Goal: Transaction & Acquisition: Obtain resource

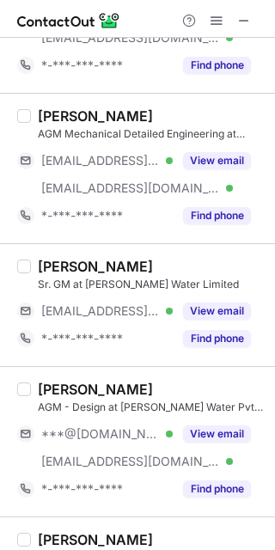
scroll to position [1227, 0]
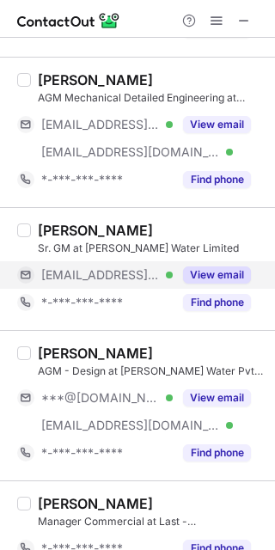
click at [224, 275] on button "View email" at bounding box center [217, 274] width 68 height 17
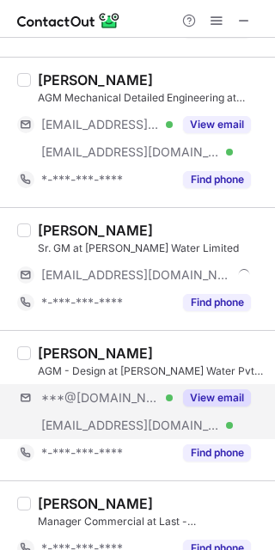
click at [217, 413] on div "***@gmail.com Verified ***@fontuswater.com Verified View email" at bounding box center [141, 411] width 248 height 55
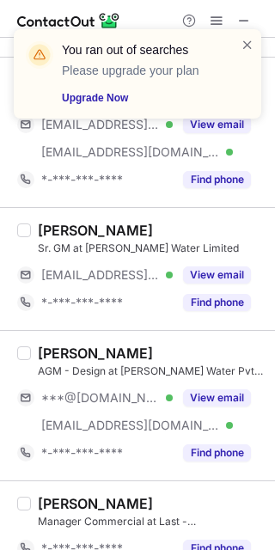
scroll to position [1335, 0]
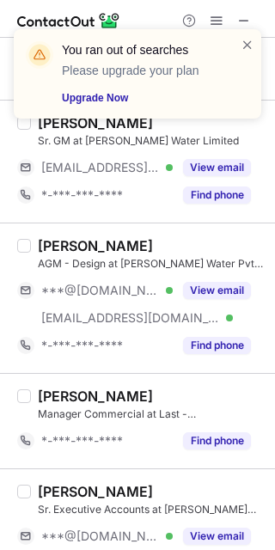
click at [235, 43] on div "You ran out of searches Please upgrade your plan Upgrade Now" at bounding box center [149, 73] width 174 height 65
click at [239, 41] on div "You ran out of searches Please upgrade your plan Upgrade Now" at bounding box center [131, 74] width 220 height 76
click at [241, 41] on span at bounding box center [248, 44] width 14 height 17
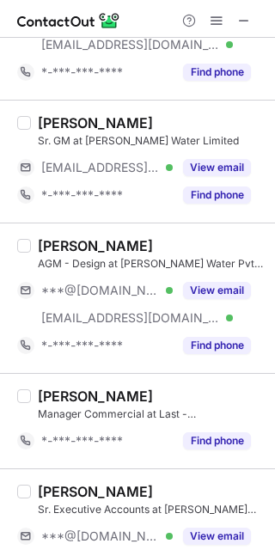
click at [216, 21] on div "You ran out of searches Please upgrade your plan Upgrade Now" at bounding box center [137, 81] width 275 height 138
click at [216, 21] on span at bounding box center [217, 21] width 14 height 14
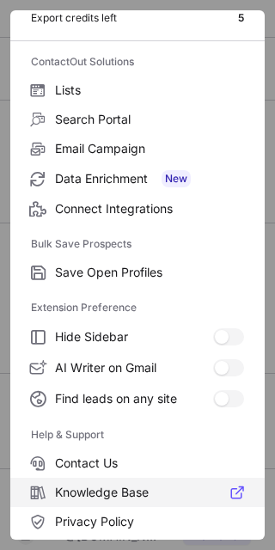
scroll to position [165, 0]
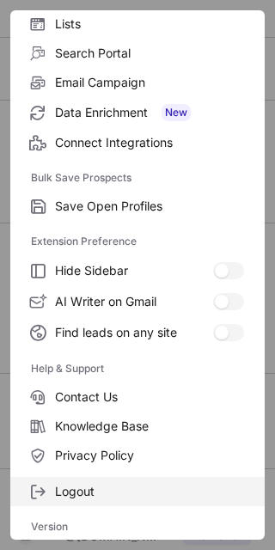
click at [119, 496] on span "Logout" at bounding box center [149, 491] width 189 height 15
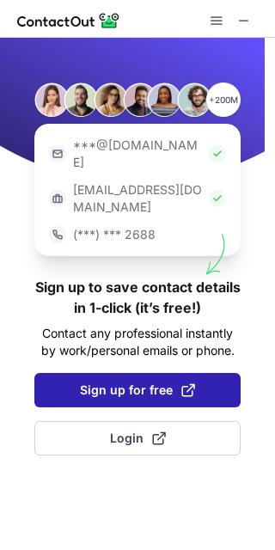
click at [172, 382] on span "Sign up for free" at bounding box center [137, 390] width 115 height 17
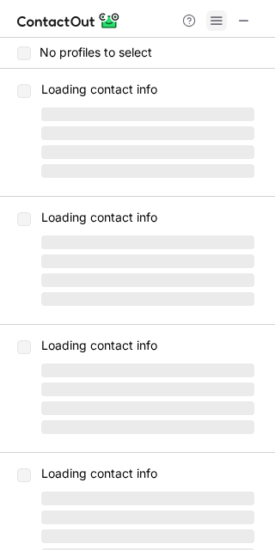
click at [212, 20] on span at bounding box center [217, 21] width 14 height 14
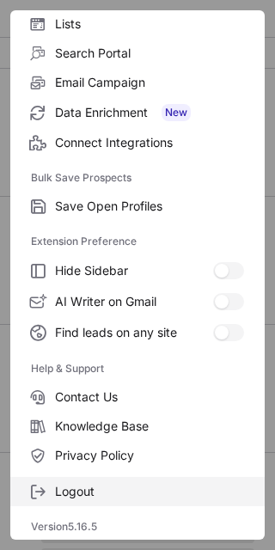
click at [125, 494] on span "Logout" at bounding box center [149, 491] width 189 height 15
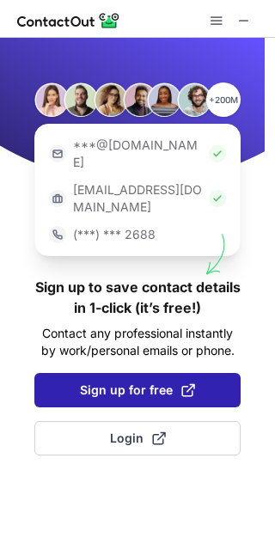
click at [114, 382] on span "Sign up for free" at bounding box center [137, 390] width 115 height 17
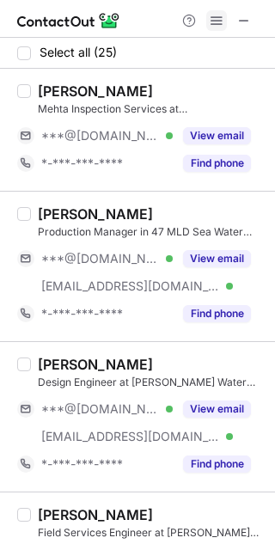
click at [221, 18] on span at bounding box center [217, 21] width 14 height 14
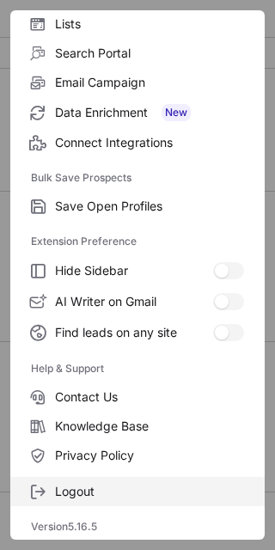
click at [93, 474] on div "Logout" at bounding box center [137, 488] width 254 height 36
click at [95, 496] on span "Logout" at bounding box center [149, 491] width 189 height 15
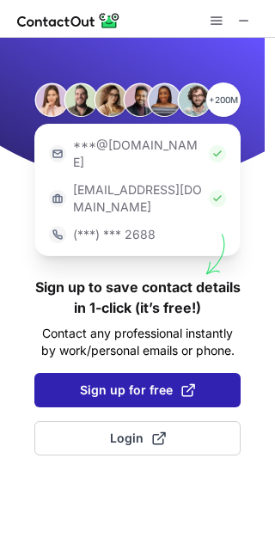
click at [147, 382] on span "Sign up for free" at bounding box center [137, 390] width 115 height 17
click at [170, 382] on span "Sign up for free" at bounding box center [137, 390] width 115 height 17
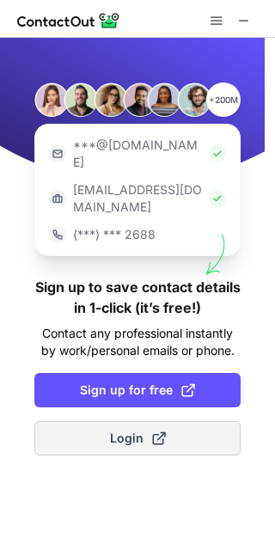
click at [161, 432] on span at bounding box center [159, 439] width 14 height 14
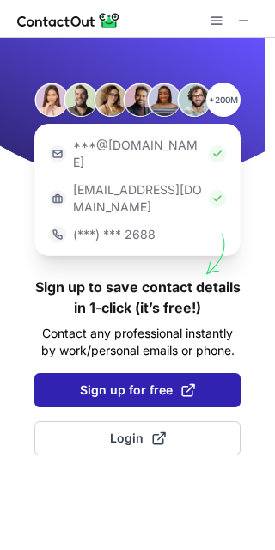
click at [151, 382] on span "Sign up for free" at bounding box center [137, 390] width 115 height 17
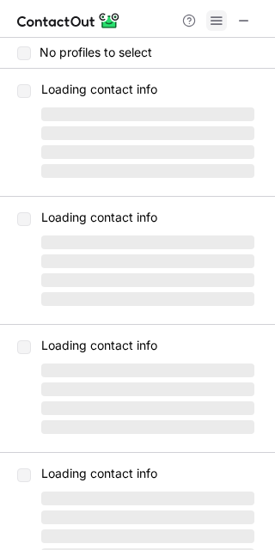
click at [210, 23] on span at bounding box center [217, 21] width 14 height 14
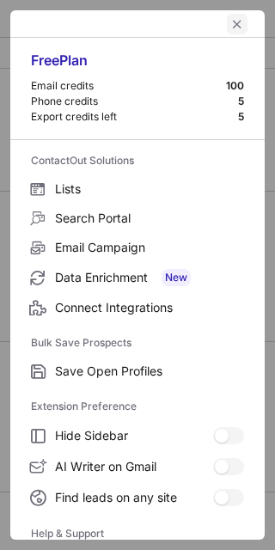
click at [230, 21] on span "left-button" at bounding box center [237, 24] width 14 height 14
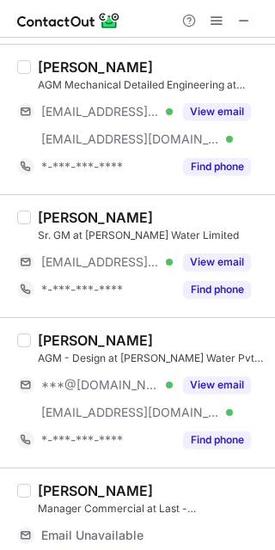
scroll to position [1397, 0]
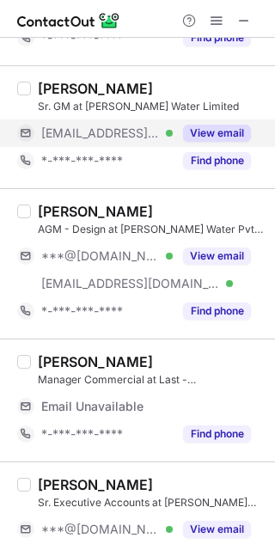
click at [202, 130] on button "View email" at bounding box center [217, 133] width 68 height 17
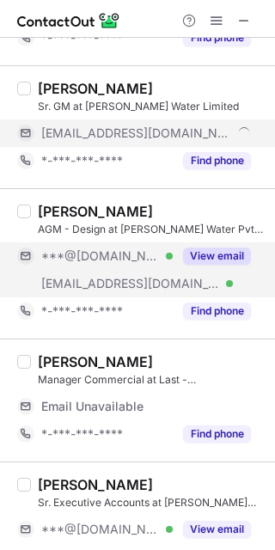
drag, startPoint x: 217, startPoint y: 262, endPoint x: 242, endPoint y: 371, distance: 112.0
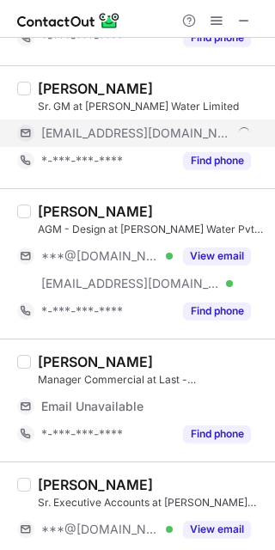
click at [219, 265] on button "View email" at bounding box center [217, 256] width 68 height 17
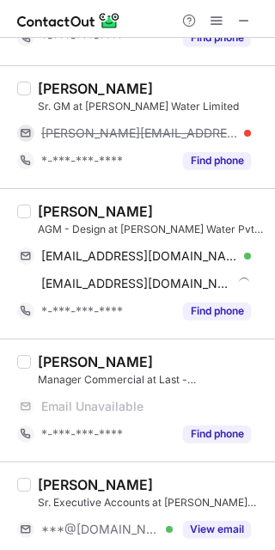
click at [43, 212] on div "sanjay jadhav" at bounding box center [95, 211] width 115 height 17
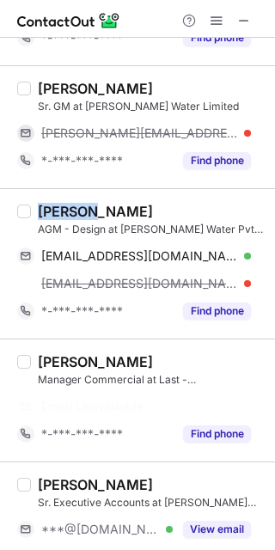
copy div "sanjay"
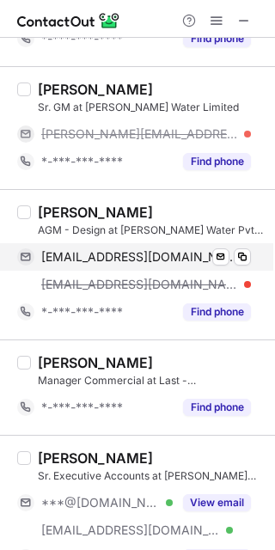
click at [230, 265] on div "jadhavsanjay2009@gmail.com Verified" at bounding box center [146, 256] width 210 height 15
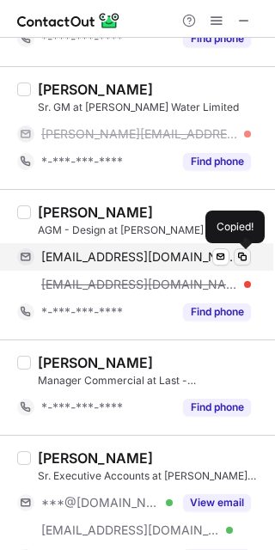
click at [236, 263] on span at bounding box center [243, 257] width 14 height 14
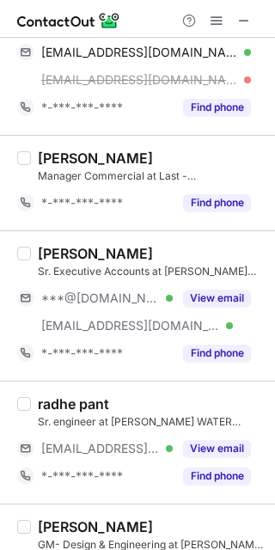
scroll to position [1583, 0]
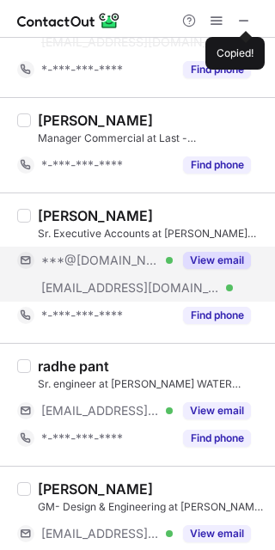
click at [200, 259] on button "View email" at bounding box center [217, 260] width 68 height 17
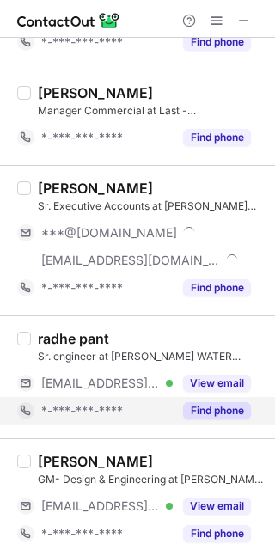
click at [217, 409] on button "Find phone" at bounding box center [217, 410] width 68 height 17
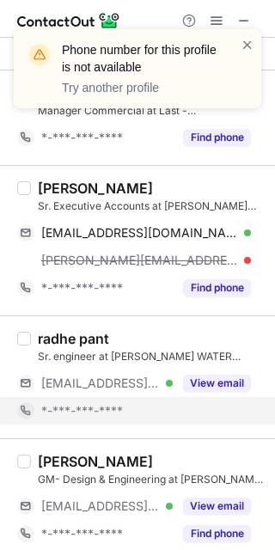
click at [146, 185] on div "BRAJAGOPAL SHYAMAL" at bounding box center [95, 188] width 115 height 17
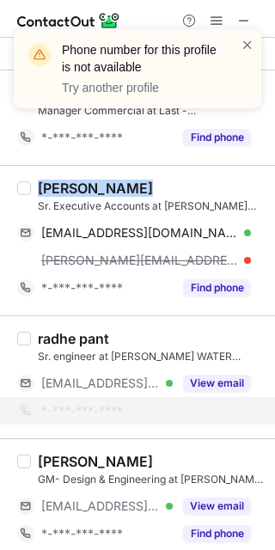
click at [153, 185] on div "BRAJAGOPAL SHYAMAL" at bounding box center [95, 188] width 115 height 17
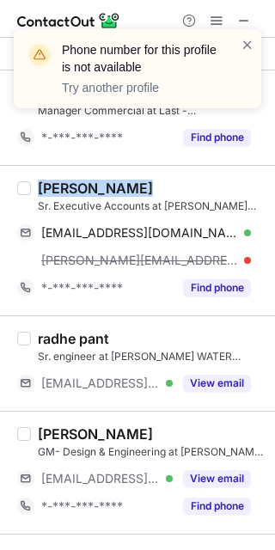
click at [153, 186] on div "BRAJAGOPAL SHYAMAL" at bounding box center [95, 188] width 115 height 17
click at [153, 185] on div "BRAJAGOPAL SHYAMAL" at bounding box center [95, 188] width 115 height 17
click at [151, 169] on div "BRAJAGOPAL SHYAMAL Sr. Executive Accounts at FONTUS WATER PRIVATE LIMITED braja…" at bounding box center [137, 240] width 275 height 150
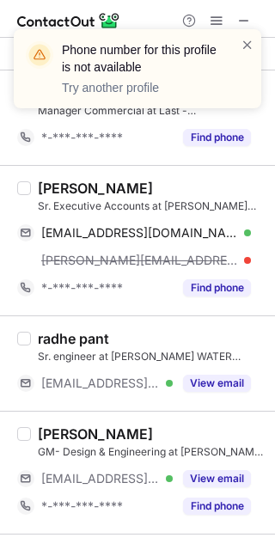
click at [153, 186] on div "BRAJAGOPAL SHYAMAL" at bounding box center [95, 188] width 115 height 17
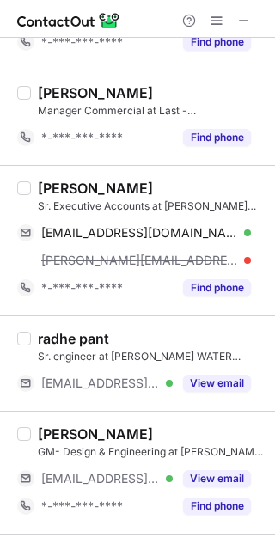
copy div "SHYAMAL"
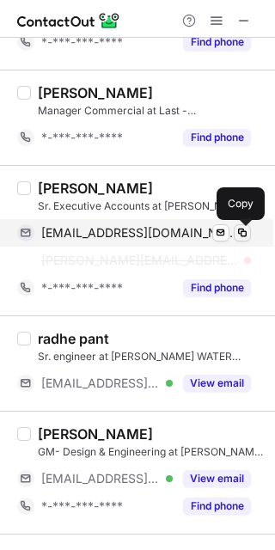
click at [241, 229] on span at bounding box center [243, 233] width 14 height 14
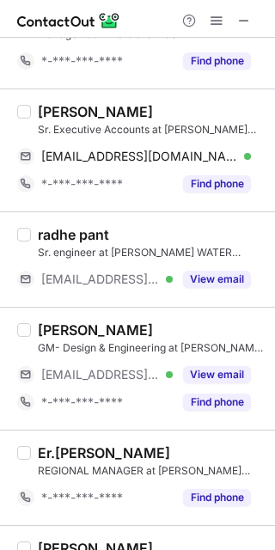
scroll to position [1691, 0]
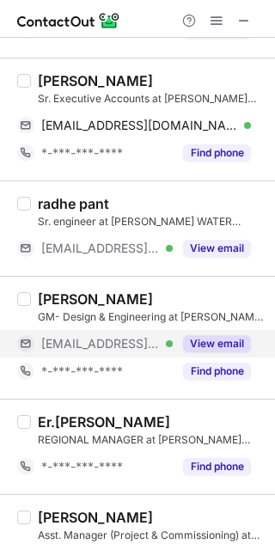
drag, startPoint x: 226, startPoint y: 245, endPoint x: 211, endPoint y: 358, distance: 114.5
click at [226, 247] on button "View email" at bounding box center [217, 248] width 68 height 17
click at [215, 349] on button "View email" at bounding box center [217, 343] width 68 height 17
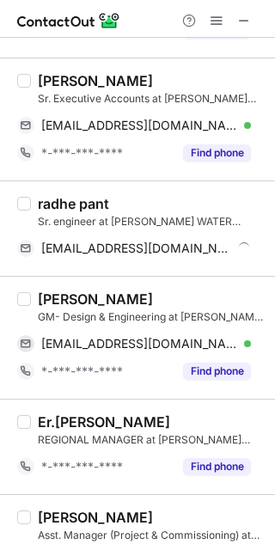
click at [73, 303] on div "Madhav Deshpande" at bounding box center [95, 299] width 115 height 17
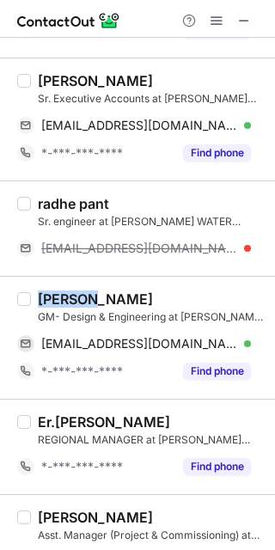
click at [73, 303] on div "Madhav Deshpande" at bounding box center [95, 299] width 115 height 17
copy div "Madhav"
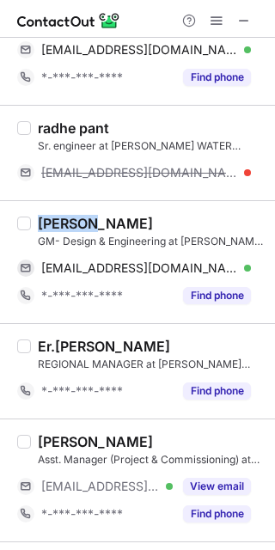
scroll to position [1798, 0]
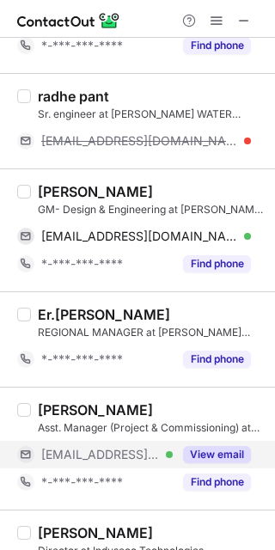
click at [206, 448] on div "View email" at bounding box center [212, 455] width 78 height 28
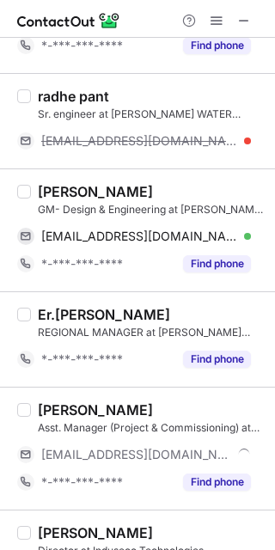
scroll to position [1906, 0]
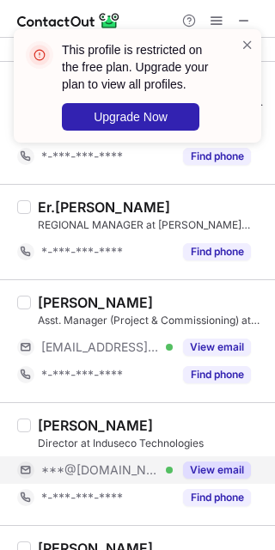
click at [187, 473] on button "View email" at bounding box center [217, 470] width 68 height 17
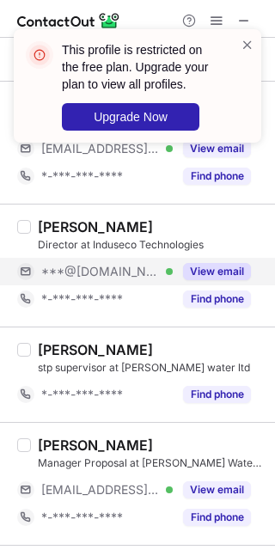
scroll to position [2121, 0]
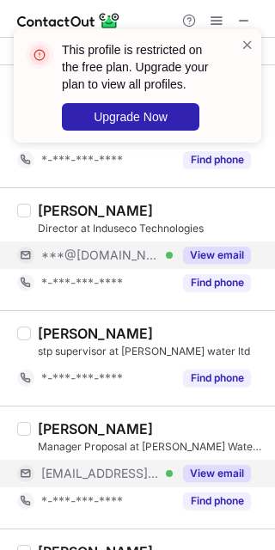
click at [191, 479] on button "View email" at bounding box center [217, 473] width 68 height 17
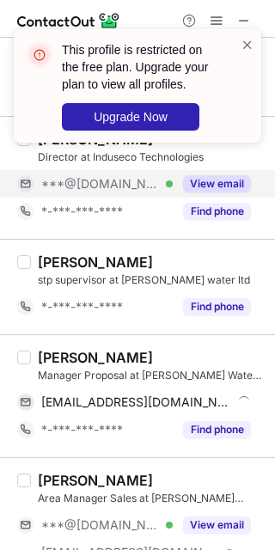
scroll to position [2201, 0]
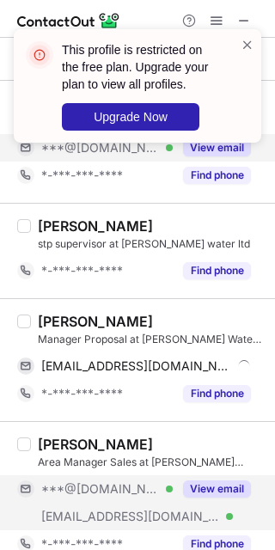
click at [215, 496] on button "View email" at bounding box center [217, 489] width 68 height 17
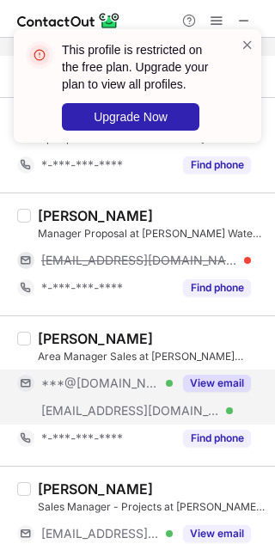
scroll to position [2308, 0]
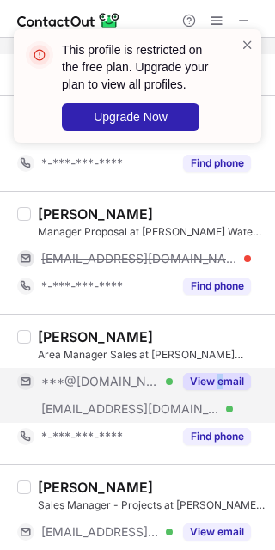
click at [221, 395] on div "View email" at bounding box center [212, 382] width 78 height 28
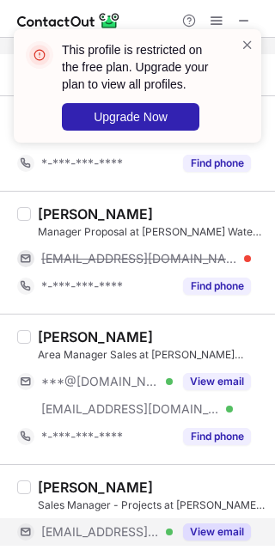
click at [232, 538] on button "View email" at bounding box center [217, 531] width 68 height 17
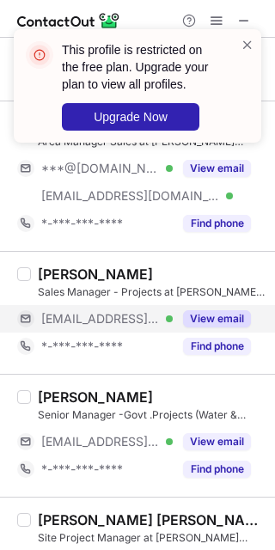
scroll to position [2523, 0]
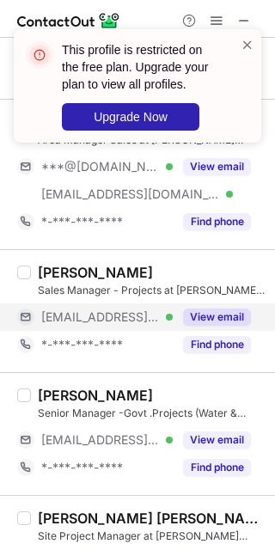
click at [220, 314] on button "View email" at bounding box center [217, 317] width 68 height 17
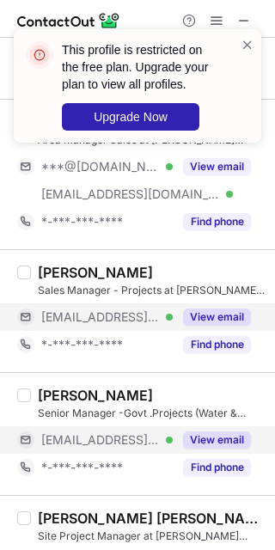
click at [222, 447] on button "View email" at bounding box center [217, 440] width 68 height 17
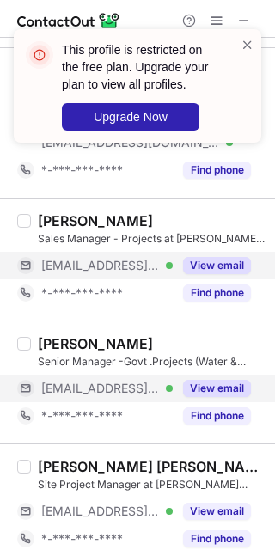
scroll to position [2594, 0]
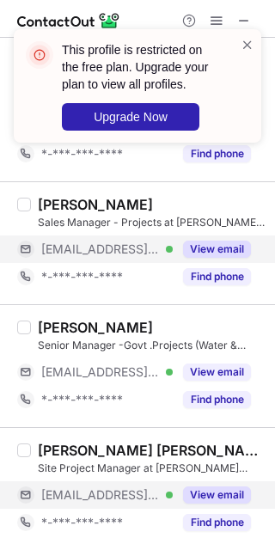
click at [220, 499] on button "View email" at bounding box center [217, 495] width 68 height 17
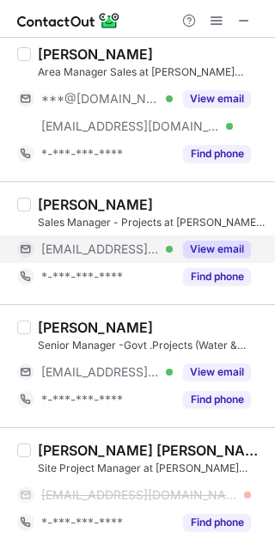
scroll to position [0, 0]
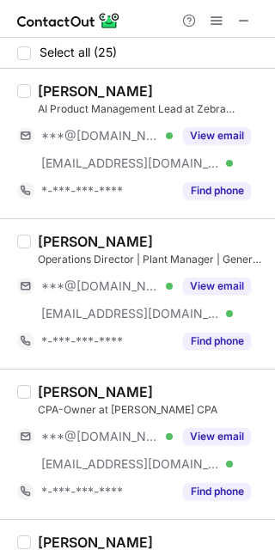
click at [230, 27] on div at bounding box center [216, 20] width 83 height 21
click at [237, 20] on span at bounding box center [244, 21] width 14 height 14
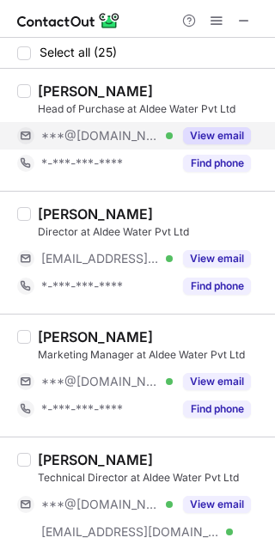
drag, startPoint x: 198, startPoint y: 138, endPoint x: 164, endPoint y: 136, distance: 33.6
click at [198, 138] on button "View email" at bounding box center [217, 135] width 68 height 17
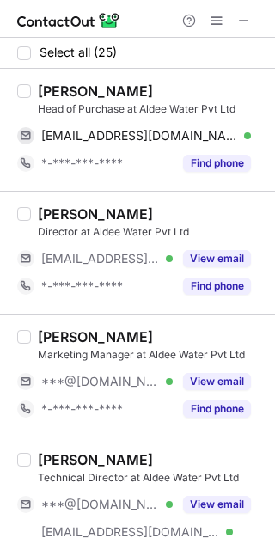
click at [58, 90] on div "[PERSON_NAME]" at bounding box center [95, 91] width 115 height 17
copy div "sehban"
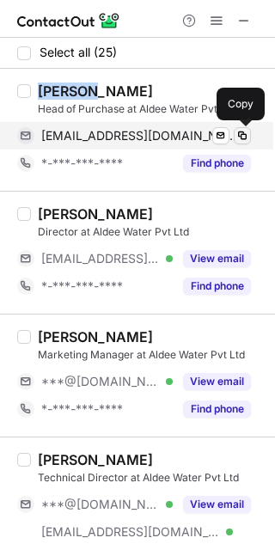
click at [248, 138] on span at bounding box center [243, 136] width 14 height 14
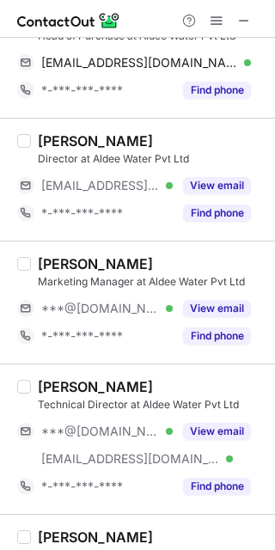
scroll to position [107, 0]
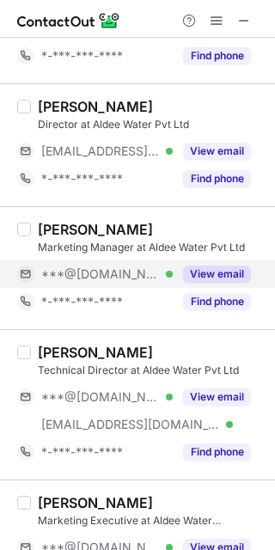
click at [226, 268] on button "View email" at bounding box center [217, 274] width 68 height 17
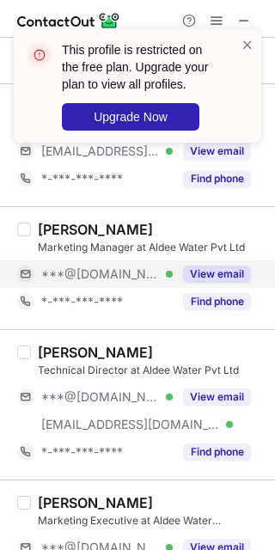
click at [57, 236] on div "[PERSON_NAME]" at bounding box center [95, 229] width 115 height 17
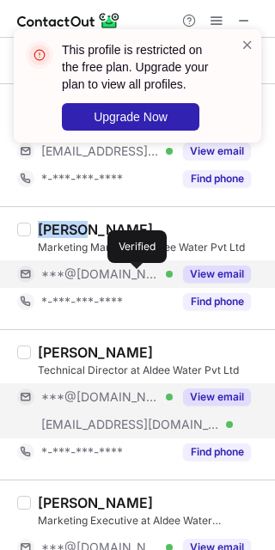
click at [211, 389] on button "View email" at bounding box center [217, 397] width 68 height 17
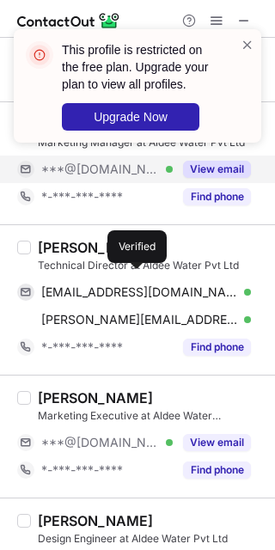
scroll to position [215, 0]
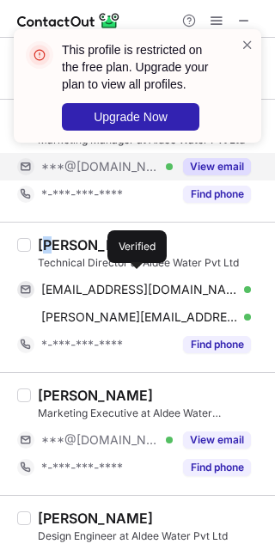
click at [52, 247] on div "[PERSON_NAME]" at bounding box center [95, 244] width 115 height 17
click at [40, 245] on div "[PERSON_NAME]" at bounding box center [95, 244] width 115 height 17
copy div "[PERSON_NAME]"
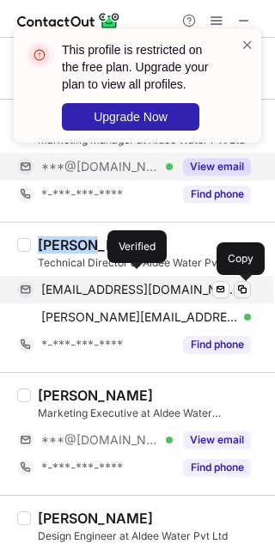
click at [246, 293] on span at bounding box center [243, 290] width 14 height 14
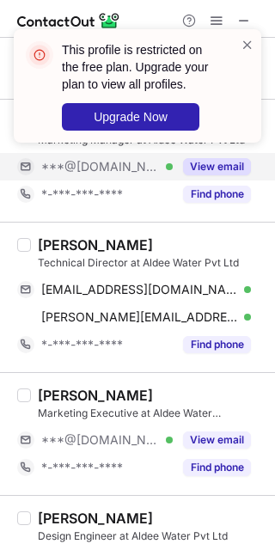
click at [254, 320] on div "[PERSON_NAME] Technical Director at Aldee Water Pvt Ltd [EMAIL_ADDRESS][DOMAIN_…" at bounding box center [137, 297] width 275 height 150
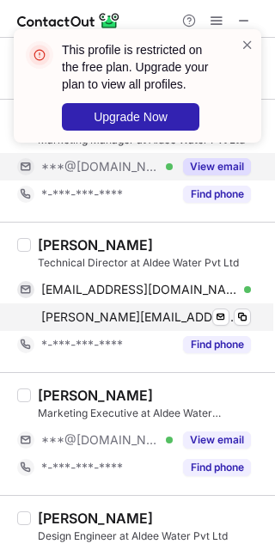
click at [230, 328] on div "[PERSON_NAME][EMAIL_ADDRESS][DOMAIN_NAME] Verified Send email Copy" at bounding box center [134, 317] width 234 height 28
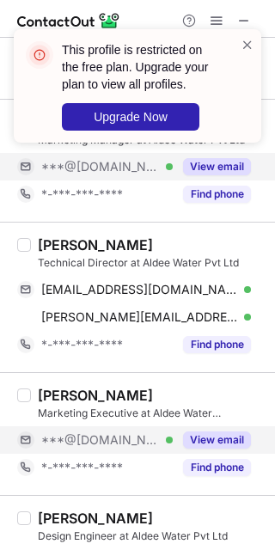
click at [183, 437] on button "View email" at bounding box center [217, 440] width 68 height 17
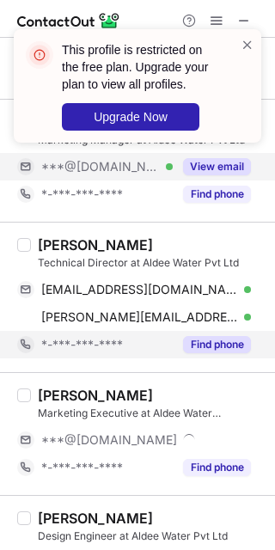
scroll to position [322, 0]
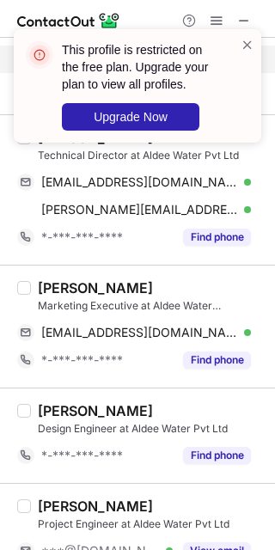
click at [122, 284] on div "[PERSON_NAME]" at bounding box center [95, 287] width 115 height 17
copy div "[PERSON_NAME]"
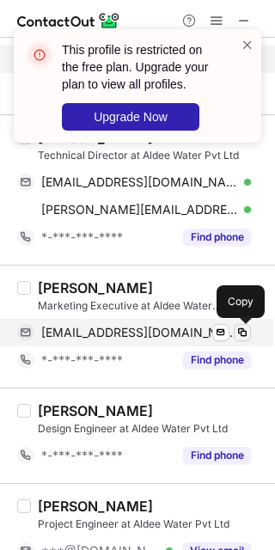
click at [243, 340] on button at bounding box center [242, 332] width 17 height 17
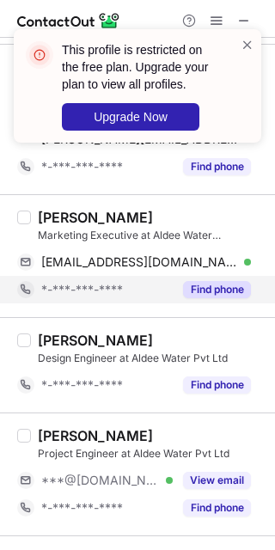
scroll to position [430, 0]
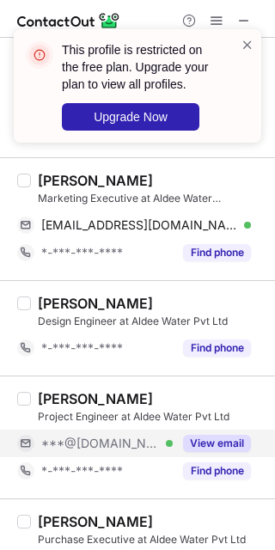
click at [226, 437] on button "View email" at bounding box center [217, 443] width 68 height 17
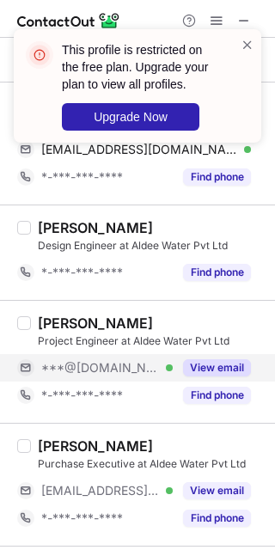
scroll to position [537, 0]
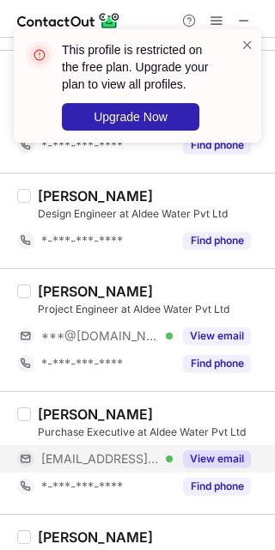
click at [223, 445] on div "View email" at bounding box center [212, 459] width 78 height 28
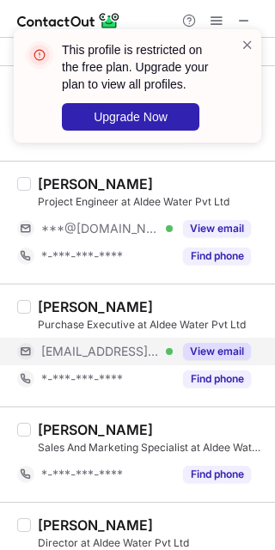
click at [215, 345] on button "View email" at bounding box center [217, 351] width 68 height 17
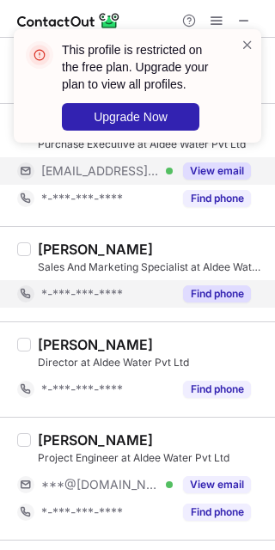
scroll to position [860, 0]
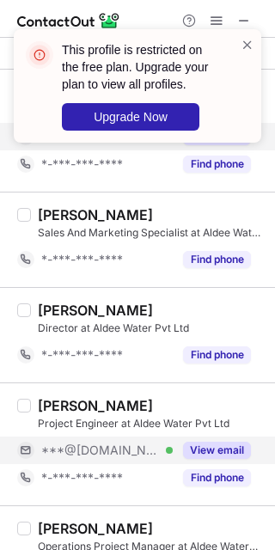
click at [226, 456] on button "View email" at bounding box center [217, 450] width 68 height 17
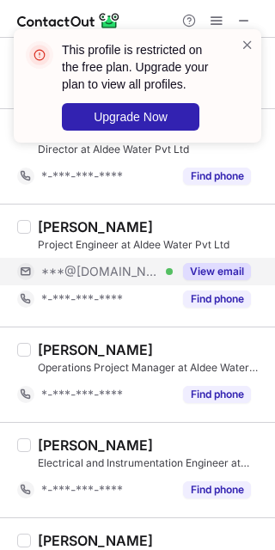
scroll to position [1074, 0]
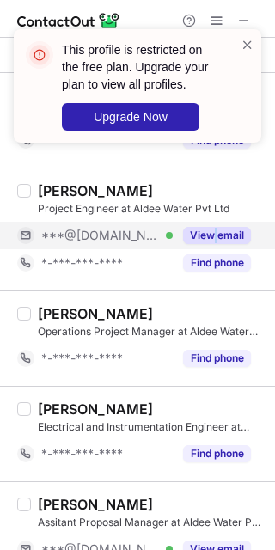
drag, startPoint x: 216, startPoint y: 226, endPoint x: 217, endPoint y: 245, distance: 18.9
click at [217, 230] on div "View email" at bounding box center [212, 236] width 78 height 28
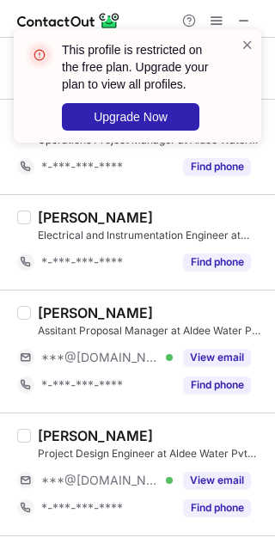
scroll to position [1289, 0]
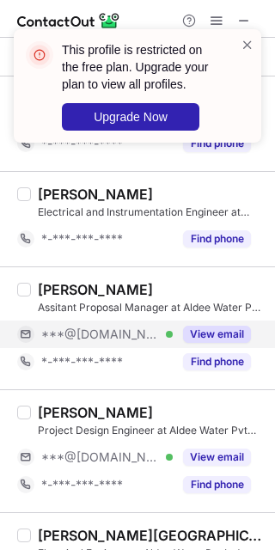
click at [211, 337] on button "View email" at bounding box center [217, 334] width 68 height 17
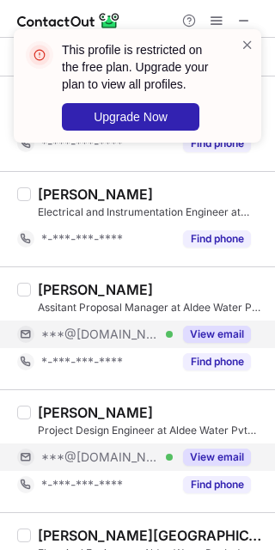
drag, startPoint x: 211, startPoint y: 469, endPoint x: 209, endPoint y: 454, distance: 15.6
click at [211, 468] on div "View email" at bounding box center [212, 458] width 78 height 28
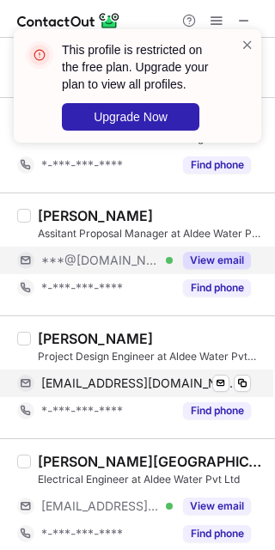
scroll to position [1397, 0]
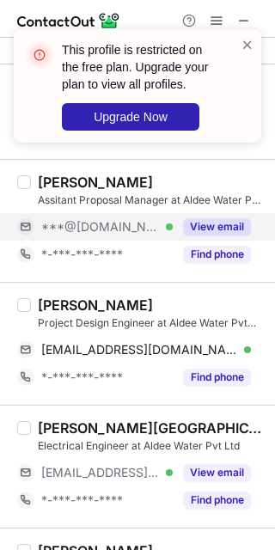
click at [132, 310] on div "[PERSON_NAME]" at bounding box center [95, 305] width 115 height 17
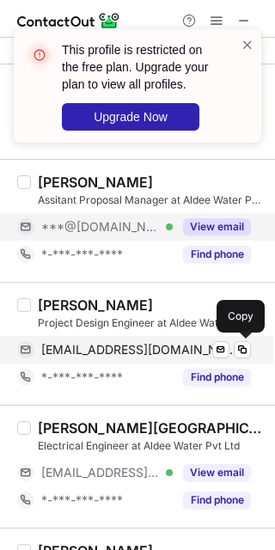
copy div "[PERSON_NAME]"
click at [245, 357] on span at bounding box center [243, 350] width 14 height 14
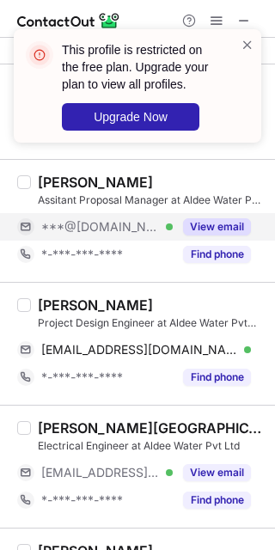
drag, startPoint x: 222, startPoint y: 475, endPoint x: 219, endPoint y: 453, distance: 22.5
click at [222, 475] on button "View email" at bounding box center [217, 472] width 68 height 17
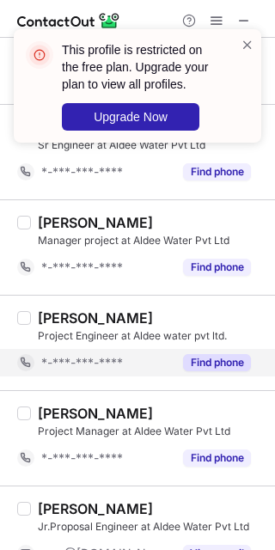
scroll to position [1934, 0]
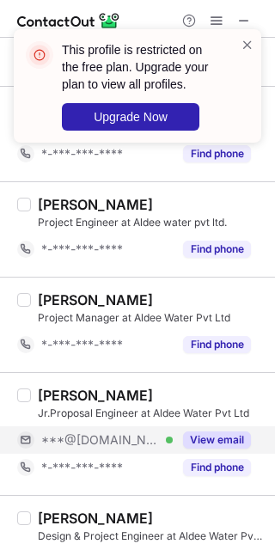
click at [219, 439] on button "View email" at bounding box center [217, 440] width 68 height 17
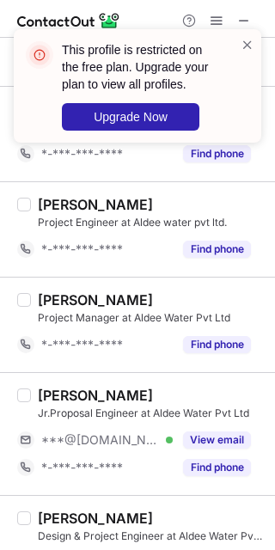
click at [54, 401] on div "[PERSON_NAME]" at bounding box center [95, 395] width 115 height 17
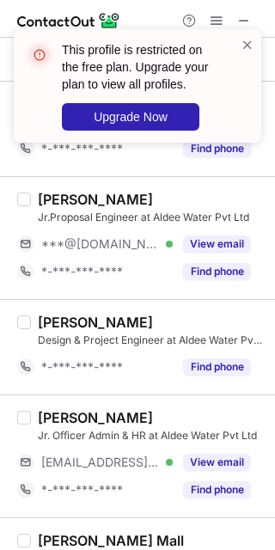
scroll to position [2149, 0]
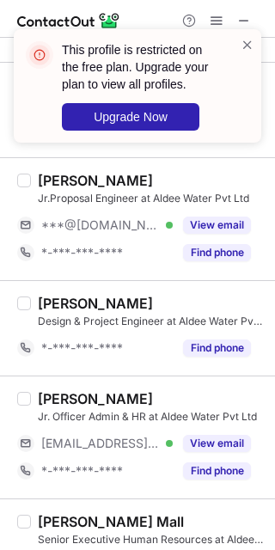
click at [211, 430] on div "[PERSON_NAME] Officer Admin & HR at Aldee Water Pvt Ltd [EMAIL_ADDRESS][DOMAIN_…" at bounding box center [148, 437] width 234 height 95
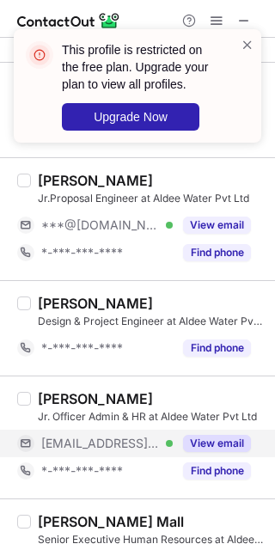
click at [212, 441] on button "View email" at bounding box center [217, 443] width 68 height 17
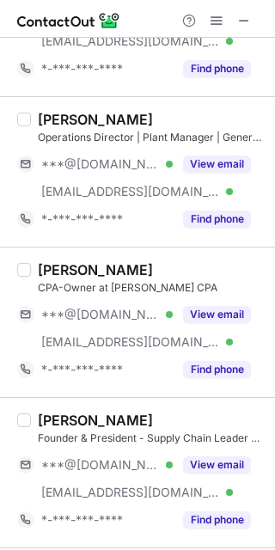
scroll to position [0, 0]
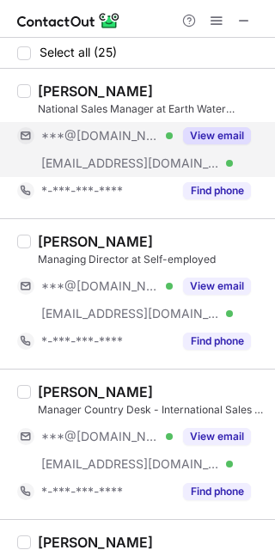
click at [199, 139] on button "View email" at bounding box center [217, 135] width 68 height 17
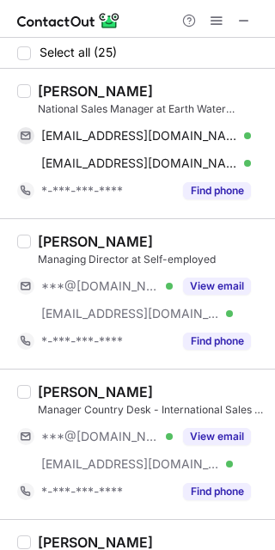
click at [69, 95] on div "Pratibha Chauhan" at bounding box center [95, 91] width 115 height 17
click at [69, 97] on div "Pratibha Chauhan" at bounding box center [95, 91] width 115 height 17
copy div "Pratibha"
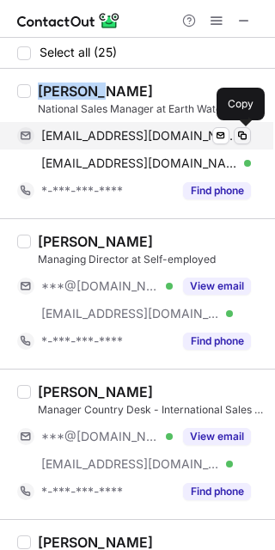
click at [236, 133] on span at bounding box center [243, 136] width 14 height 14
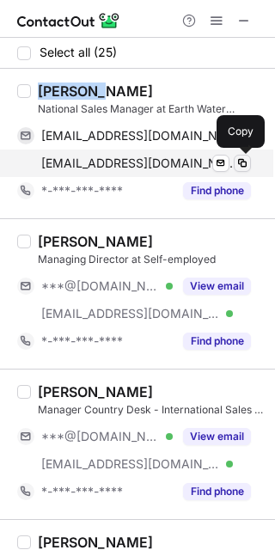
click at [239, 164] on span at bounding box center [243, 163] width 14 height 14
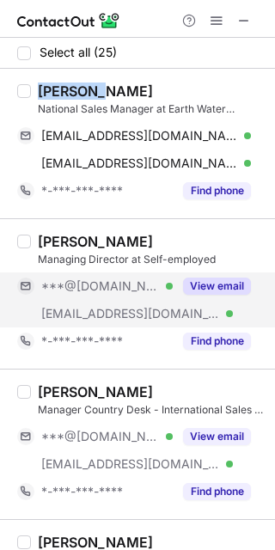
drag, startPoint x: 245, startPoint y: 294, endPoint x: 232, endPoint y: 303, distance: 16.0
click at [245, 294] on button "View email" at bounding box center [217, 286] width 68 height 17
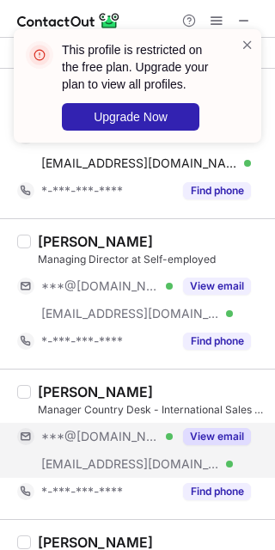
click at [238, 444] on button "View email" at bounding box center [217, 436] width 68 height 17
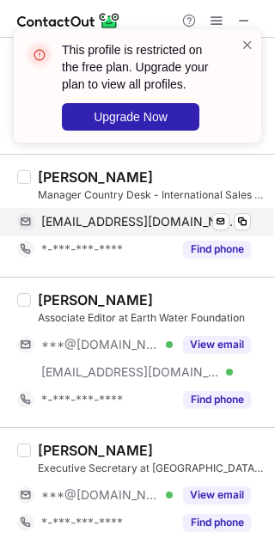
scroll to position [107, 0]
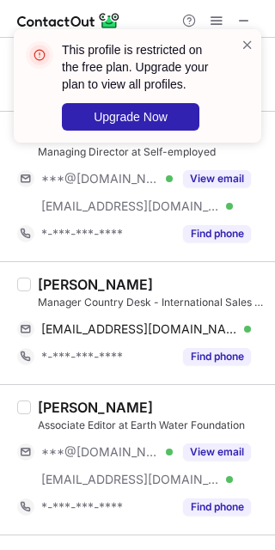
click at [58, 278] on div "Neetu Kashyap" at bounding box center [95, 284] width 115 height 17
click at [58, 279] on div "Neetu Kashyap" at bounding box center [95, 284] width 115 height 17
copy div "Neetu"
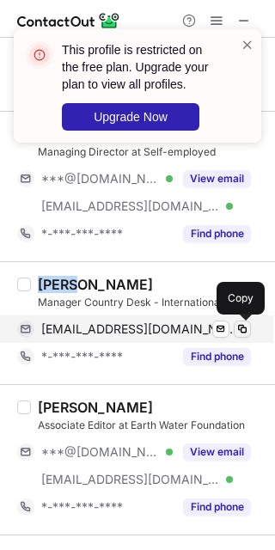
click at [247, 334] on span at bounding box center [243, 329] width 14 height 14
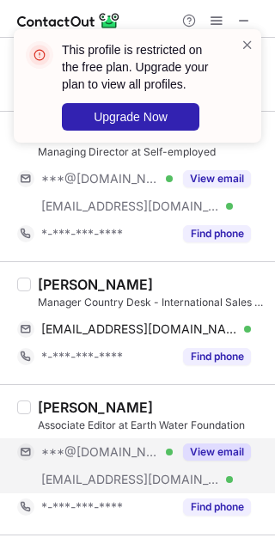
drag, startPoint x: 245, startPoint y: 440, endPoint x: 239, endPoint y: 454, distance: 15.0
click at [246, 443] on div "Simran Arora Associate Editor at Earth Water Foundation ***@gmail.com Verified …" at bounding box center [148, 460] width 234 height 122
click at [239, 454] on button "View email" at bounding box center [217, 452] width 68 height 17
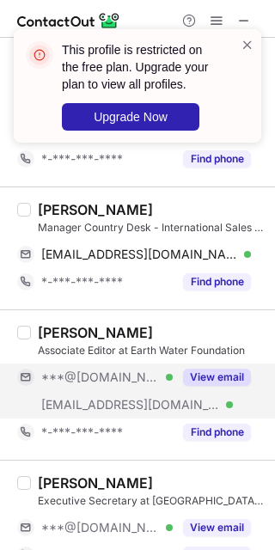
scroll to position [215, 0]
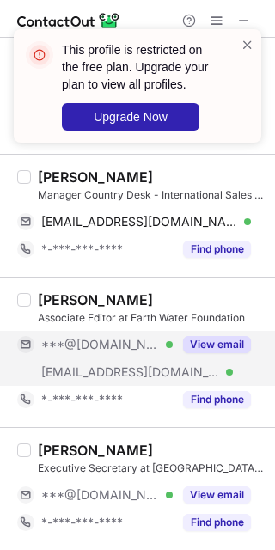
click at [198, 354] on div "View email" at bounding box center [212, 345] width 78 height 28
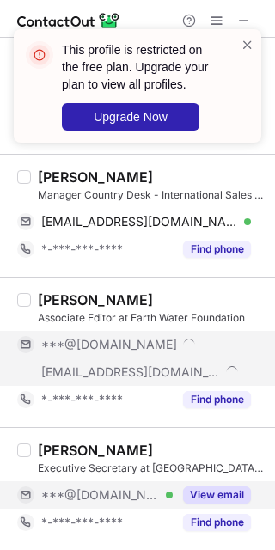
click at [217, 494] on button "View email" at bounding box center [217, 495] width 68 height 17
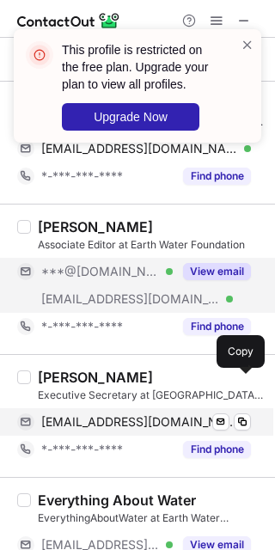
scroll to position [322, 0]
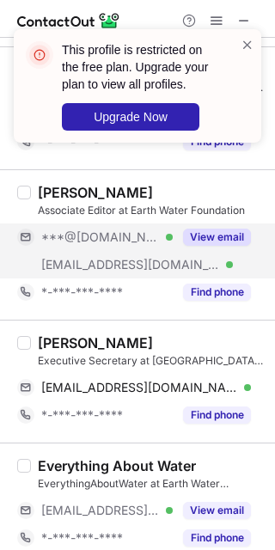
click at [52, 342] on div "Tapas Kushwaha" at bounding box center [95, 342] width 115 height 17
copy div "Tapas"
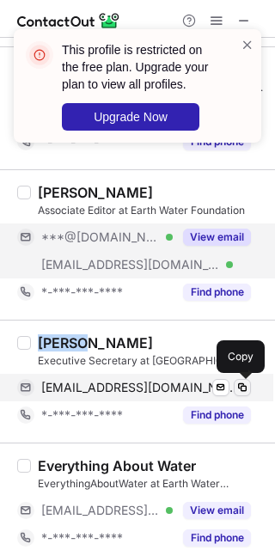
click at [243, 391] on span at bounding box center [243, 388] width 14 height 14
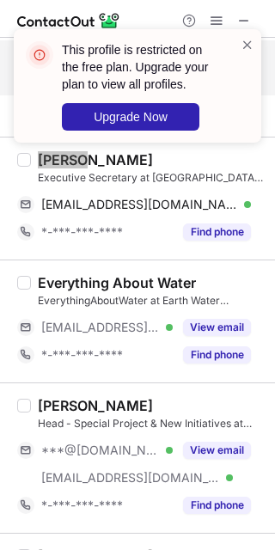
scroll to position [537, 0]
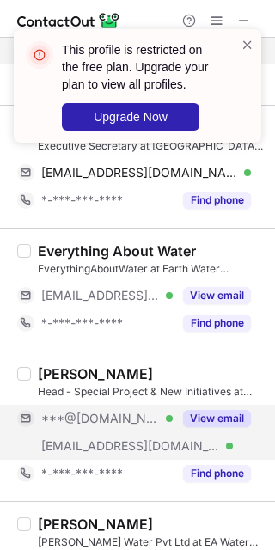
drag, startPoint x: 205, startPoint y: 427, endPoint x: 192, endPoint y: 415, distance: 17.6
click at [205, 427] on button "View email" at bounding box center [217, 418] width 68 height 17
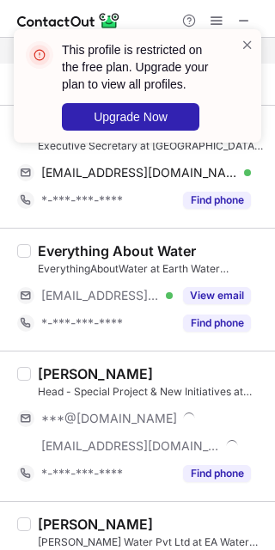
click at [93, 374] on div "Isha Chaudhary" at bounding box center [95, 373] width 115 height 17
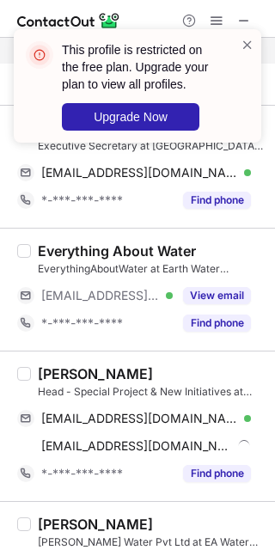
click at [93, 374] on div "Isha Chaudhary" at bounding box center [95, 373] width 115 height 17
copy div "Chaudhary"
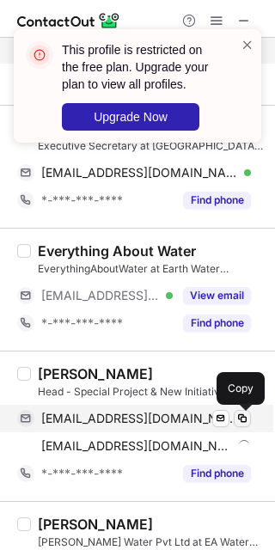
click at [243, 425] on span at bounding box center [243, 419] width 14 height 14
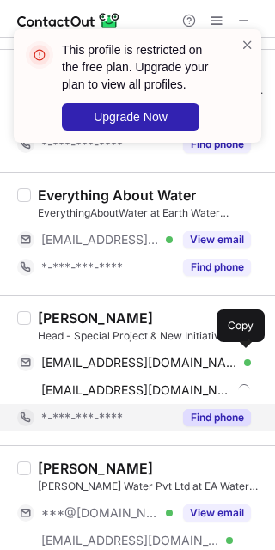
scroll to position [645, 0]
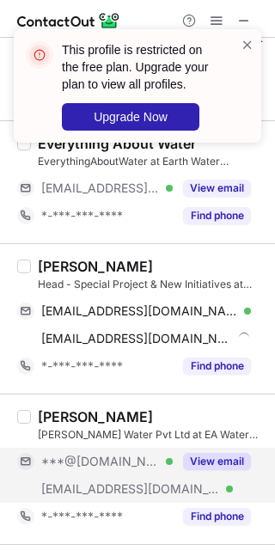
click at [199, 460] on button "View email" at bounding box center [217, 461] width 68 height 17
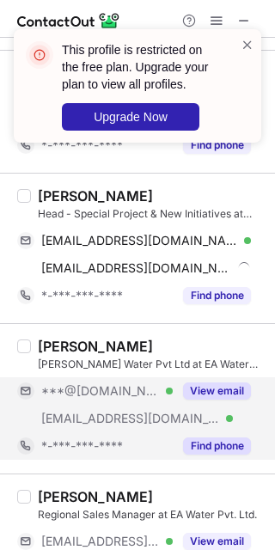
scroll to position [752, 0]
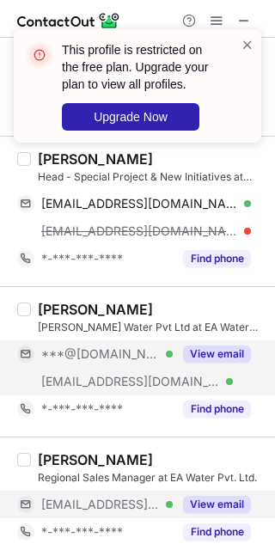
click at [213, 508] on button "View email" at bounding box center [217, 504] width 68 height 17
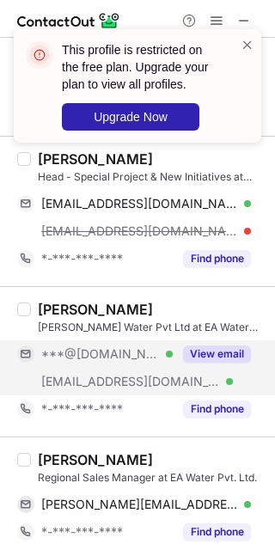
click at [32, 460] on div "jay raval Regional Sales Manager at EA Water Pvt. Ltd. jay@eawater.com Verified…" at bounding box center [148, 498] width 234 height 95
copy div "jay"
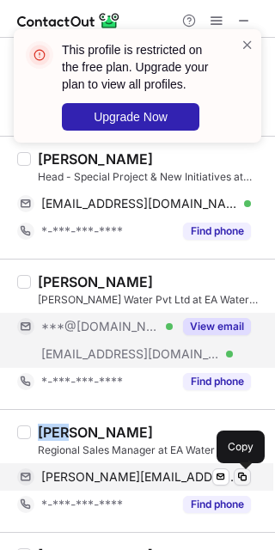
click at [239, 481] on span at bounding box center [243, 477] width 14 height 14
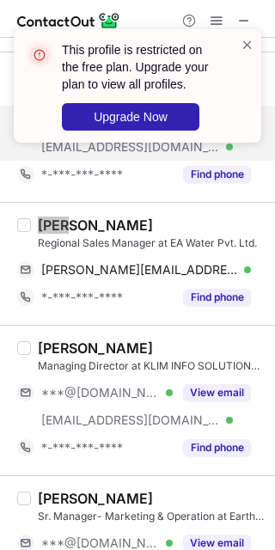
scroll to position [967, 0]
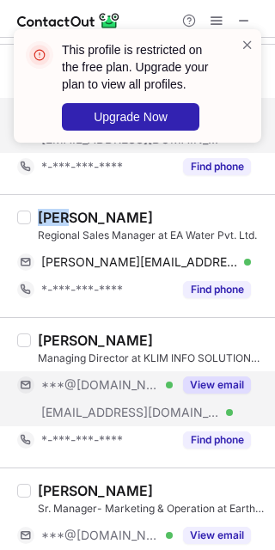
click at [225, 384] on button "View email" at bounding box center [217, 384] width 68 height 17
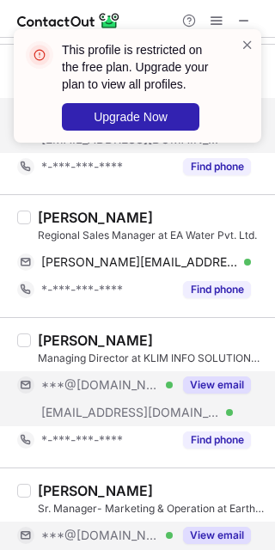
click at [206, 526] on div "View email" at bounding box center [212, 536] width 78 height 28
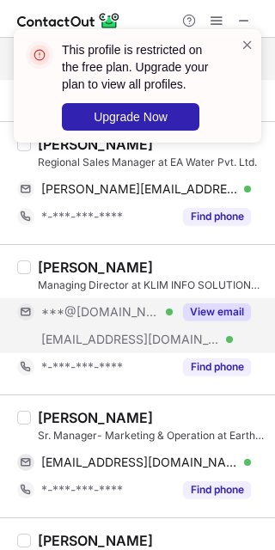
scroll to position [1074, 0]
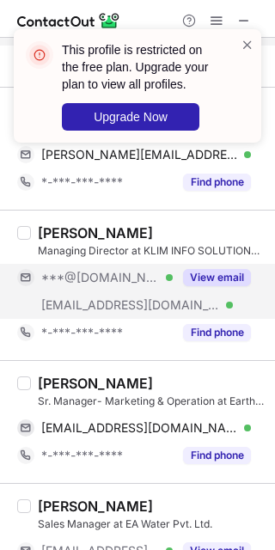
click at [58, 385] on div "Rahul Mourya" at bounding box center [95, 383] width 115 height 17
copy div "Rahul"
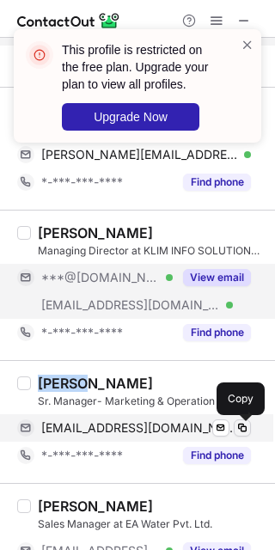
click at [243, 430] on span at bounding box center [243, 428] width 14 height 14
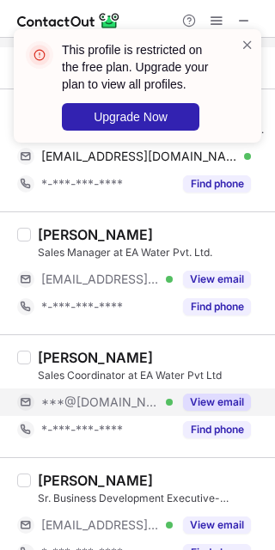
scroll to position [1397, 0]
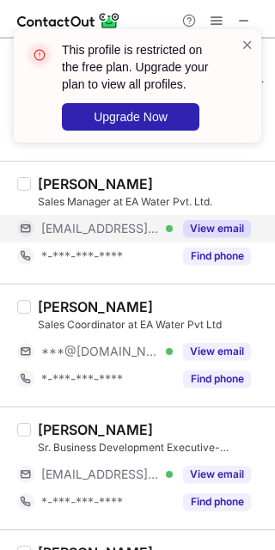
click at [208, 216] on div "jayanto sarkar Sales Manager at EA Water Pvt. Ltd. ***@eawater.com Verified Vie…" at bounding box center [148, 222] width 234 height 95
click at [225, 230] on button "View email" at bounding box center [217, 228] width 68 height 17
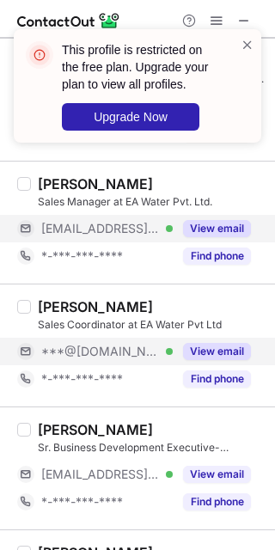
click at [213, 349] on button "View email" at bounding box center [217, 351] width 68 height 17
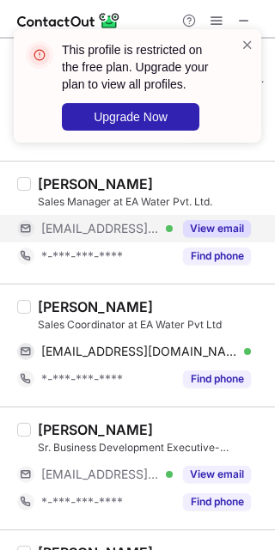
click at [40, 306] on div "Reena Bahuguna" at bounding box center [95, 306] width 115 height 17
click at [40, 307] on div "Reena Bahuguna" at bounding box center [95, 306] width 115 height 17
click at [60, 314] on div "Reena Bahuguna" at bounding box center [95, 306] width 115 height 17
copy div "Reena"
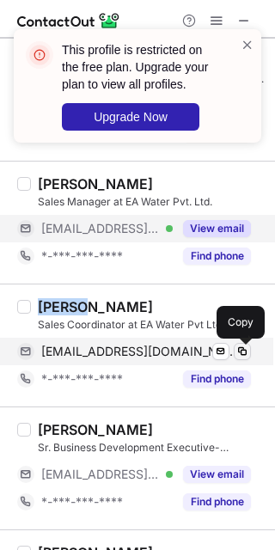
click at [243, 351] on span at bounding box center [243, 352] width 14 height 14
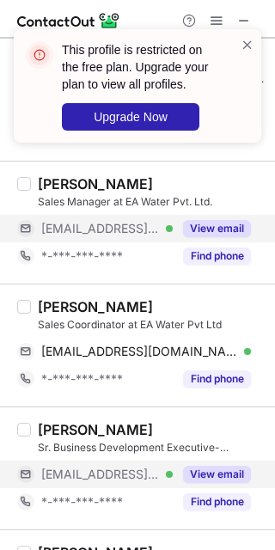
click at [207, 466] on div "View email" at bounding box center [212, 475] width 78 height 28
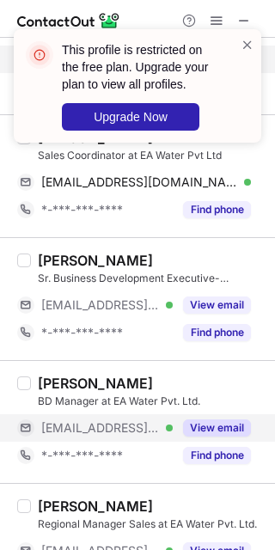
scroll to position [1612, 0]
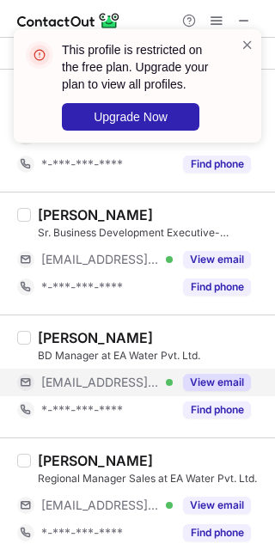
click at [219, 383] on button "View email" at bounding box center [217, 382] width 68 height 17
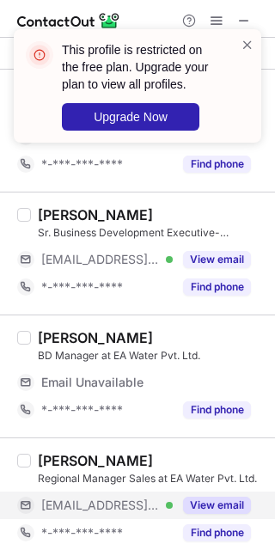
click at [217, 505] on button "View email" at bounding box center [217, 505] width 68 height 17
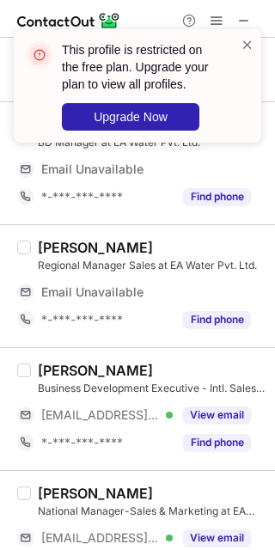
scroll to position [1827, 0]
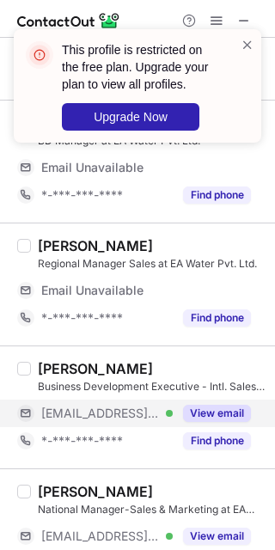
click at [209, 417] on button "View email" at bounding box center [217, 413] width 68 height 17
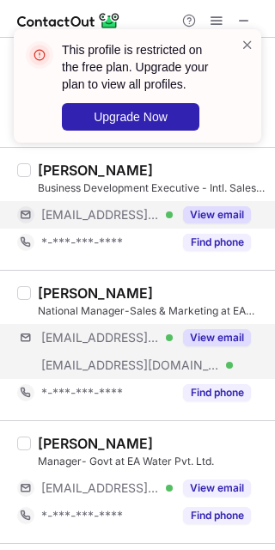
scroll to position [2041, 0]
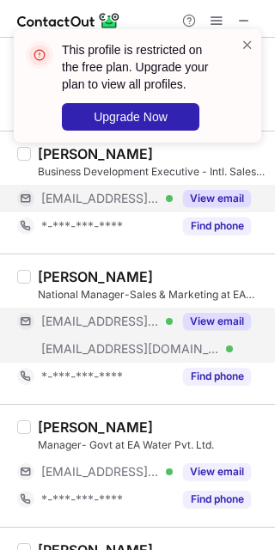
click at [213, 325] on button "View email" at bounding box center [217, 321] width 68 height 17
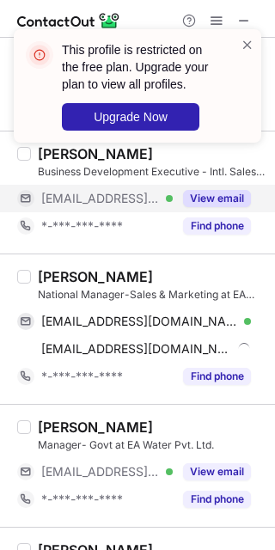
click at [62, 279] on div "Nisha Aggarwal" at bounding box center [95, 276] width 115 height 17
copy div "Nisha"
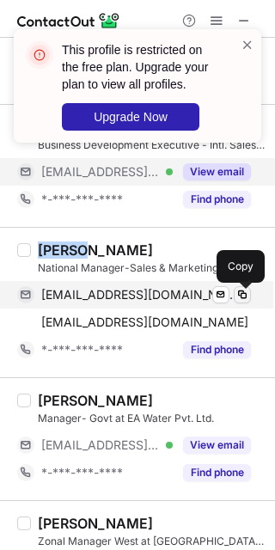
click at [242, 293] on span at bounding box center [243, 295] width 14 height 14
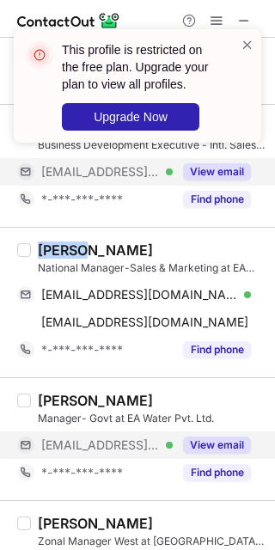
drag, startPoint x: 217, startPoint y: 444, endPoint x: 205, endPoint y: 438, distance: 14.2
click at [217, 444] on button "View email" at bounding box center [217, 445] width 68 height 17
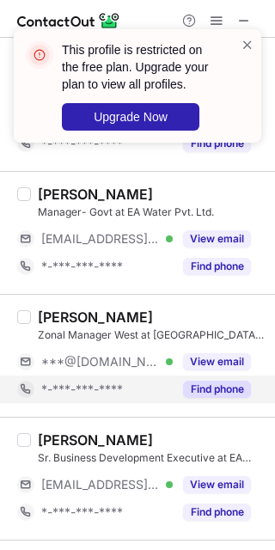
scroll to position [2228, 0]
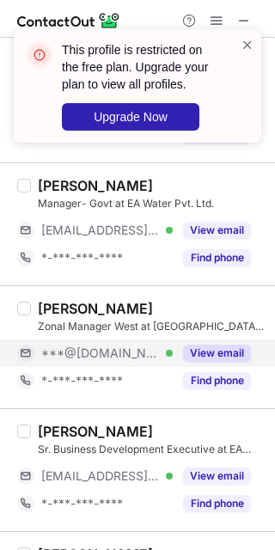
click at [202, 358] on button "View email" at bounding box center [217, 353] width 68 height 17
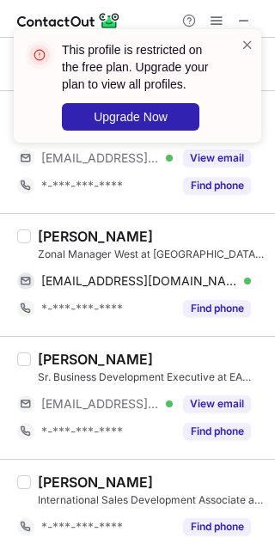
scroll to position [2335, 0]
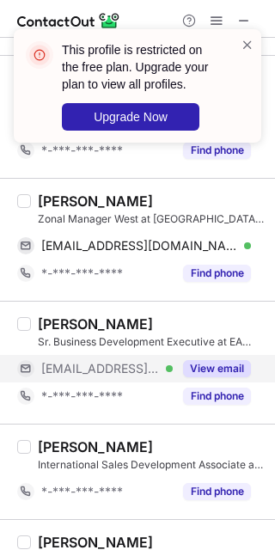
click at [220, 366] on button "View email" at bounding box center [217, 368] width 68 height 17
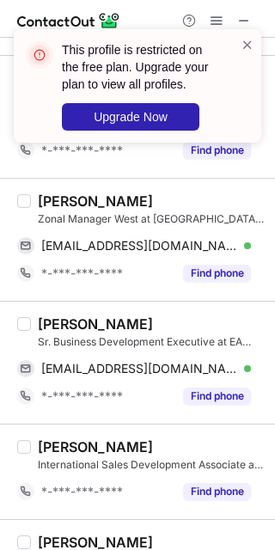
click at [58, 333] on div "Sapna Swaminathan" at bounding box center [95, 323] width 115 height 17
click at [151, 321] on div "Sapna Swaminathan" at bounding box center [95, 323] width 115 height 17
copy div "Swaminathan"
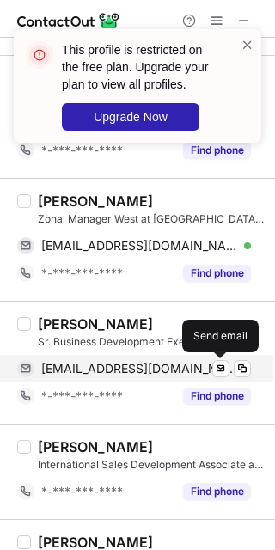
click at [230, 376] on div "mumbaimarketing@eawater.com Verified Send email" at bounding box center [134, 369] width 234 height 28
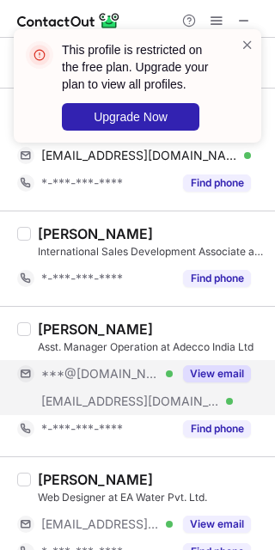
scroll to position [2550, 0]
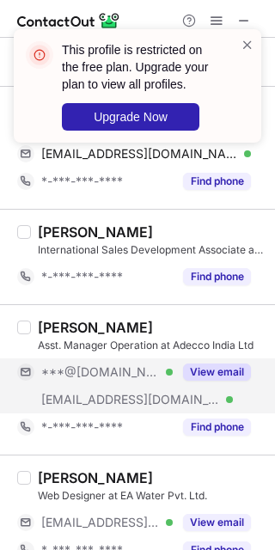
click at [196, 384] on div "View email" at bounding box center [212, 372] width 78 height 28
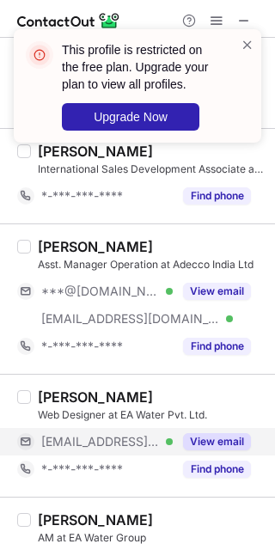
scroll to position [2658, 0]
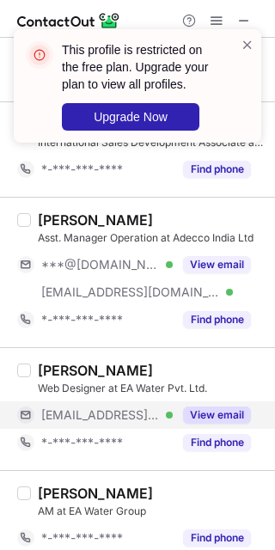
click at [208, 413] on button "View email" at bounding box center [217, 415] width 68 height 17
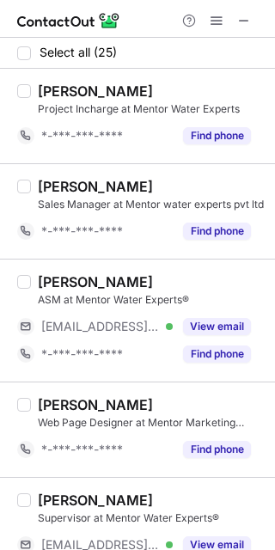
scroll to position [107, 0]
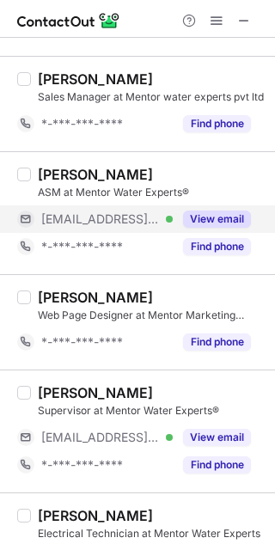
click at [205, 217] on button "View email" at bounding box center [217, 219] width 68 height 17
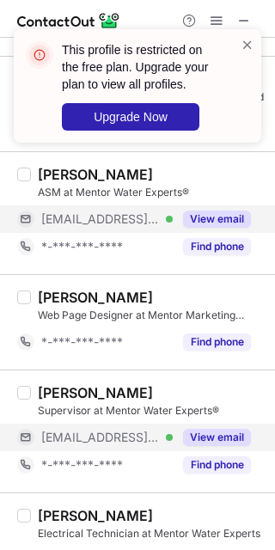
click at [199, 429] on button "View email" at bounding box center [217, 437] width 68 height 17
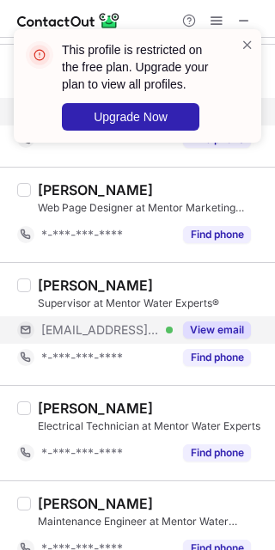
click at [199, 322] on button "View email" at bounding box center [217, 329] width 68 height 17
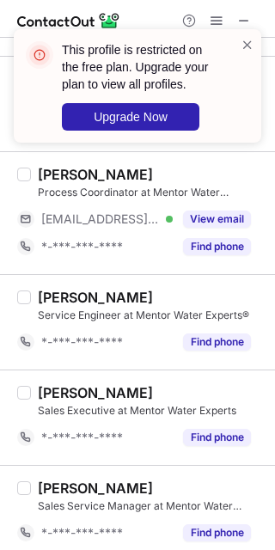
scroll to position [752, 0]
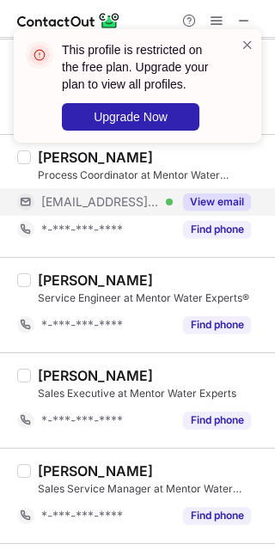
click at [217, 207] on button "View email" at bounding box center [217, 201] width 68 height 17
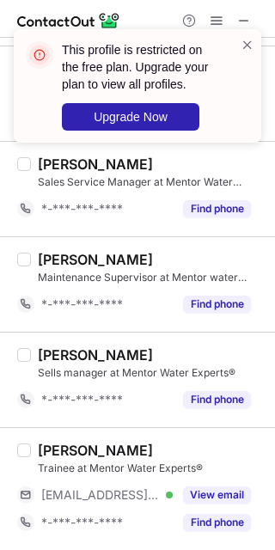
scroll to position [2017, 0]
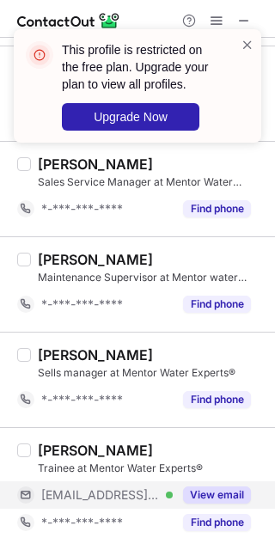
click at [200, 487] on button "View email" at bounding box center [217, 495] width 68 height 17
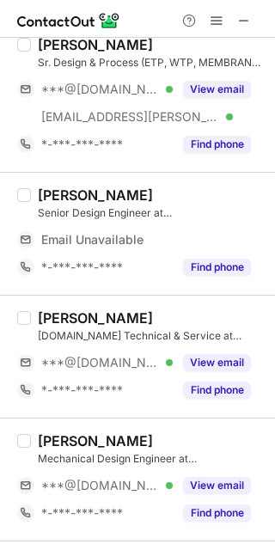
scroll to position [0, 0]
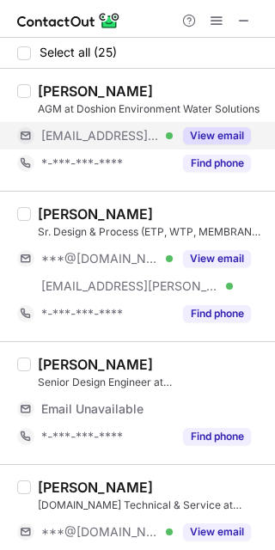
click at [221, 138] on button "View email" at bounding box center [217, 135] width 68 height 17
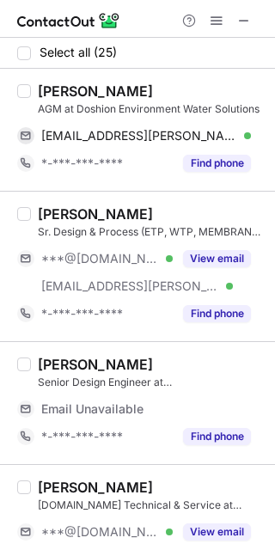
click at [53, 96] on div "Neha Sharma" at bounding box center [95, 91] width 115 height 17
click at [53, 95] on div "Neha Sharma" at bounding box center [95, 91] width 115 height 17
copy div "Neha"
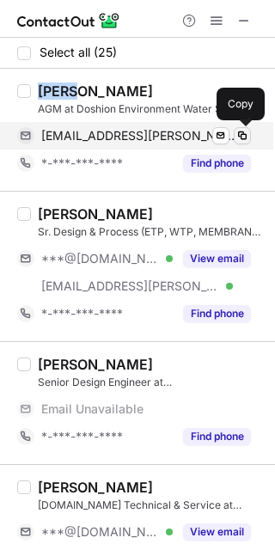
click at [242, 130] on span at bounding box center [243, 136] width 14 height 14
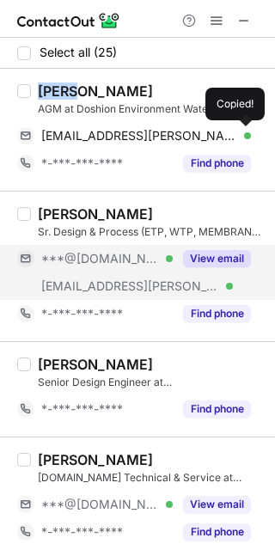
click at [207, 278] on div "***@gmail.com Verified ***@dews.co.in Verified View email" at bounding box center [141, 272] width 248 height 55
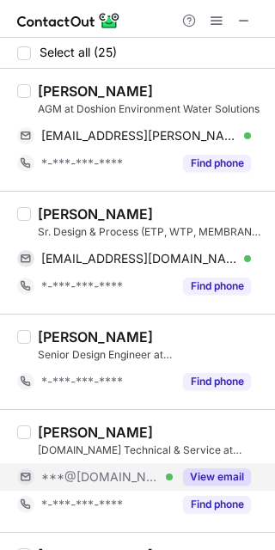
click at [220, 477] on button "View email" at bounding box center [217, 476] width 68 height 17
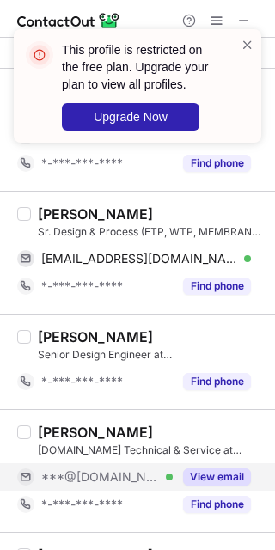
click at [46, 216] on div "Atul Sutar" at bounding box center [95, 213] width 115 height 17
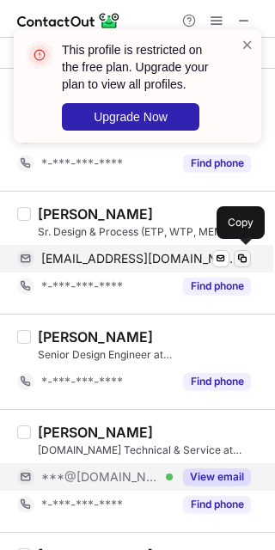
click at [233, 264] on div "atulsutar0006@gmail.com Verified Send email Copy" at bounding box center [134, 259] width 234 height 28
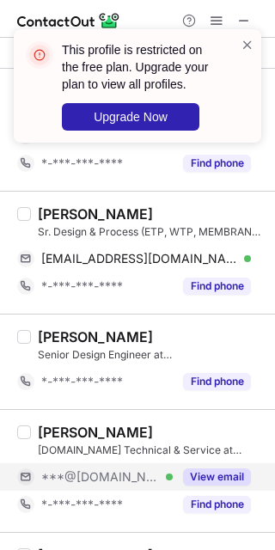
click at [70, 432] on div "Radhey verma" at bounding box center [95, 432] width 115 height 17
click at [217, 457] on div "Sr.Engineer Technical & Service at Doshion Environment Water Solutions" at bounding box center [151, 450] width 227 height 15
click at [217, 473] on button "View email" at bounding box center [217, 476] width 68 height 17
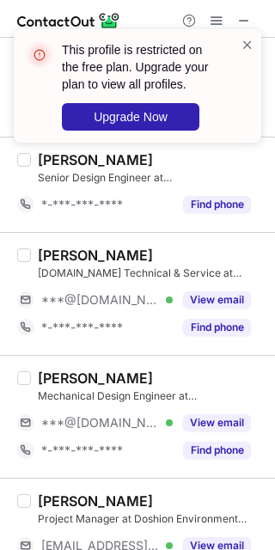
scroll to position [215, 0]
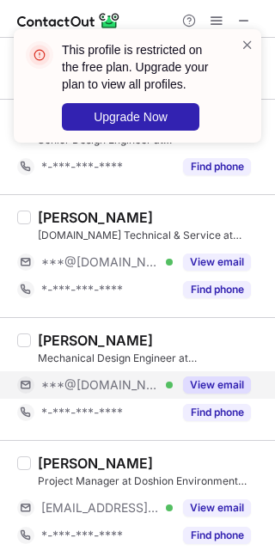
click at [217, 379] on button "View email" at bounding box center [217, 384] width 68 height 17
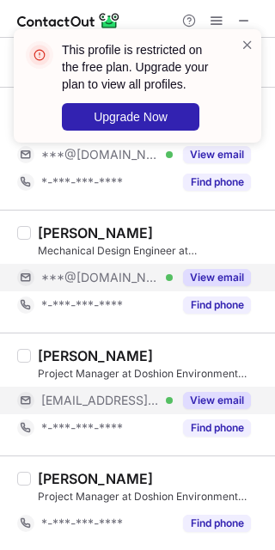
click at [207, 400] on button "View email" at bounding box center [217, 400] width 68 height 17
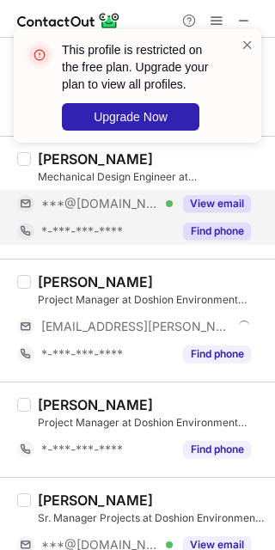
scroll to position [430, 0]
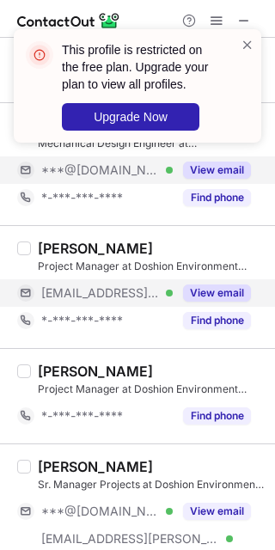
click at [229, 282] on div "View email" at bounding box center [212, 293] width 78 height 28
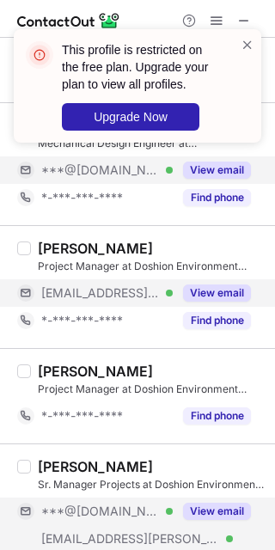
click at [217, 517] on button "View email" at bounding box center [217, 511] width 68 height 17
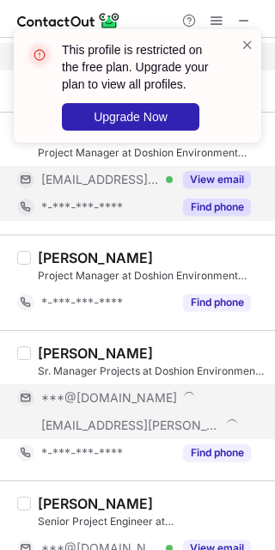
scroll to position [645, 0]
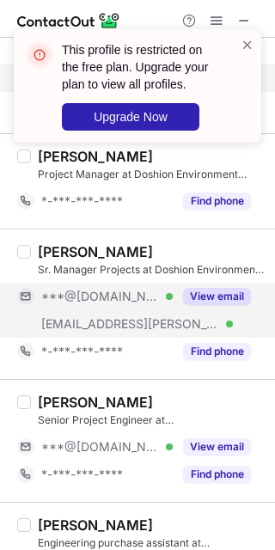
click at [199, 292] on button "View email" at bounding box center [217, 296] width 68 height 17
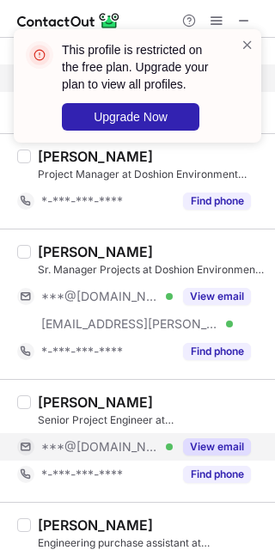
click at [207, 456] on button "View email" at bounding box center [217, 446] width 68 height 17
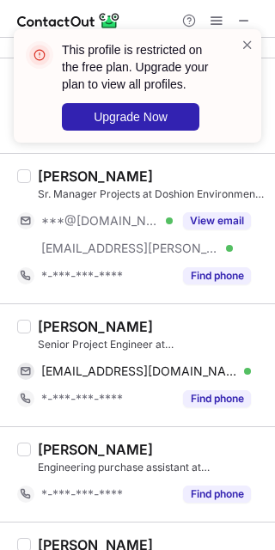
scroll to position [752, 0]
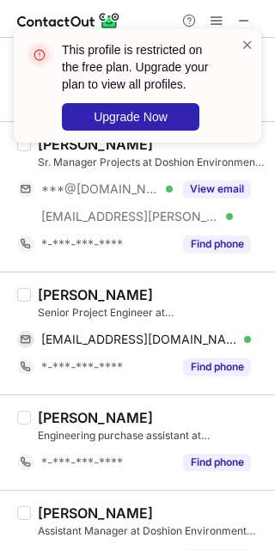
click at [41, 291] on div "Milan Paladiya" at bounding box center [95, 294] width 115 height 17
click at [52, 290] on div "Milan Paladiya" at bounding box center [95, 294] width 115 height 17
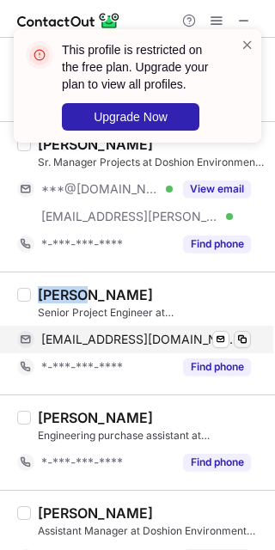
click at [242, 344] on span at bounding box center [243, 340] width 14 height 14
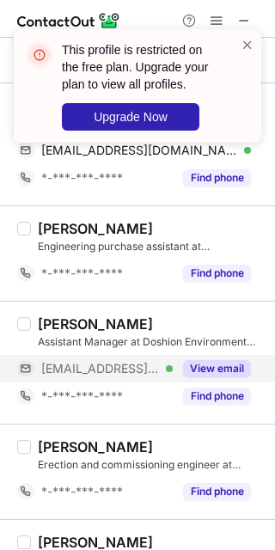
scroll to position [967, 0]
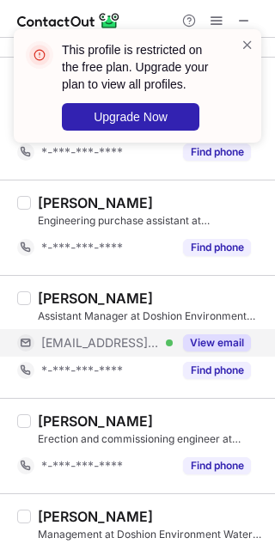
click at [229, 345] on button "View email" at bounding box center [217, 342] width 68 height 17
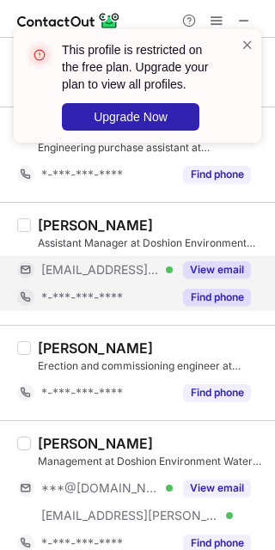
scroll to position [1182, 0]
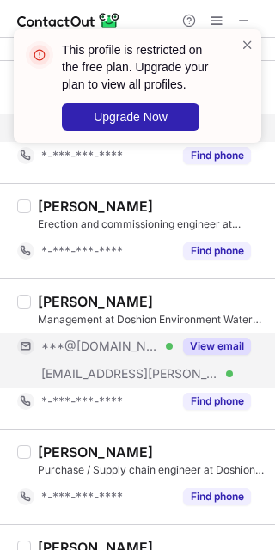
click at [202, 349] on button "View email" at bounding box center [217, 346] width 68 height 17
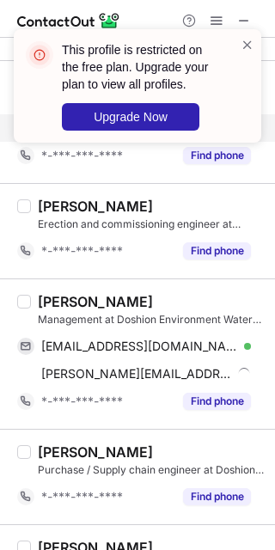
click at [99, 297] on div "Kshitij Doshi" at bounding box center [95, 301] width 115 height 17
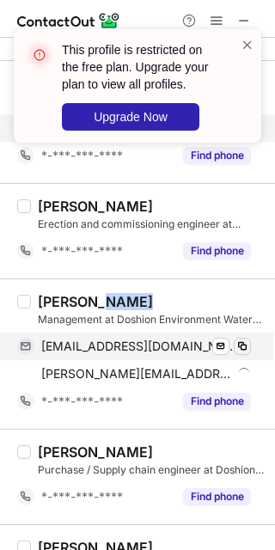
click at [237, 342] on span at bounding box center [243, 347] width 14 height 14
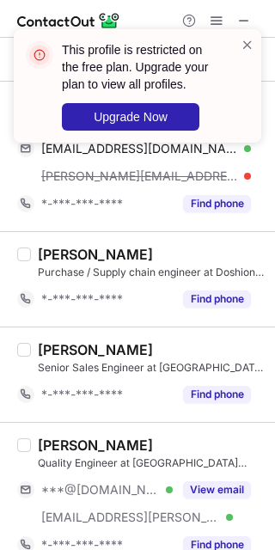
scroll to position [1397, 0]
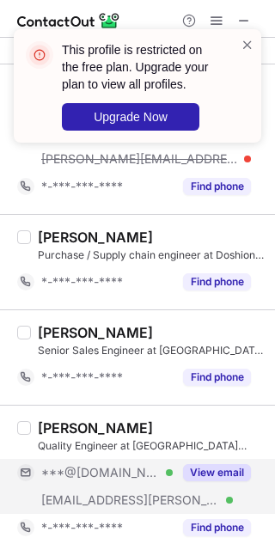
click at [208, 479] on button "View email" at bounding box center [217, 472] width 68 height 17
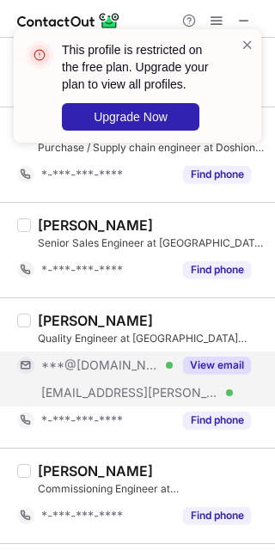
scroll to position [1719, 0]
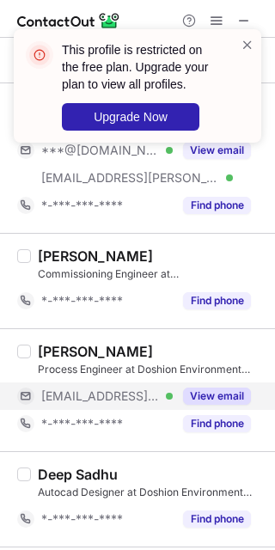
click at [220, 392] on button "View email" at bounding box center [217, 396] width 68 height 17
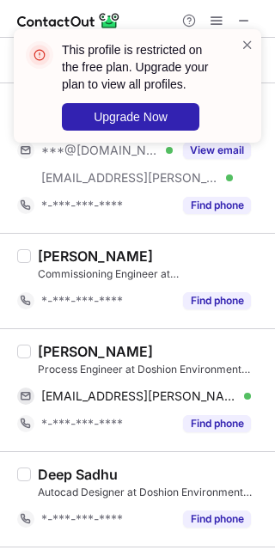
click at [99, 352] on div "Preeti Sharma" at bounding box center [95, 351] width 115 height 17
click at [100, 352] on div "Preeti Sharma" at bounding box center [95, 351] width 115 height 17
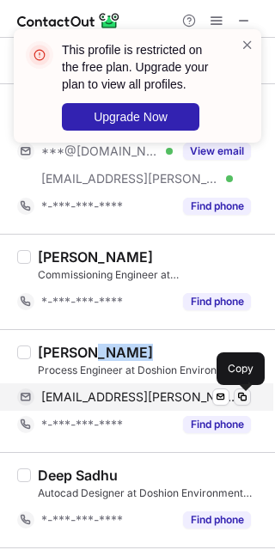
click at [239, 397] on span at bounding box center [243, 397] width 14 height 14
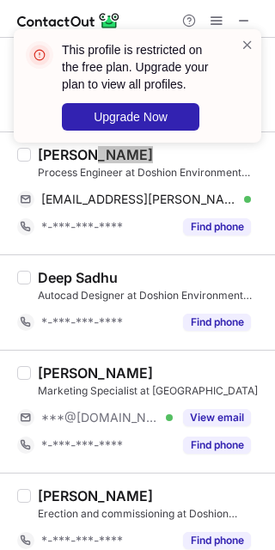
scroll to position [1906, 0]
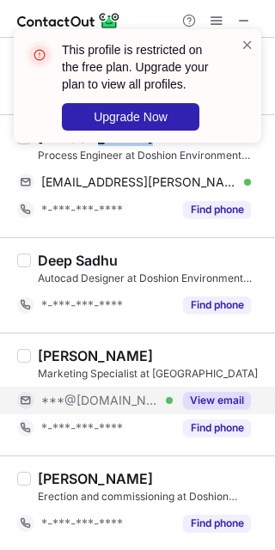
click at [219, 396] on button "View email" at bounding box center [217, 400] width 68 height 17
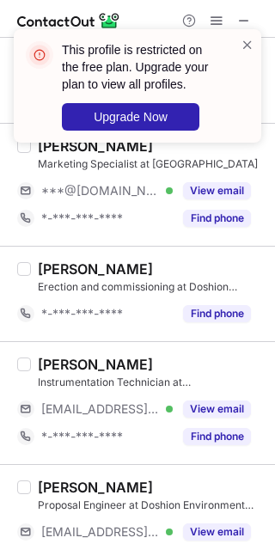
scroll to position [2121, 0]
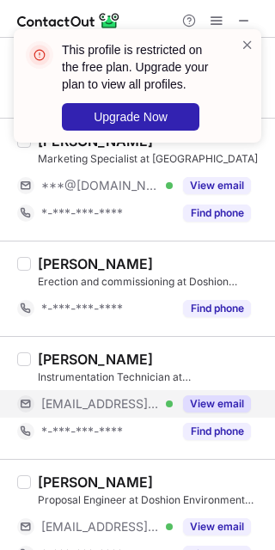
click at [199, 407] on button "View email" at bounding box center [217, 403] width 68 height 17
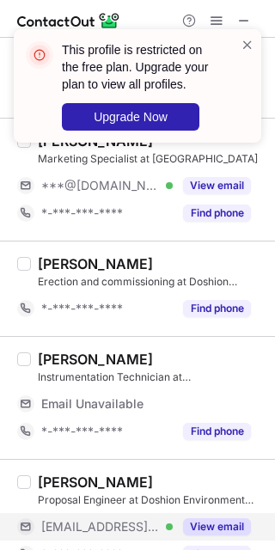
click at [186, 523] on button "View email" at bounding box center [217, 526] width 68 height 17
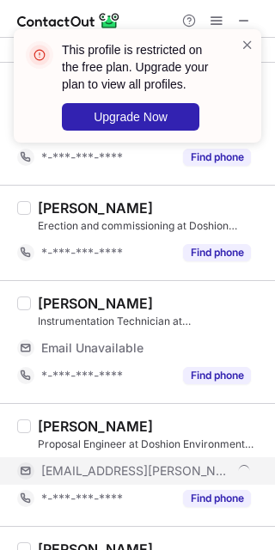
scroll to position [2228, 0]
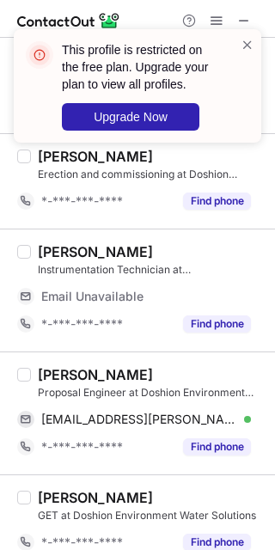
click at [71, 362] on div "Krishna Waghela Proposal Engineer at Doshion Environment Water Solutions krishn…" at bounding box center [137, 413] width 275 height 123
click at [252, 422] on div "krishna.waghela@dews.co.in Verified Send email Copy" at bounding box center [141, 420] width 248 height 28
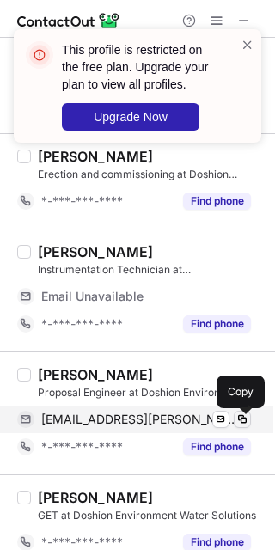
click at [245, 425] on span at bounding box center [243, 420] width 14 height 14
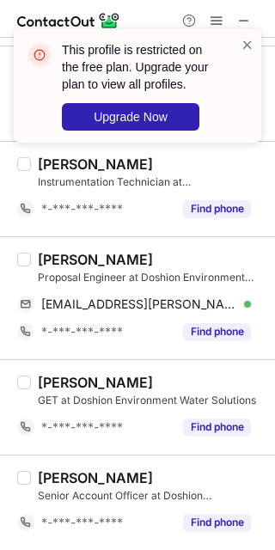
scroll to position [2319, 0]
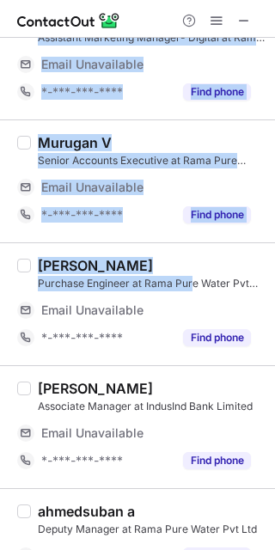
drag, startPoint x: 207, startPoint y: 297, endPoint x: 190, endPoint y: 279, distance: 24.3
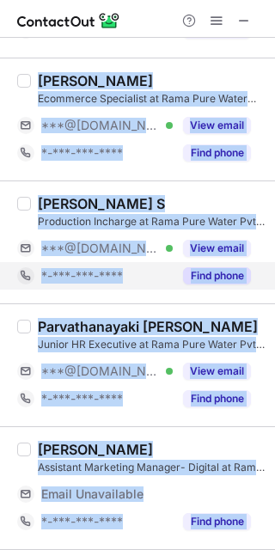
scroll to position [0, 0]
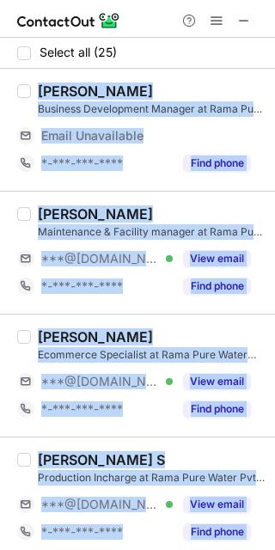
click at [193, 75] on div "Vijai Adithya Business Development Manager at Rama Pure Water Pvt Ltd Email Una…" at bounding box center [137, 130] width 275 height 122
drag, startPoint x: 193, startPoint y: 75, endPoint x: 172, endPoint y: 70, distance: 22.1
click at [172, 70] on div "Vijai Adithya Business Development Manager at Rama Pure Water Pvt Ltd Email Una…" at bounding box center [137, 130] width 275 height 122
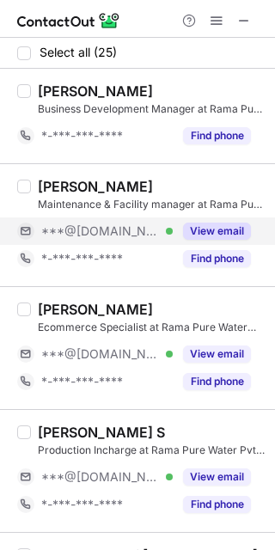
click at [215, 237] on button "View email" at bounding box center [217, 231] width 68 height 17
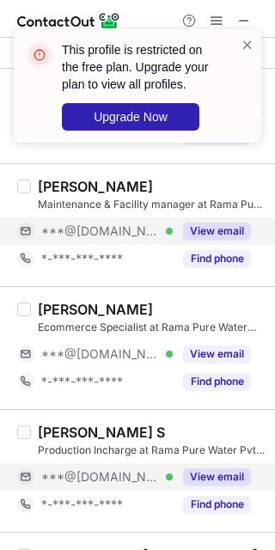
drag, startPoint x: 195, startPoint y: 484, endPoint x: 211, endPoint y: 411, distance: 74.9
click at [195, 482] on button "View email" at bounding box center [217, 476] width 68 height 17
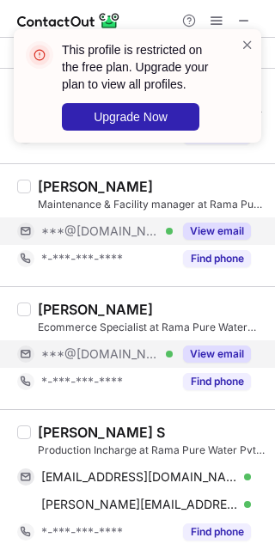
click at [220, 358] on button "View email" at bounding box center [217, 354] width 68 height 17
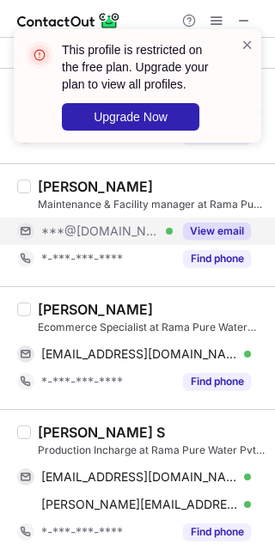
scroll to position [107, 0]
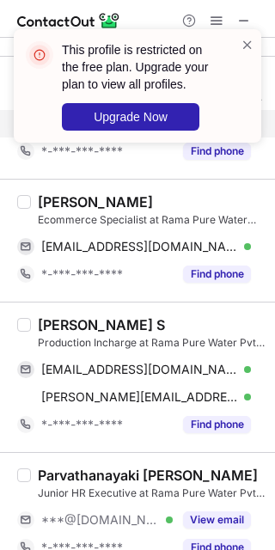
click at [71, 195] on div "Goutham K." at bounding box center [95, 201] width 115 height 17
click at [71, 196] on div "Goutham K." at bounding box center [95, 201] width 115 height 17
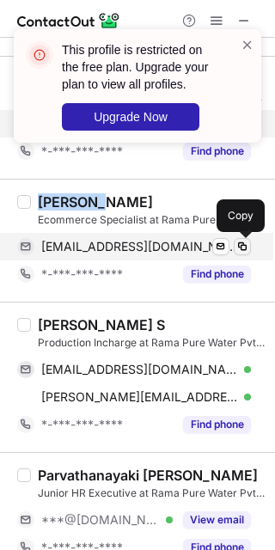
click at [236, 247] on span at bounding box center [243, 247] width 14 height 14
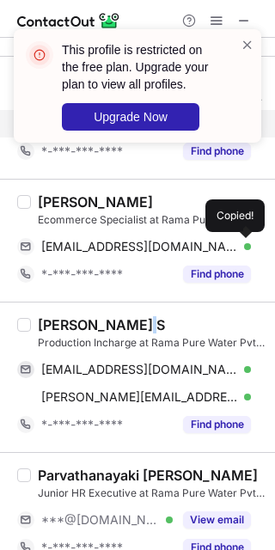
click at [146, 318] on div "Selvam Muthukumaran S" at bounding box center [101, 324] width 127 height 17
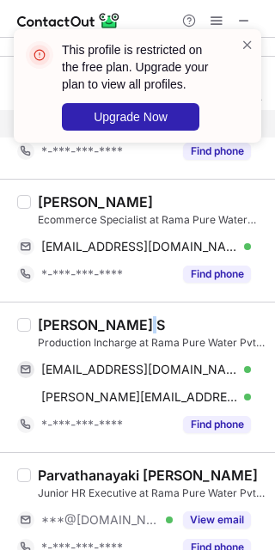
click at [146, 318] on div "Selvam Muthukumaran S" at bounding box center [101, 324] width 127 height 17
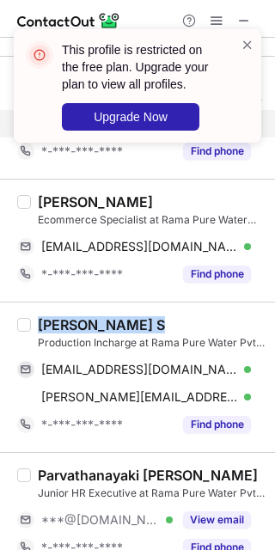
click at [144, 320] on div "Selvam Muthukumaran S" at bounding box center [101, 324] width 127 height 17
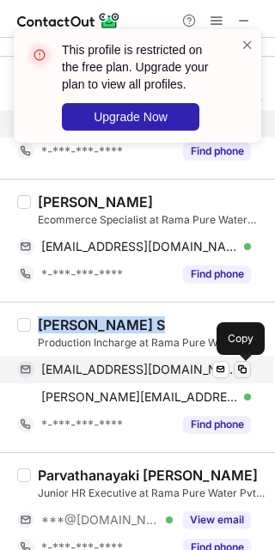
click at [247, 375] on span at bounding box center [243, 370] width 14 height 14
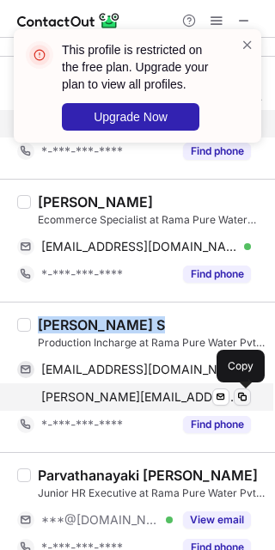
click at [246, 392] on span at bounding box center [243, 397] width 14 height 14
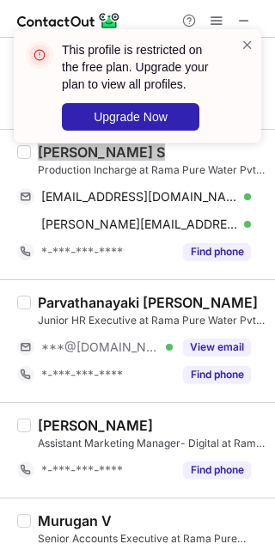
scroll to position [322, 0]
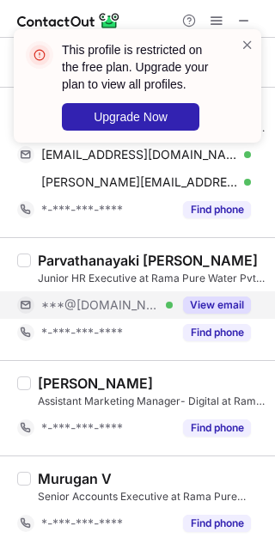
click at [230, 302] on button "View email" at bounding box center [217, 305] width 68 height 17
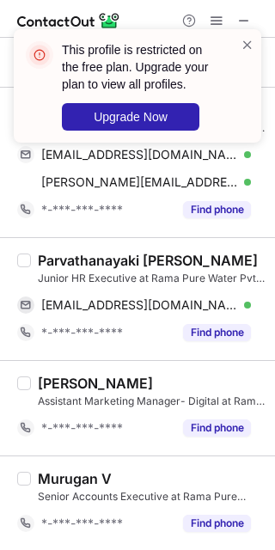
click at [83, 265] on div "Parvathanayaki Chokkalingam" at bounding box center [148, 260] width 220 height 17
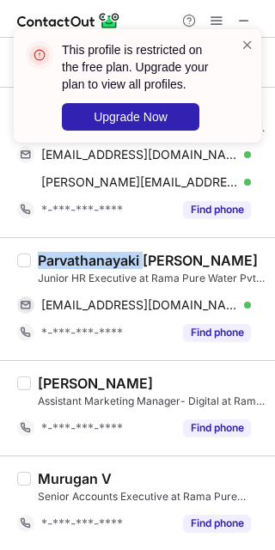
click at [83, 265] on div "Parvathanayaki Chokkalingam" at bounding box center [148, 260] width 220 height 17
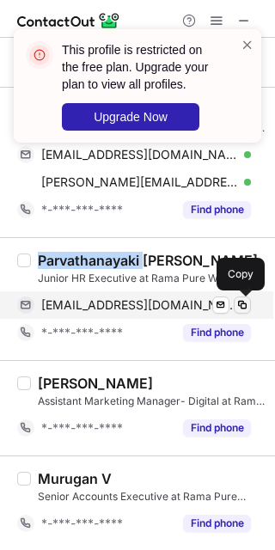
click at [246, 309] on span at bounding box center [243, 305] width 14 height 14
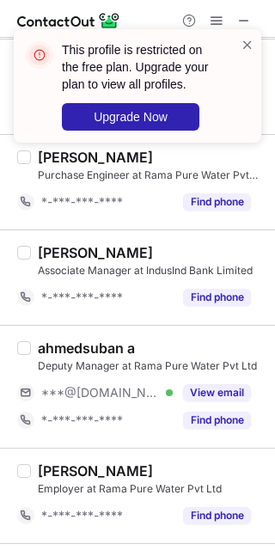
scroll to position [752, 0]
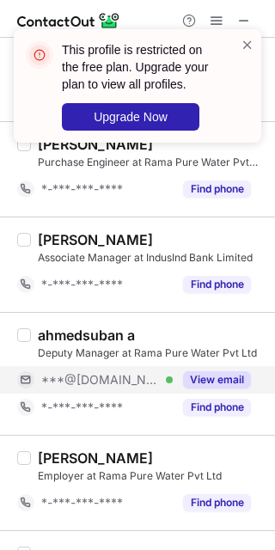
click at [209, 374] on button "View email" at bounding box center [217, 379] width 68 height 17
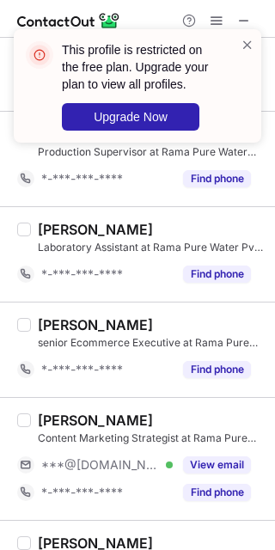
scroll to position [1182, 0]
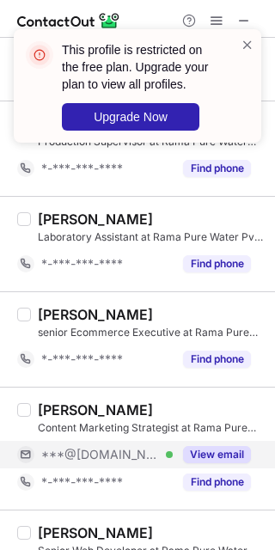
click at [211, 456] on button "View email" at bounding box center [217, 454] width 68 height 17
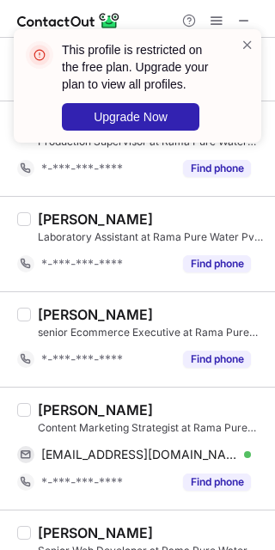
scroll to position [1289, 0]
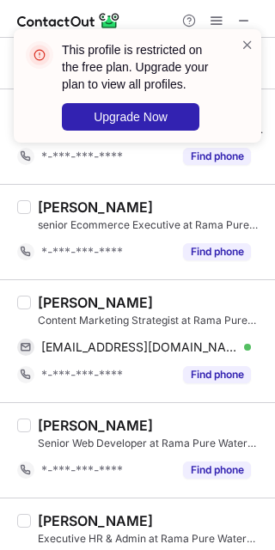
click at [43, 307] on div "Divya GV" at bounding box center [95, 302] width 115 height 17
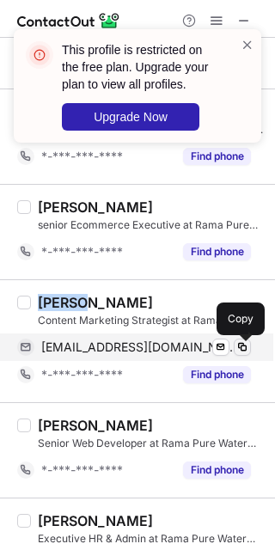
click at [239, 351] on span at bounding box center [243, 347] width 14 height 14
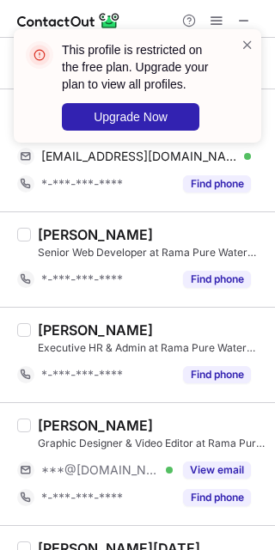
scroll to position [1504, 0]
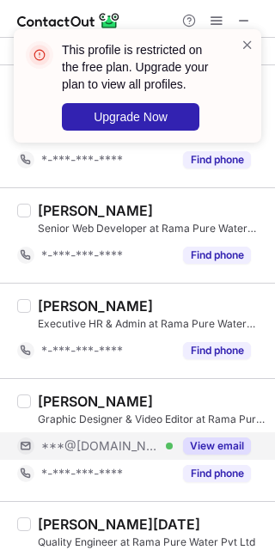
click at [221, 435] on div "View email" at bounding box center [212, 446] width 78 height 28
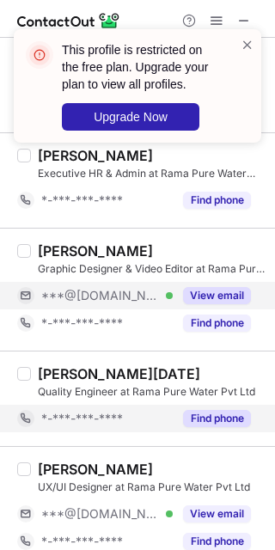
scroll to position [1719, 0]
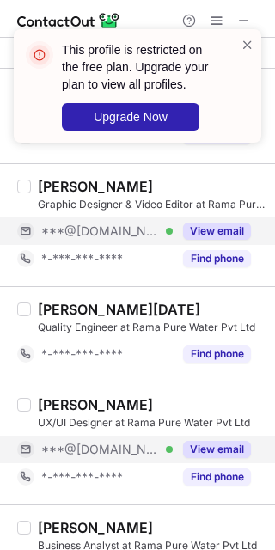
click at [203, 452] on button "View email" at bounding box center [217, 449] width 68 height 17
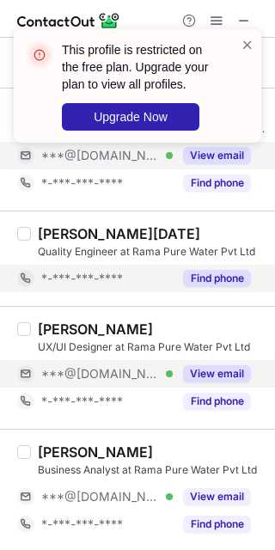
scroll to position [1827, 0]
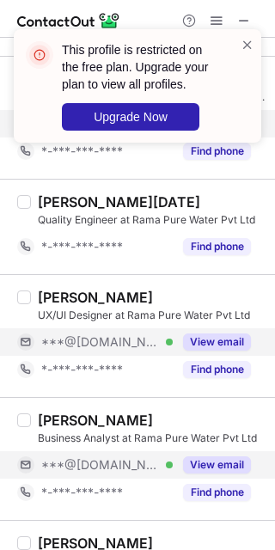
click at [182, 466] on div "View email" at bounding box center [212, 465] width 78 height 28
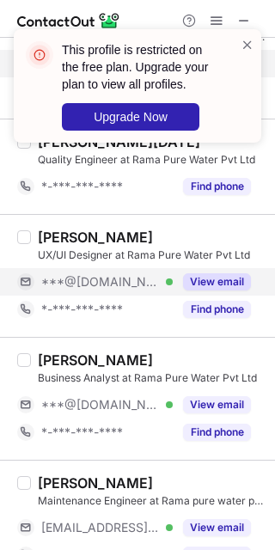
scroll to position [1934, 0]
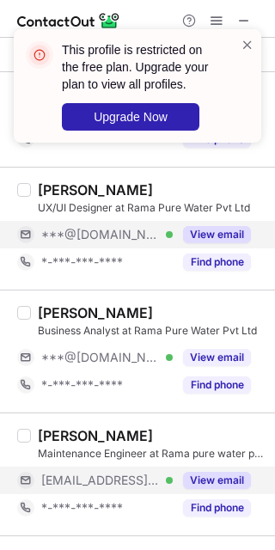
click at [207, 480] on button "View email" at bounding box center [217, 480] width 68 height 17
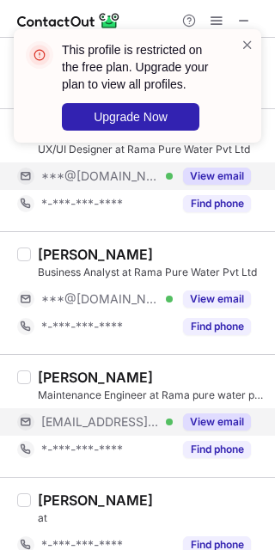
scroll to position [2041, 0]
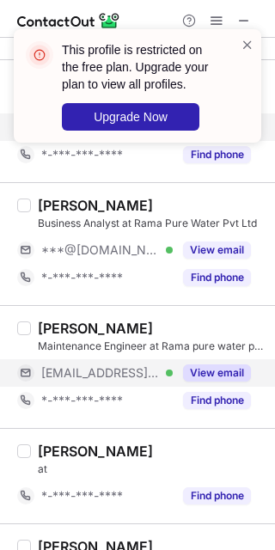
click at [203, 374] on button "View email" at bounding box center [217, 372] width 68 height 17
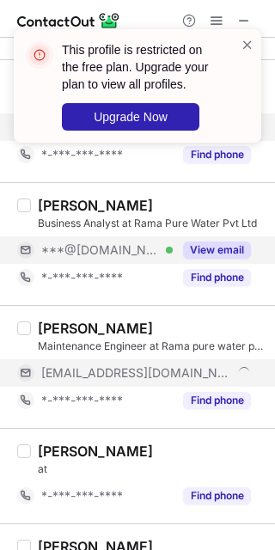
click at [192, 259] on button "View email" at bounding box center [217, 250] width 68 height 17
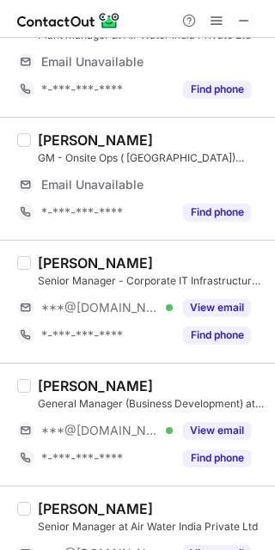
scroll to position [0, 0]
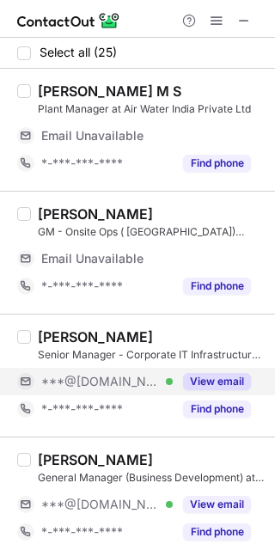
click at [213, 383] on button "View email" at bounding box center [217, 381] width 68 height 17
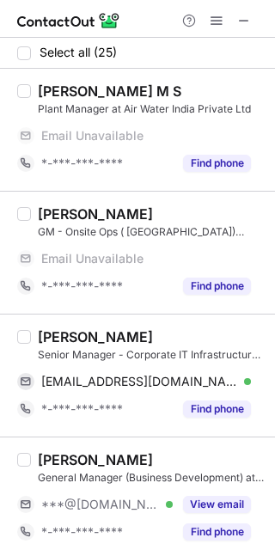
scroll to position [107, 0]
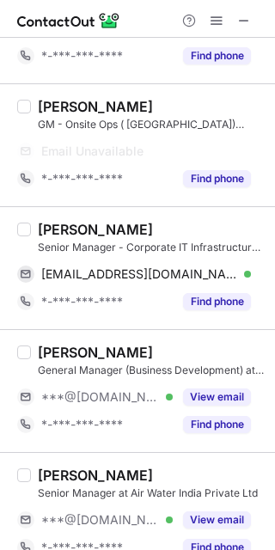
click at [65, 222] on div "SHIVKUMAR DWIVEDI" at bounding box center [95, 229] width 115 height 17
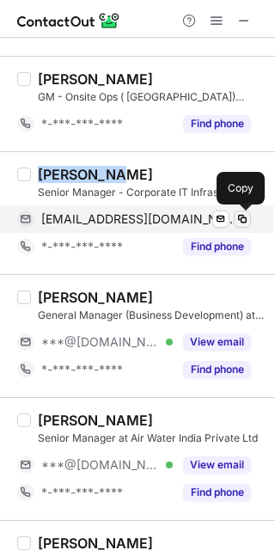
click at [236, 219] on span at bounding box center [243, 219] width 14 height 14
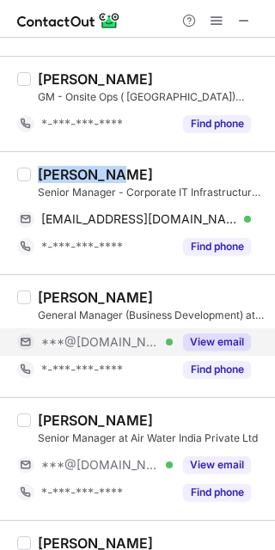
click at [196, 346] on button "View email" at bounding box center [217, 342] width 68 height 17
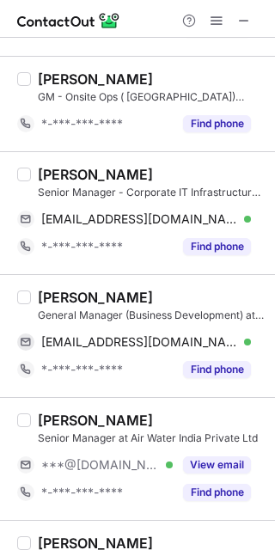
click at [56, 303] on div "Ramesh Mankani" at bounding box center [95, 297] width 115 height 17
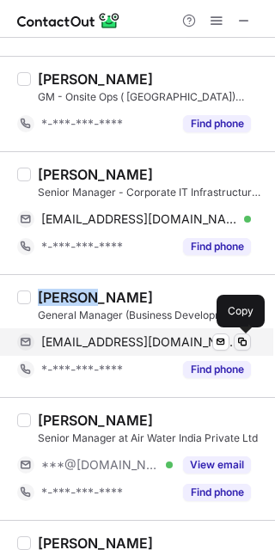
click at [234, 346] on button at bounding box center [242, 342] width 17 height 17
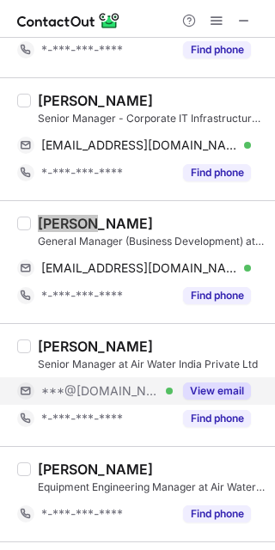
scroll to position [215, 0]
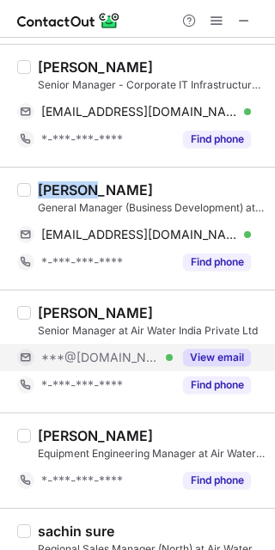
click at [199, 366] on button "View email" at bounding box center [217, 357] width 68 height 17
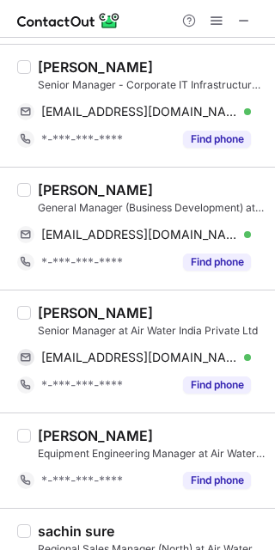
click at [40, 303] on div "Anwar BASHA Dudekula Senior Manager at Air Water India Private Ltd anwarblues@g…" at bounding box center [137, 351] width 275 height 123
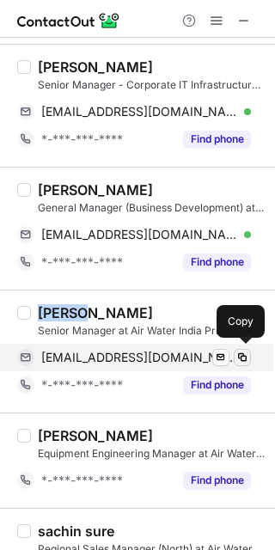
click at [243, 357] on span at bounding box center [243, 358] width 14 height 14
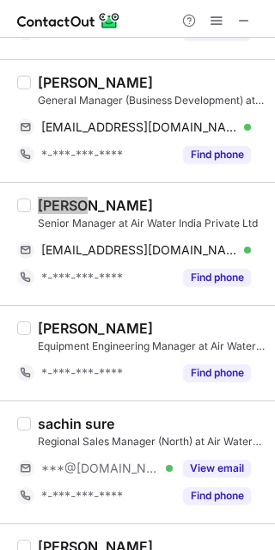
scroll to position [430, 0]
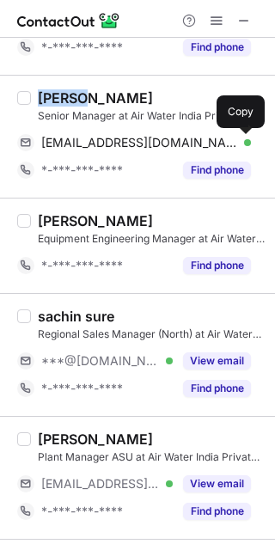
drag, startPoint x: 203, startPoint y: 363, endPoint x: 267, endPoint y: 331, distance: 71.9
click at [205, 363] on button "View email" at bounding box center [217, 360] width 68 height 17
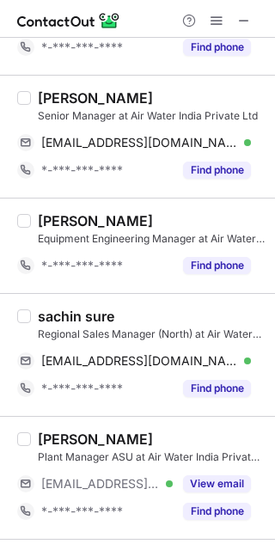
click at [63, 311] on div "sachin sure" at bounding box center [76, 316] width 77 height 17
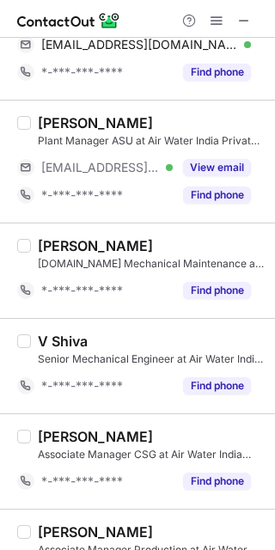
scroll to position [555, 0]
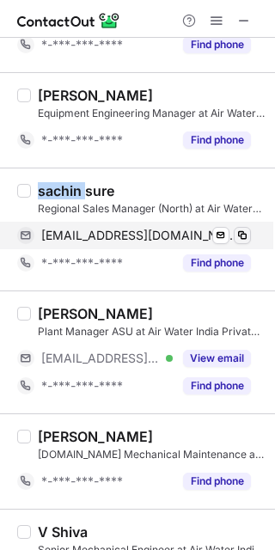
click at [234, 235] on button at bounding box center [242, 235] width 17 height 17
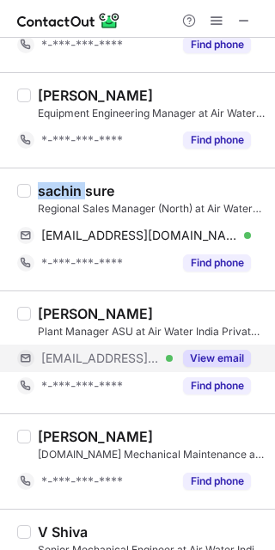
click at [211, 359] on button "View email" at bounding box center [217, 358] width 68 height 17
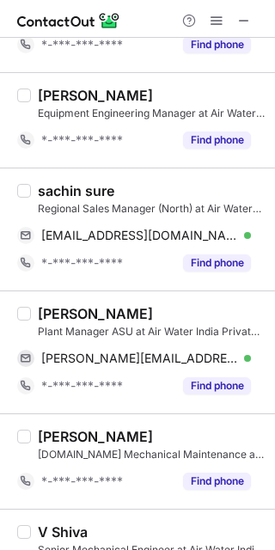
click at [58, 310] on div "Rajib Ghosh" at bounding box center [95, 313] width 115 height 17
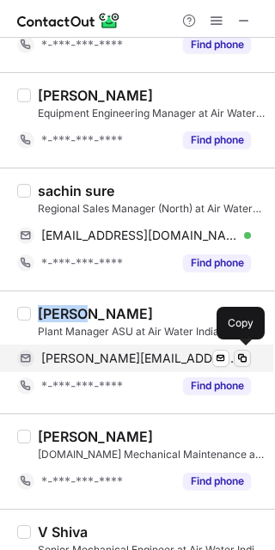
click at [243, 364] on span at bounding box center [243, 359] width 14 height 14
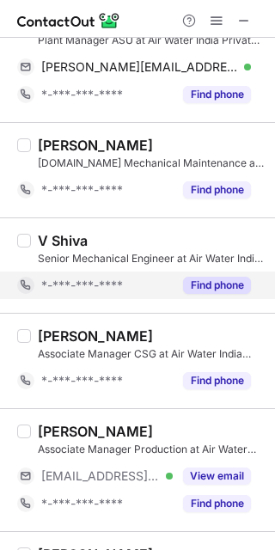
scroll to position [878, 0]
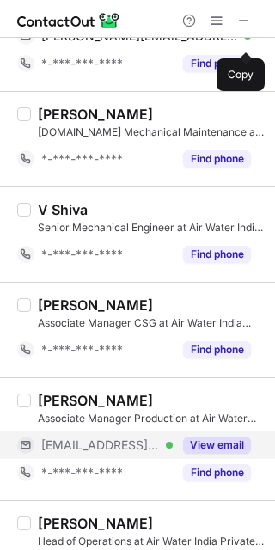
click at [212, 438] on button "View email" at bounding box center [217, 445] width 68 height 17
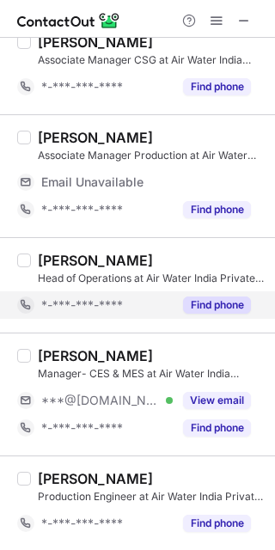
scroll to position [1307, 0]
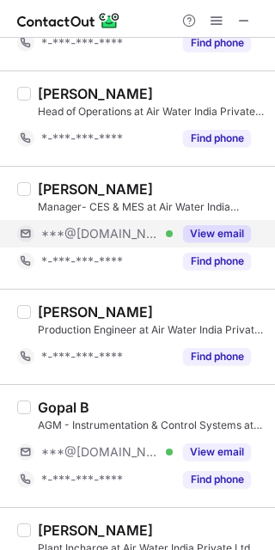
click at [232, 232] on button "View email" at bounding box center [217, 233] width 68 height 17
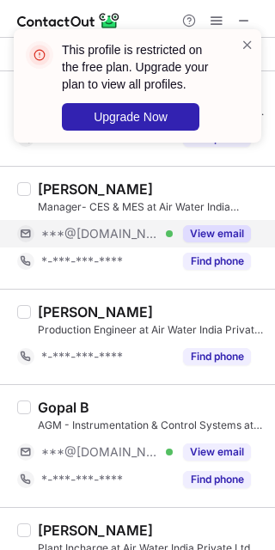
click at [207, 433] on div "AGM - Instrumentation & Control Systems at Air Water India Private Limited" at bounding box center [151, 425] width 227 height 15
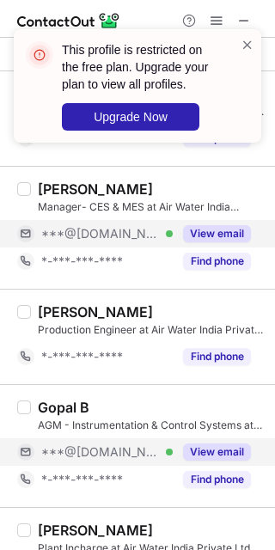
click at [206, 451] on button "View email" at bounding box center [217, 452] width 68 height 17
click at [199, 444] on div "View email" at bounding box center [212, 452] width 78 height 28
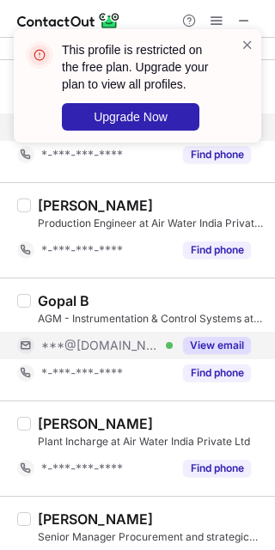
scroll to position [1494, 0]
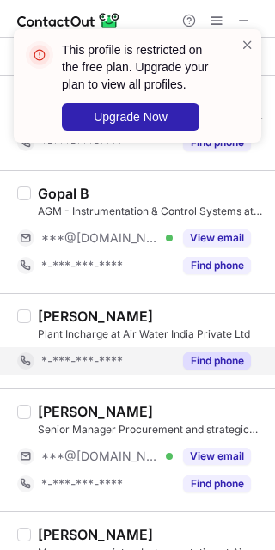
drag, startPoint x: 199, startPoint y: 239, endPoint x: 205, endPoint y: 370, distance: 130.8
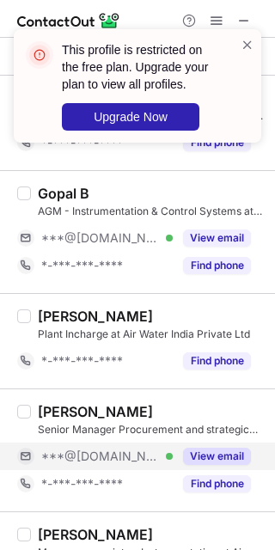
drag, startPoint x: 205, startPoint y: 370, endPoint x: 193, endPoint y: 456, distance: 86.7
click at [193, 456] on button "View email" at bounding box center [217, 456] width 68 height 17
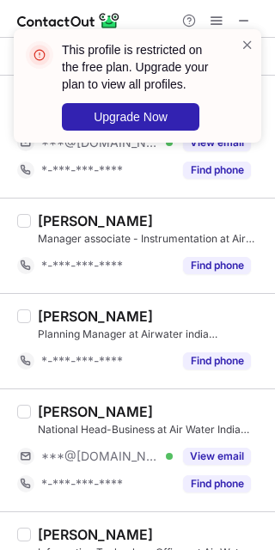
scroll to position [1924, 0]
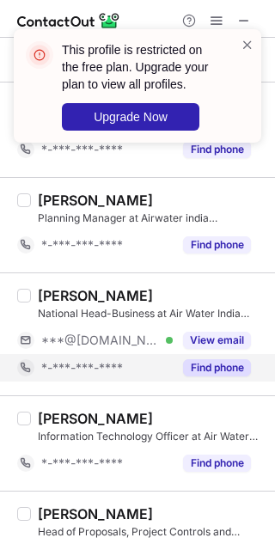
drag, startPoint x: 212, startPoint y: 346, endPoint x: 217, endPoint y: 362, distance: 17.1
click at [212, 346] on button "View email" at bounding box center [217, 340] width 68 height 17
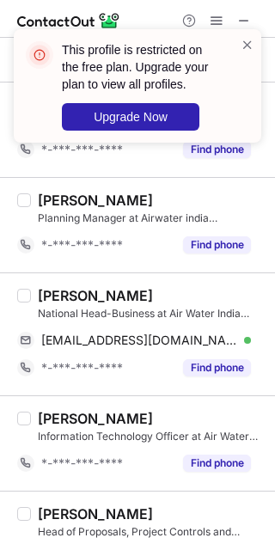
click at [126, 297] on div "Subhadip Kundu" at bounding box center [95, 295] width 115 height 17
click at [58, 293] on div "Subhadip Kundu" at bounding box center [95, 295] width 115 height 17
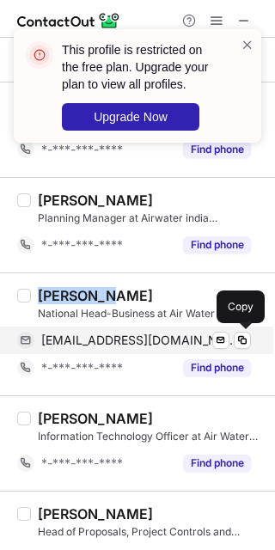
click at [238, 329] on div "mrsubhadipkundu@yahoo.co.in Verified Send email Copy" at bounding box center [134, 341] width 234 height 28
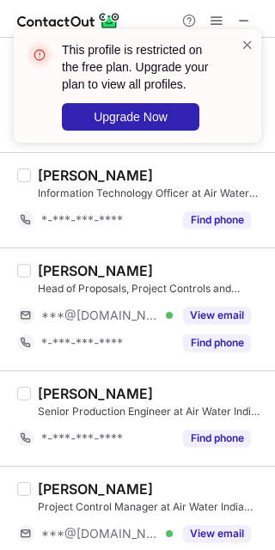
scroll to position [2210, 0]
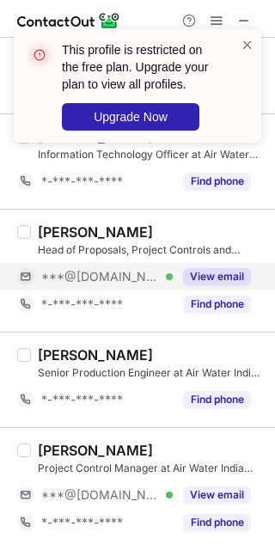
click at [209, 278] on button "View email" at bounding box center [217, 276] width 68 height 17
click at [213, 474] on div "Project Control Manager at Air Water India Private Ltd" at bounding box center [151, 468] width 227 height 15
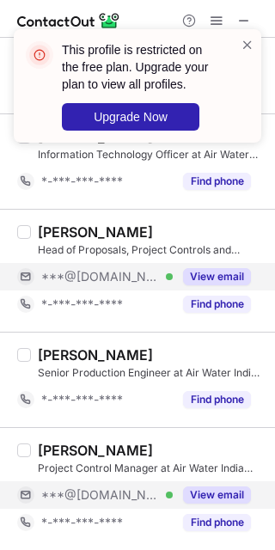
click at [213, 495] on button "View email" at bounding box center [217, 495] width 68 height 17
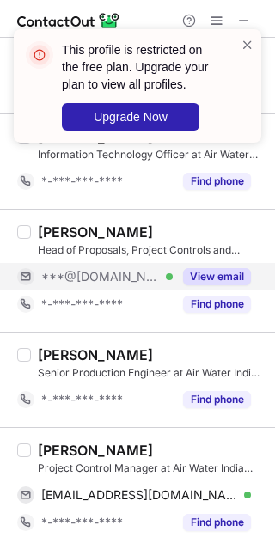
click at [129, 440] on div "Debraj Choudhury Project Control Manager at Air Water India Private Ltd debrajc…" at bounding box center [137, 488] width 275 height 123
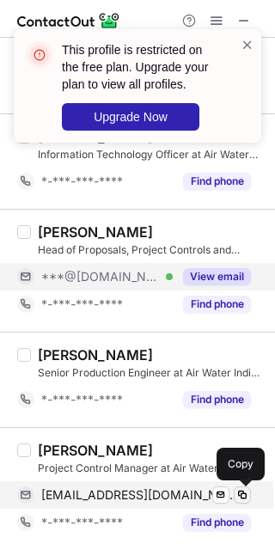
click at [242, 487] on button at bounding box center [242, 495] width 17 height 17
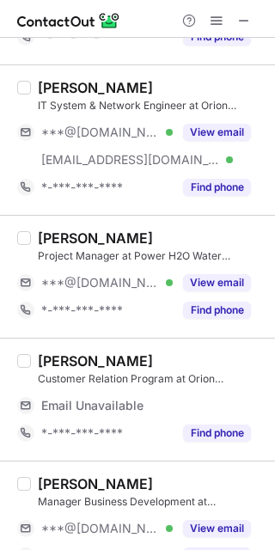
scroll to position [0, 0]
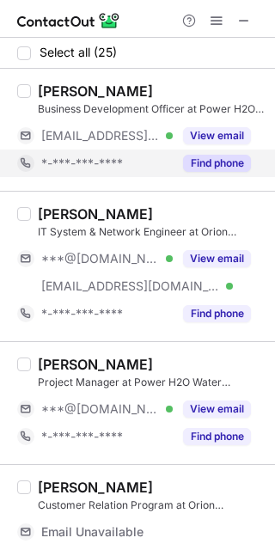
click at [239, 150] on div "Find phone" at bounding box center [212, 164] width 78 height 28
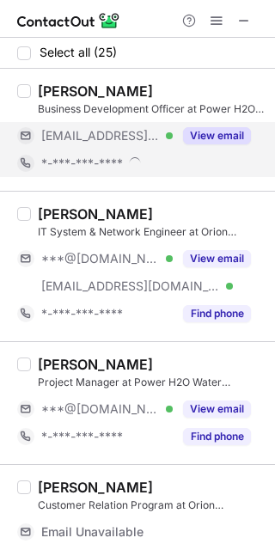
click at [236, 140] on button "View email" at bounding box center [217, 135] width 68 height 17
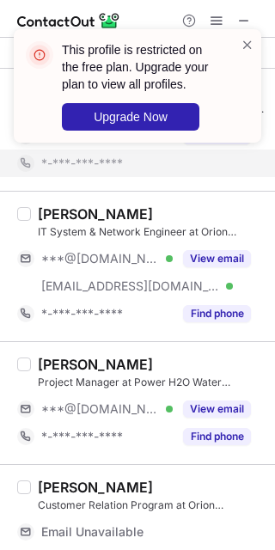
click at [219, 143] on div "This profile is restricted on the free plan. Upgrade your plan to view all prof…" at bounding box center [137, 93] width 275 height 162
click at [250, 52] on span at bounding box center [248, 44] width 14 height 17
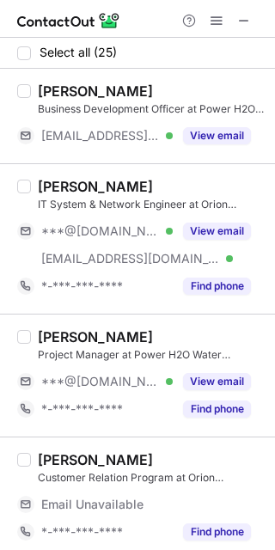
click at [211, 139] on div "This profile is restricted on the free plan. Upgrade your plan to view all prof…" at bounding box center [137, 93] width 275 height 162
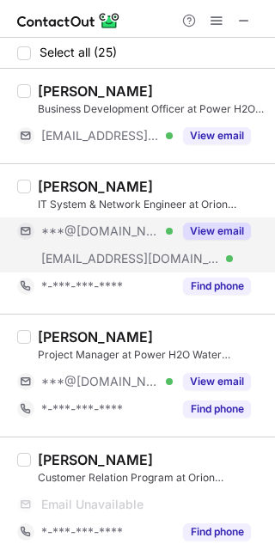
click at [221, 226] on button "View email" at bounding box center [217, 231] width 68 height 17
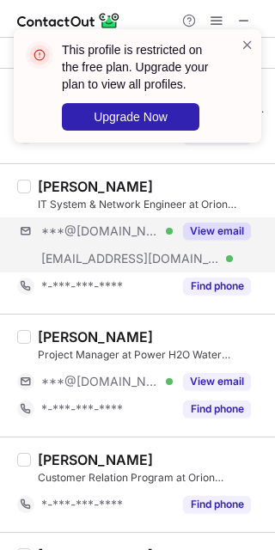
scroll to position [107, 0]
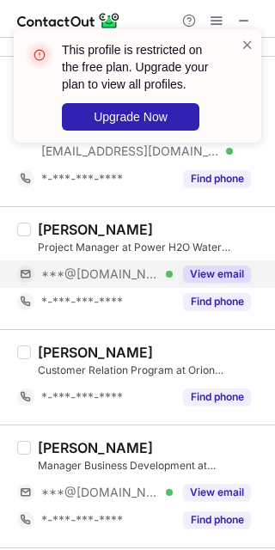
click at [205, 278] on button "View email" at bounding box center [217, 274] width 68 height 17
click at [198, 282] on button "View email" at bounding box center [217, 274] width 68 height 17
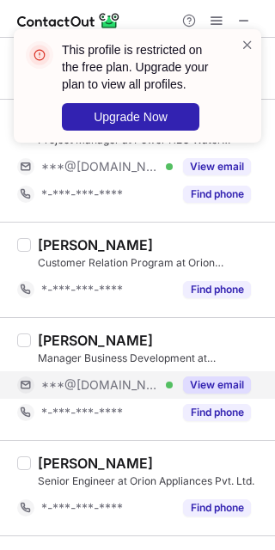
click at [217, 384] on button "View email" at bounding box center [217, 384] width 68 height 17
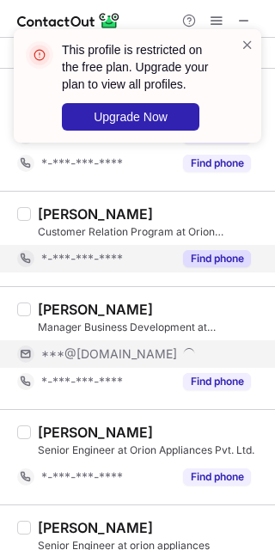
scroll to position [322, 0]
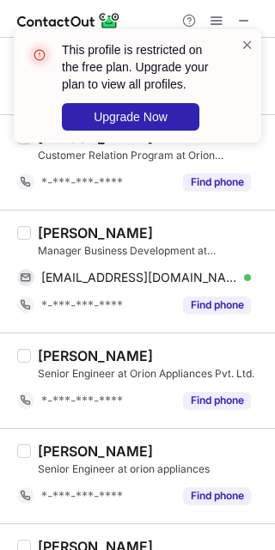
click at [49, 233] on div "Parag Mehta" at bounding box center [95, 232] width 115 height 17
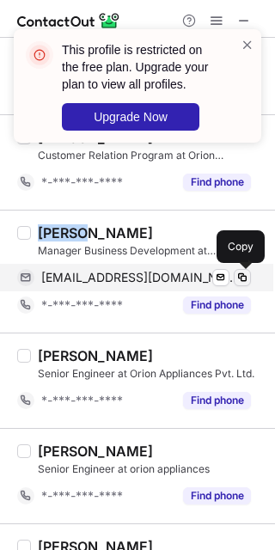
click at [248, 277] on span at bounding box center [243, 278] width 14 height 14
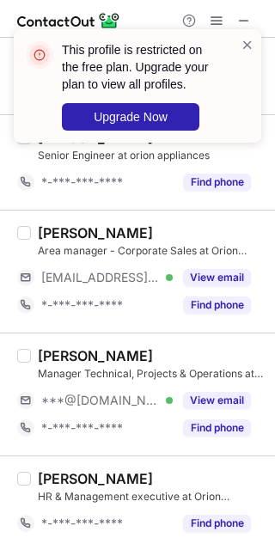
scroll to position [645, 0]
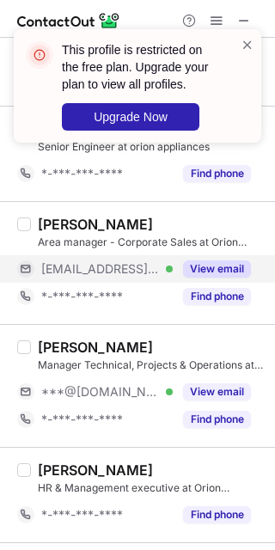
click at [220, 267] on button "View email" at bounding box center [217, 268] width 68 height 17
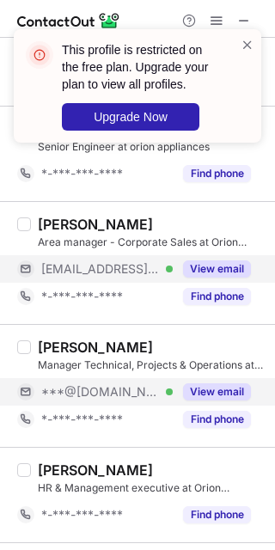
click at [199, 383] on div "View email" at bounding box center [212, 392] width 78 height 28
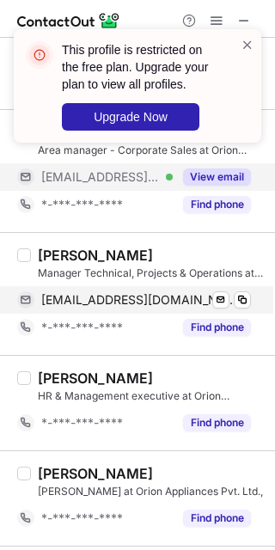
scroll to position [752, 0]
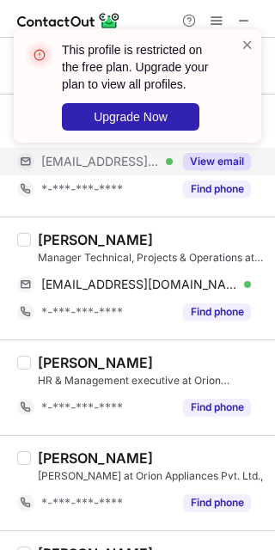
click at [56, 237] on div "Mehul V Sanathara" at bounding box center [95, 239] width 115 height 17
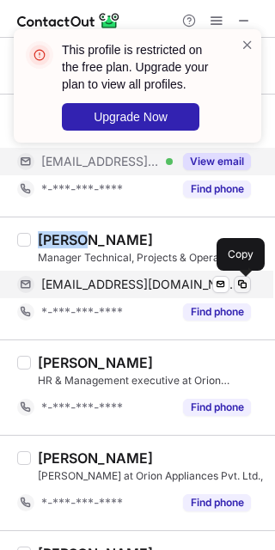
click at [247, 288] on span at bounding box center [243, 285] width 14 height 14
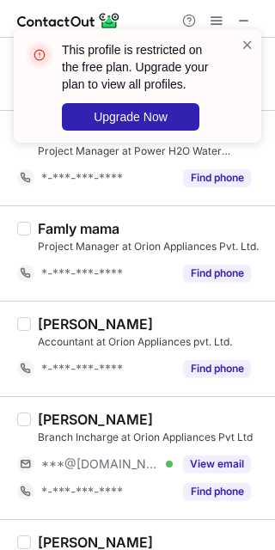
scroll to position [1504, 0]
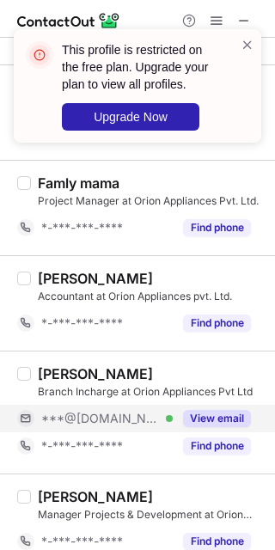
click at [217, 418] on button "View email" at bounding box center [217, 418] width 68 height 17
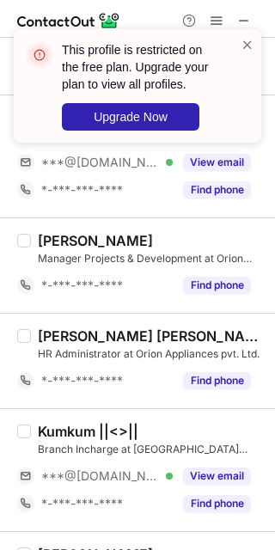
scroll to position [1827, 0]
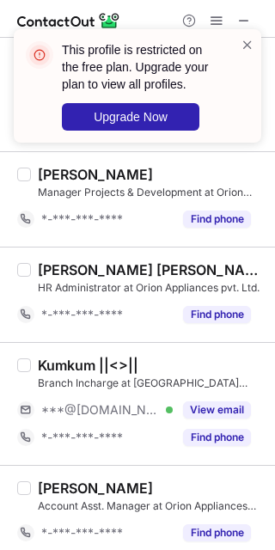
click at [211, 396] on div "Kumkum ||<>|| Branch Incharge at Orion Appliances pvt. Ltd. ***@gmail.com Verif…" at bounding box center [148, 404] width 234 height 95
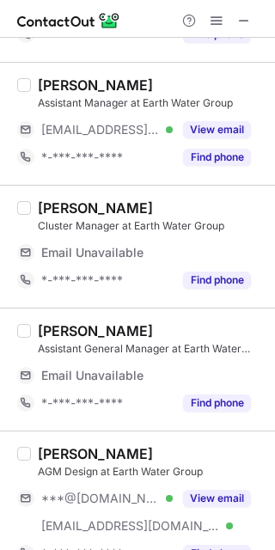
scroll to position [0, 0]
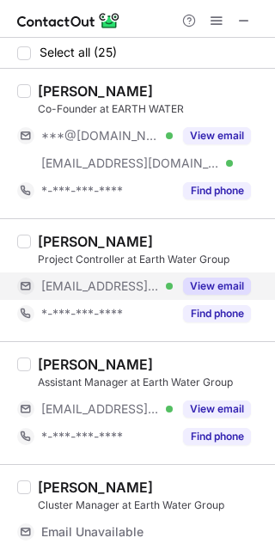
click at [217, 291] on button "View email" at bounding box center [217, 286] width 68 height 17
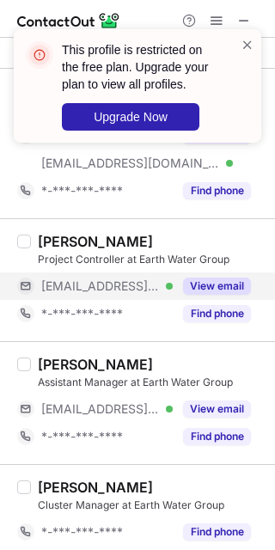
click at [204, 280] on button "View email" at bounding box center [217, 286] width 68 height 17
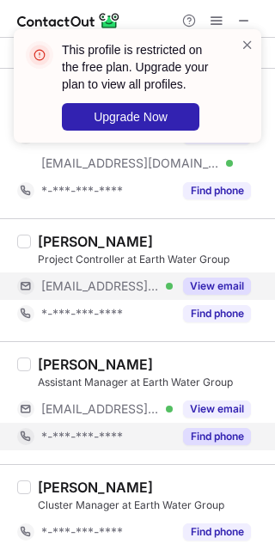
click at [178, 426] on div "Find phone" at bounding box center [212, 437] width 78 height 28
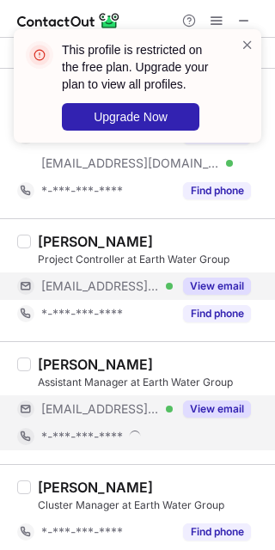
click at [205, 411] on button "View email" at bounding box center [217, 409] width 68 height 17
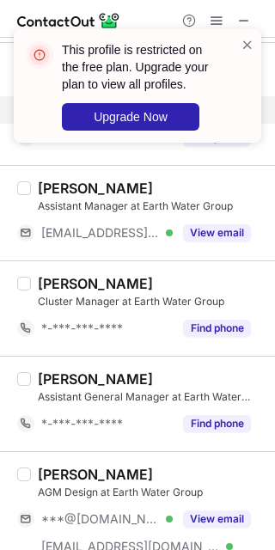
scroll to position [215, 0]
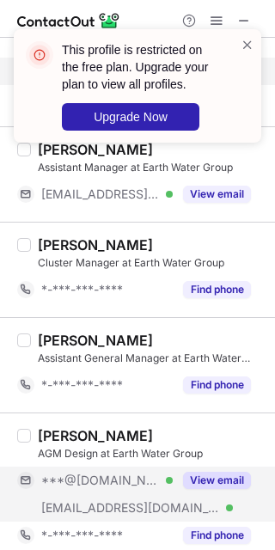
click at [213, 483] on button "View email" at bounding box center [217, 480] width 68 height 17
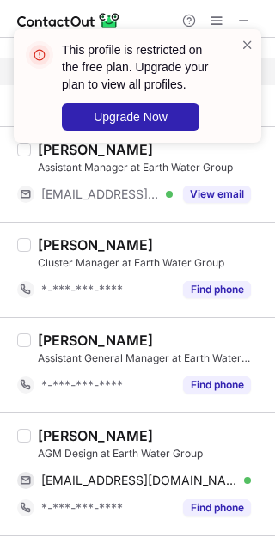
scroll to position [322, 0]
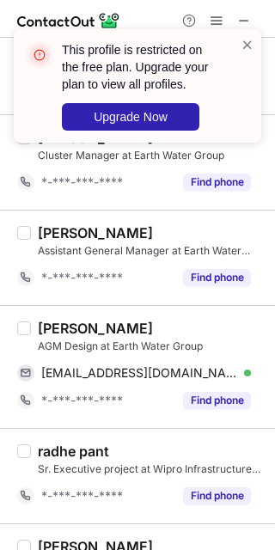
click at [63, 325] on div "sanjay jadhav" at bounding box center [95, 328] width 115 height 17
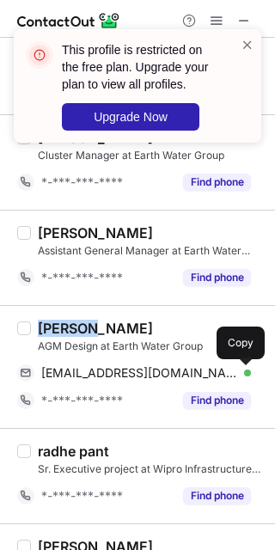
drag, startPoint x: 248, startPoint y: 381, endPoint x: 269, endPoint y: 355, distance: 33.6
click at [248, 381] on button at bounding box center [242, 372] width 17 height 17
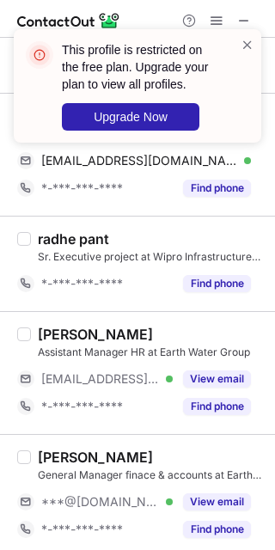
scroll to position [537, 0]
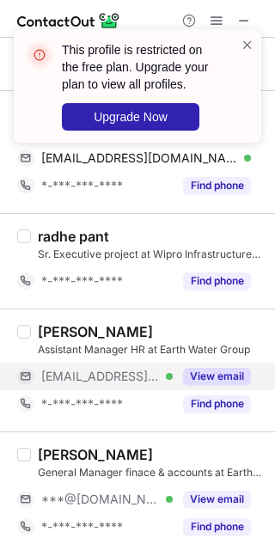
click at [216, 376] on button "View email" at bounding box center [217, 376] width 68 height 17
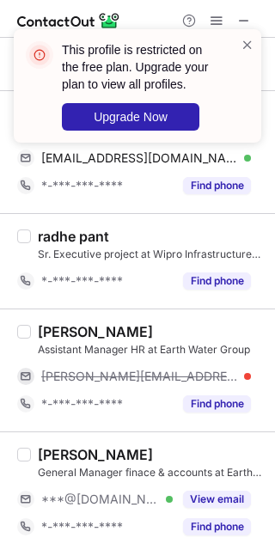
click at [125, 335] on div "Garima Gupta" at bounding box center [95, 331] width 115 height 17
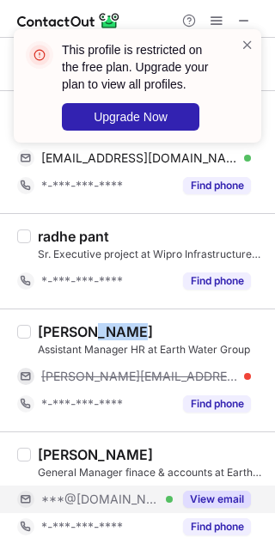
click at [229, 507] on button "View email" at bounding box center [217, 499] width 68 height 17
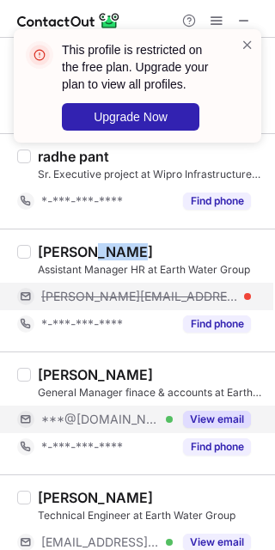
scroll to position [645, 0]
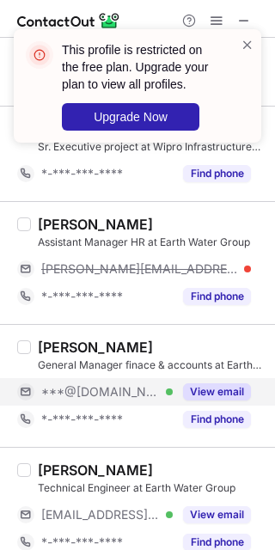
click at [215, 379] on div "View email" at bounding box center [212, 392] width 78 height 28
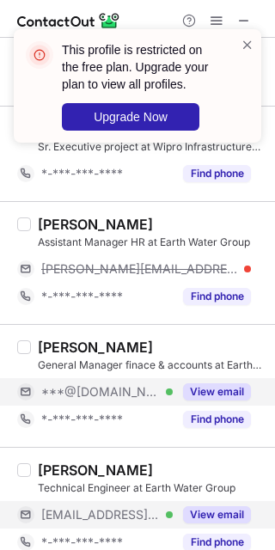
click at [211, 510] on button "View email" at bounding box center [217, 514] width 68 height 17
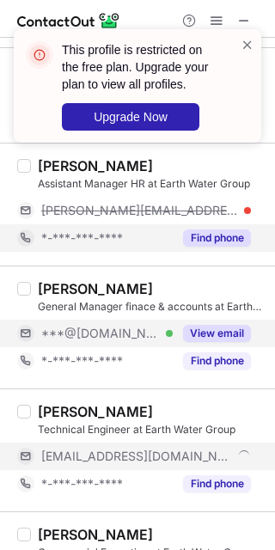
scroll to position [860, 0]
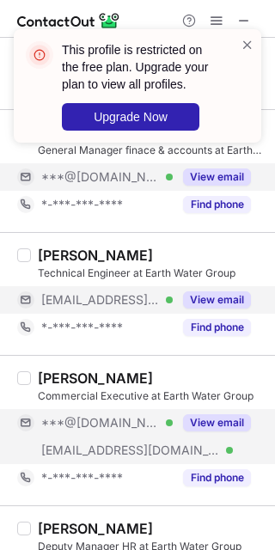
click at [220, 417] on button "View email" at bounding box center [217, 422] width 68 height 17
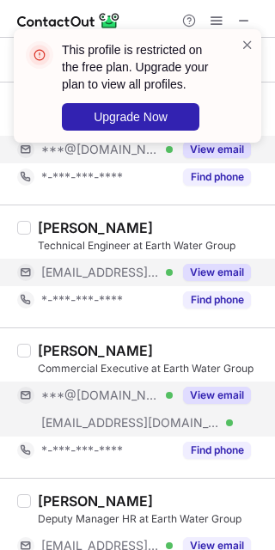
click at [226, 407] on div "View email" at bounding box center [212, 396] width 78 height 28
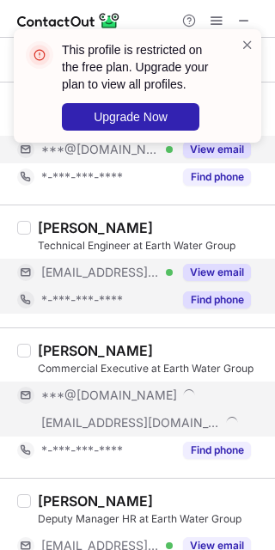
click at [200, 290] on div "Find phone" at bounding box center [212, 300] width 78 height 28
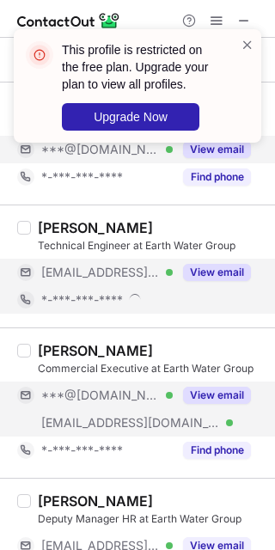
click at [203, 271] on button "View email" at bounding box center [217, 272] width 68 height 17
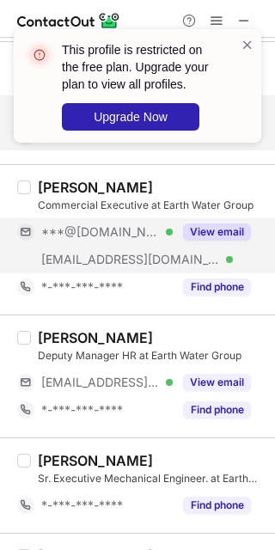
scroll to position [1074, 0]
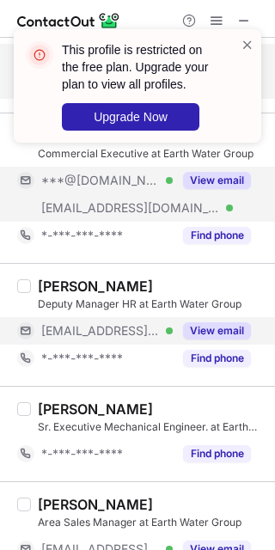
click at [211, 340] on button "View email" at bounding box center [217, 330] width 68 height 17
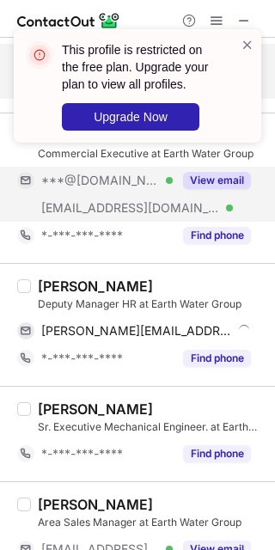
click at [118, 281] on div "Ravee Mishrra Deputy Manager HR at Earth Water Group" at bounding box center [151, 295] width 227 height 34
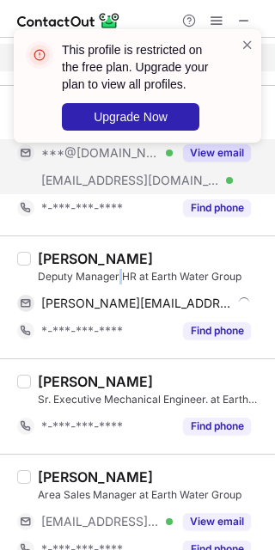
click at [118, 281] on div "Deputy Manager HR at Earth Water Group" at bounding box center [151, 276] width 227 height 15
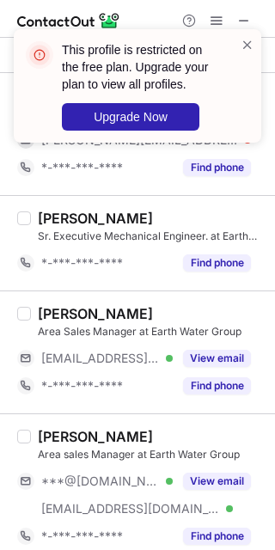
scroll to position [1182, 0]
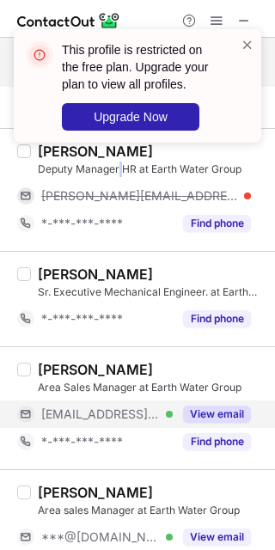
click at [191, 413] on button "View email" at bounding box center [217, 414] width 68 height 17
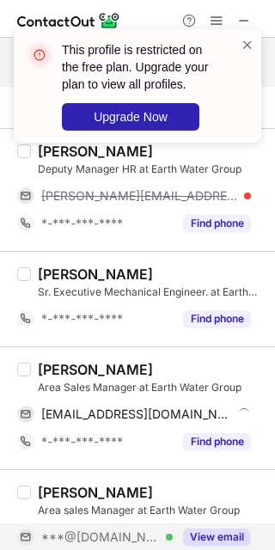
click at [216, 529] on div "View email" at bounding box center [212, 537] width 78 height 28
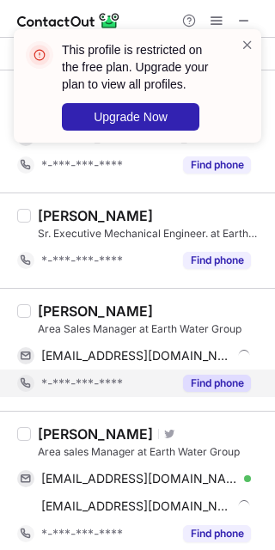
scroll to position [1289, 0]
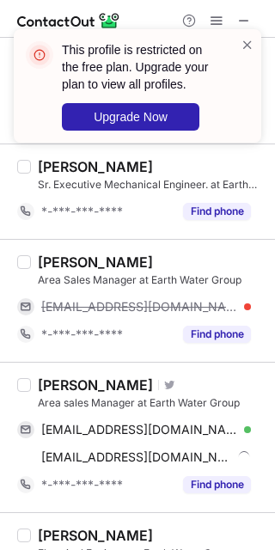
click at [126, 372] on div "Vandana Singh Visit Twitter profile Area sales Manager at Earth Water Group van…" at bounding box center [137, 437] width 275 height 150
click at [126, 376] on div "Vandana Singh Visit Twitter profile Area sales Manager at Earth Water Group van…" at bounding box center [137, 437] width 275 height 150
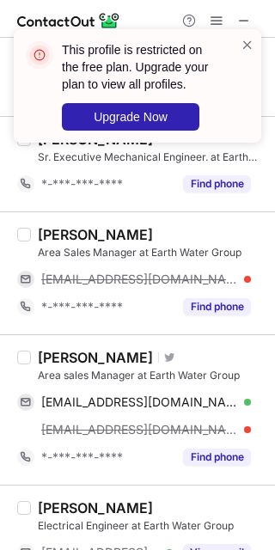
click at [123, 378] on div "Area sales Manager at Earth Water Group" at bounding box center [151, 375] width 227 height 15
click at [119, 363] on div "Vandana Singh" at bounding box center [95, 357] width 115 height 17
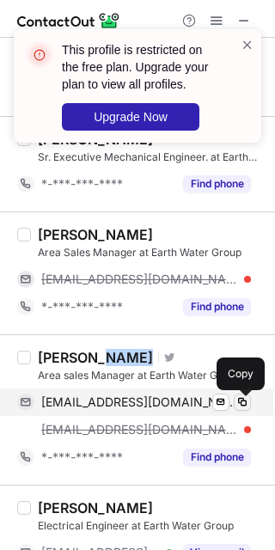
click at [241, 407] on span at bounding box center [243, 402] width 14 height 14
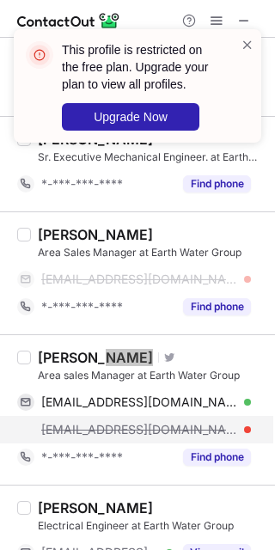
scroll to position [1504, 0]
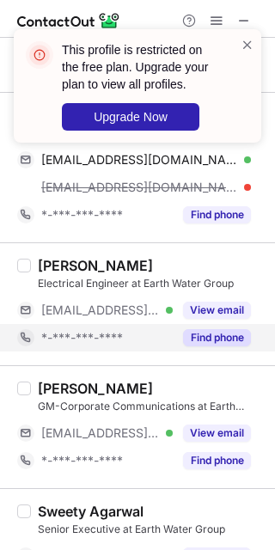
click at [228, 334] on button "Find phone" at bounding box center [217, 337] width 68 height 17
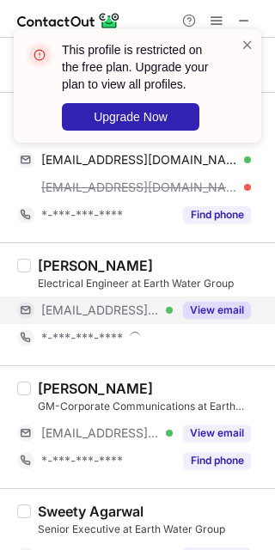
click at [229, 315] on button "View email" at bounding box center [217, 310] width 68 height 17
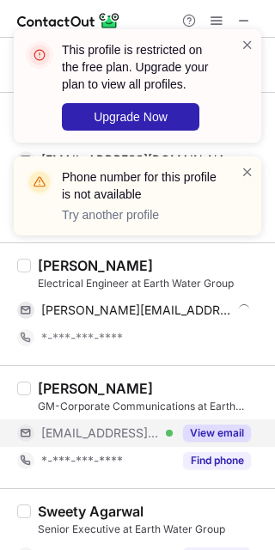
click at [217, 432] on button "View email" at bounding box center [217, 433] width 68 height 17
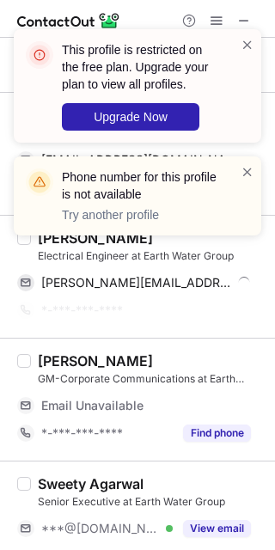
click at [247, 160] on div "Phone number for this profile is not available Try another profile" at bounding box center [138, 195] width 248 height 79
click at [247, 172] on span at bounding box center [248, 171] width 14 height 17
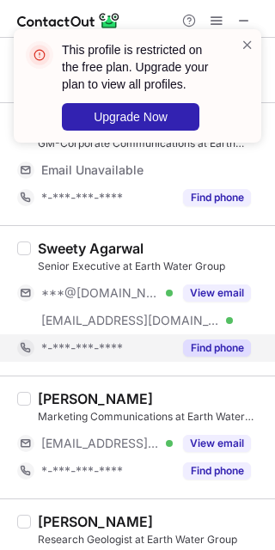
scroll to position [1719, 0]
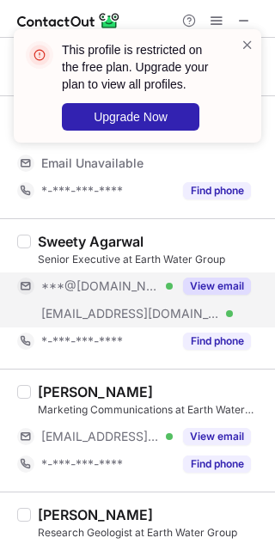
click at [215, 284] on button "View email" at bounding box center [217, 286] width 68 height 17
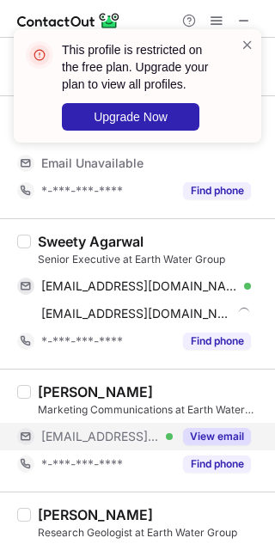
click at [213, 434] on button "View email" at bounding box center [217, 436] width 68 height 17
click at [129, 249] on div "Sweety Agarwal" at bounding box center [91, 241] width 106 height 17
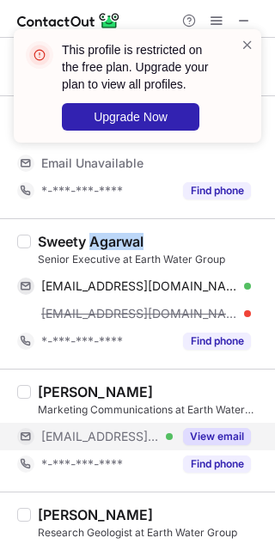
click at [129, 249] on div "Sweety Agarwal" at bounding box center [91, 241] width 106 height 17
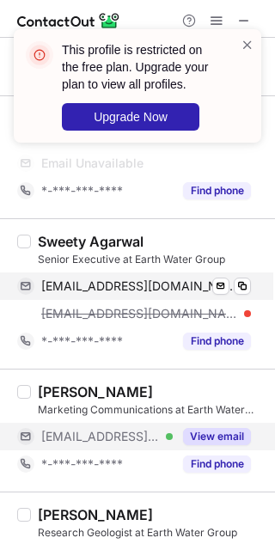
click at [230, 279] on div "sweetyjindal5@gmail.com Verified Send email Copy" at bounding box center [134, 286] width 234 height 28
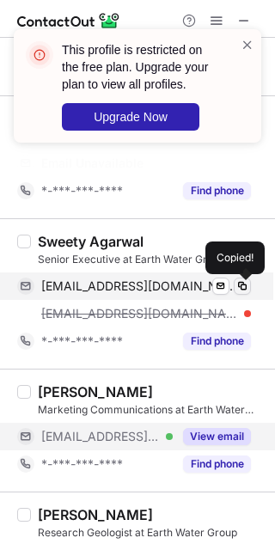
click at [237, 284] on span at bounding box center [243, 286] width 14 height 14
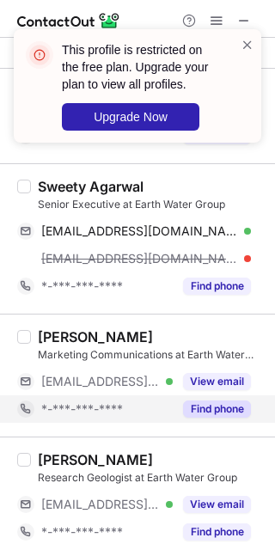
click at [205, 395] on div "View email" at bounding box center [212, 382] width 78 height 28
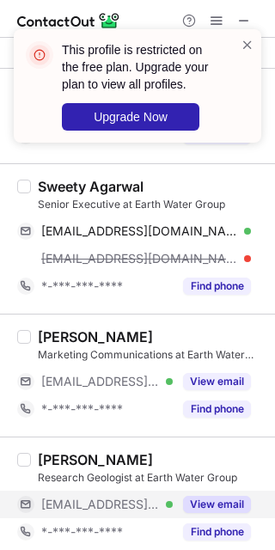
click at [215, 495] on div "View email" at bounding box center [212, 505] width 78 height 28
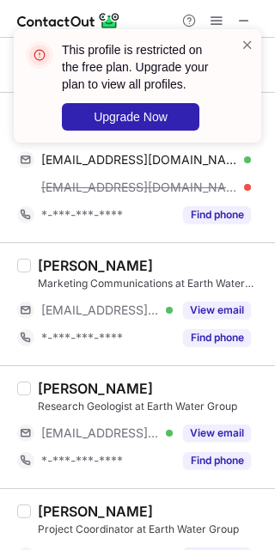
scroll to position [1827, 0]
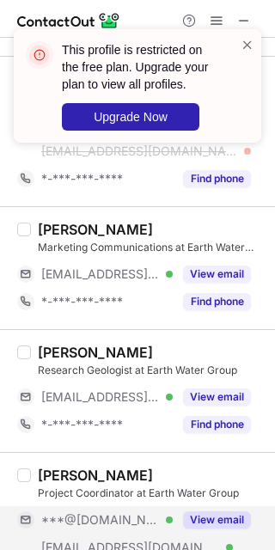
click at [211, 523] on button "View email" at bounding box center [217, 519] width 68 height 17
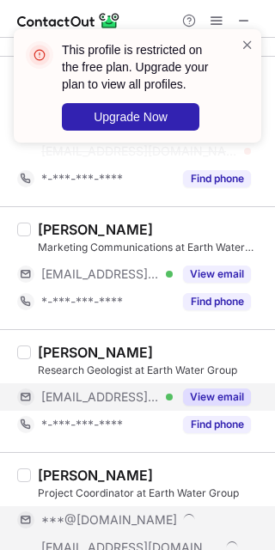
scroll to position [1934, 0]
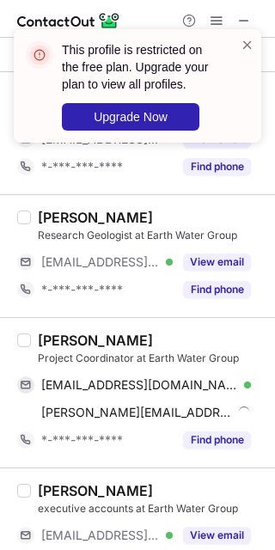
click at [62, 333] on div "sarvesh shukla Project Coordinator at Earth Water Group sarvesh_shukla97@yahoo.…" at bounding box center [137, 392] width 275 height 150
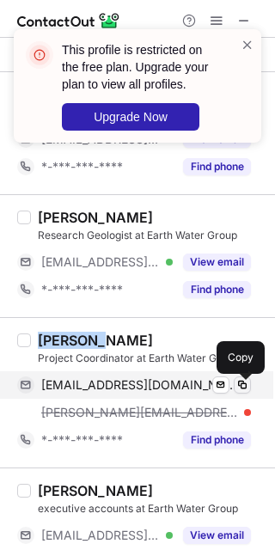
click at [236, 388] on span at bounding box center [243, 385] width 14 height 14
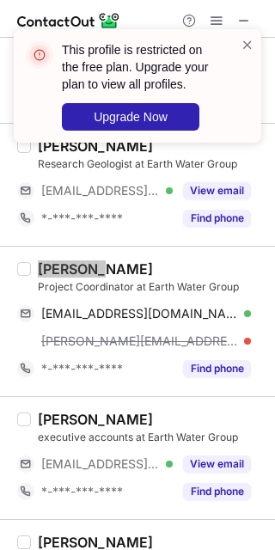
scroll to position [2041, 0]
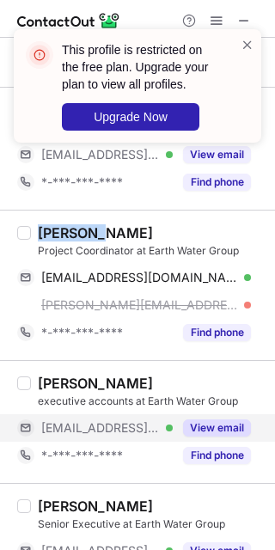
click at [225, 430] on button "View email" at bounding box center [217, 427] width 68 height 17
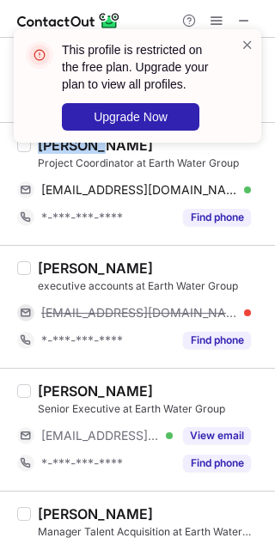
scroll to position [2149, 0]
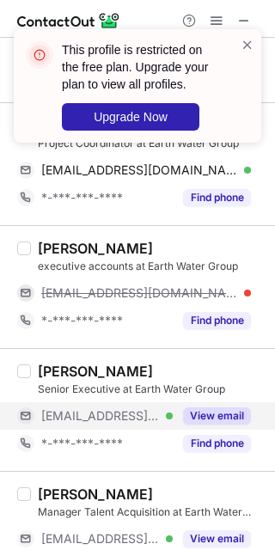
click at [217, 414] on button "View email" at bounding box center [217, 415] width 68 height 17
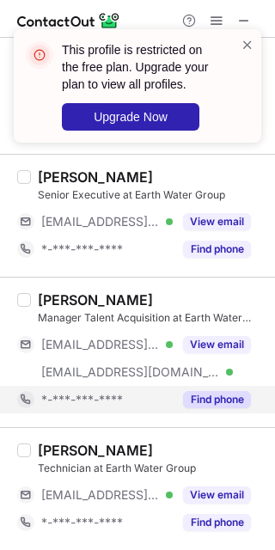
scroll to position [2347, 0]
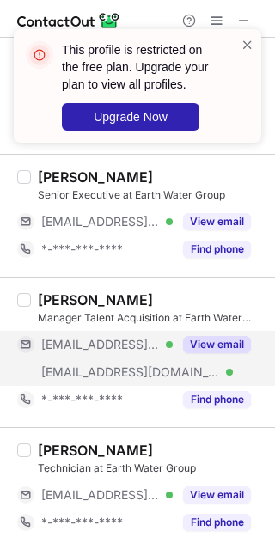
click at [211, 346] on button "View email" at bounding box center [217, 344] width 68 height 17
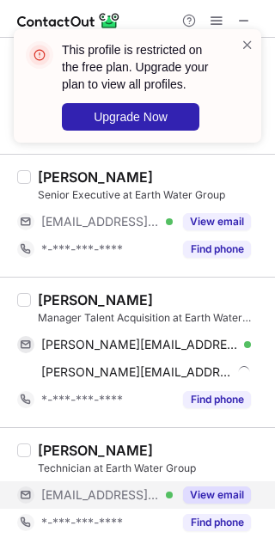
click at [207, 491] on button "View email" at bounding box center [217, 495] width 68 height 17
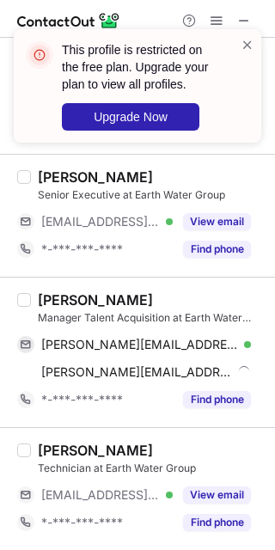
click at [106, 310] on div "Manager Talent Acquisition at Earth Water Group" at bounding box center [151, 317] width 227 height 15
click at [110, 294] on div "Megha Abraham" at bounding box center [95, 299] width 115 height 17
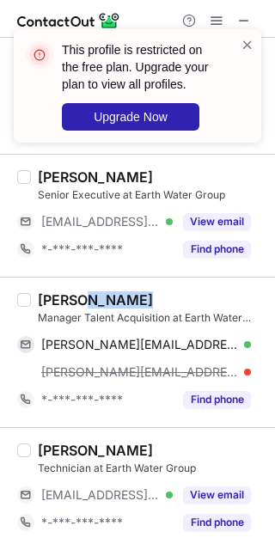
click at [110, 294] on div "Megha Abraham" at bounding box center [95, 299] width 115 height 17
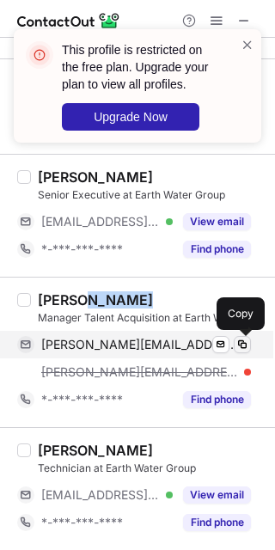
click at [239, 352] on button at bounding box center [242, 344] width 17 height 17
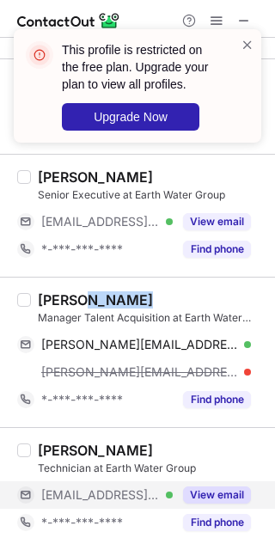
click at [224, 486] on div "View email" at bounding box center [212, 495] width 78 height 28
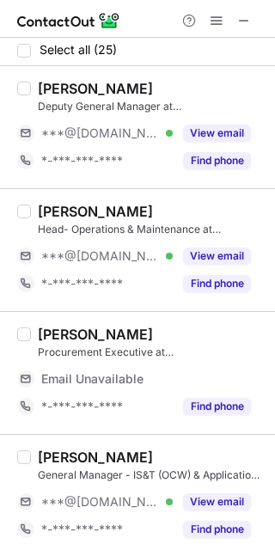
scroll to position [0, 0]
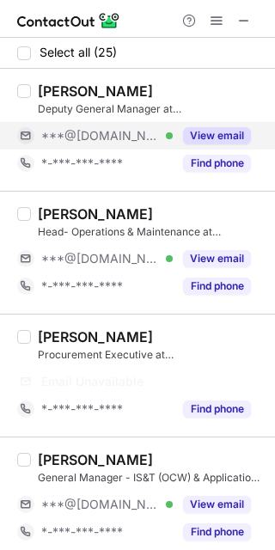
click at [205, 131] on button "View email" at bounding box center [217, 135] width 68 height 17
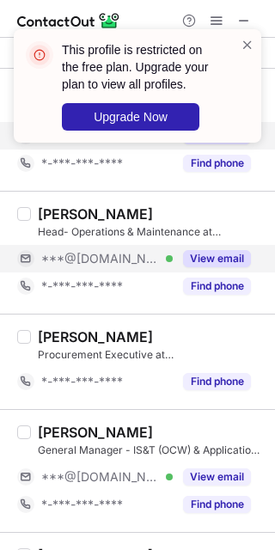
click at [200, 252] on button "View email" at bounding box center [217, 258] width 68 height 17
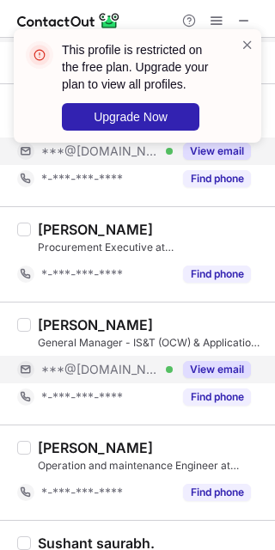
click at [206, 370] on button "View email" at bounding box center [217, 369] width 68 height 17
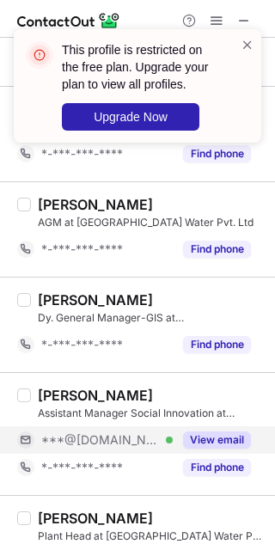
scroll to position [752, 0]
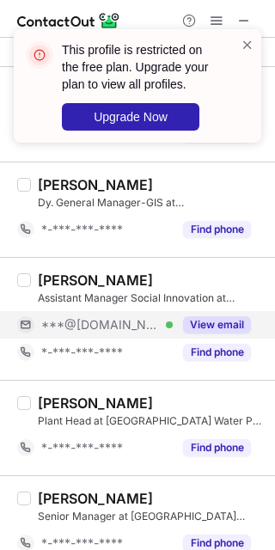
click at [216, 334] on button "View email" at bounding box center [217, 324] width 68 height 17
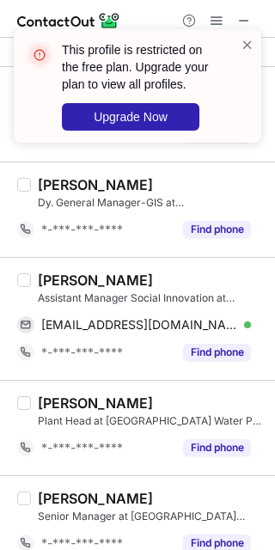
click at [114, 289] on div "Nahid khan" at bounding box center [151, 280] width 227 height 17
click at [88, 275] on div "Nahid khan" at bounding box center [95, 280] width 115 height 17
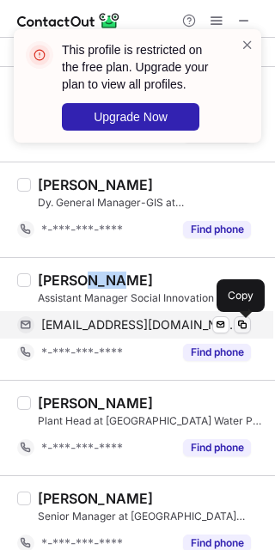
click at [236, 328] on span at bounding box center [243, 325] width 14 height 14
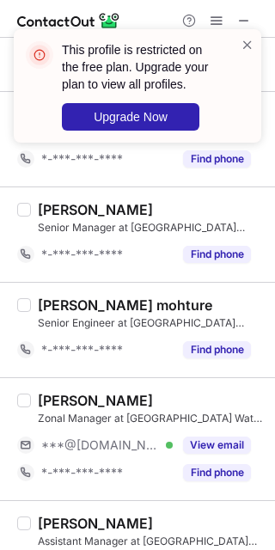
scroll to position [1074, 0]
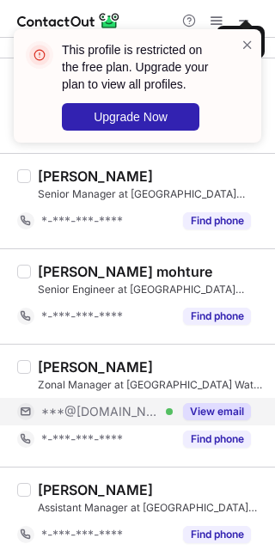
click at [208, 413] on button "View email" at bounding box center [217, 411] width 68 height 17
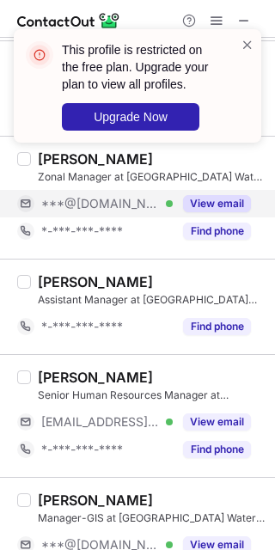
scroll to position [1289, 0]
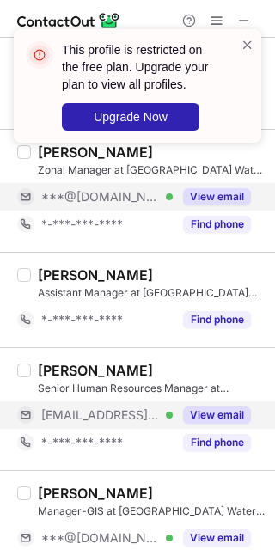
click at [206, 414] on button "View email" at bounding box center [217, 415] width 68 height 17
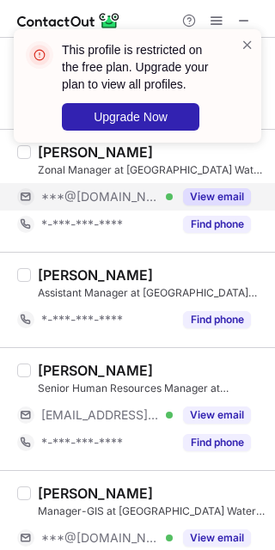
click at [57, 363] on div "Rohit Upadhyaya Senior Human Resources Manager at Orange City Water Pvt. Ltd **…" at bounding box center [137, 408] width 275 height 123
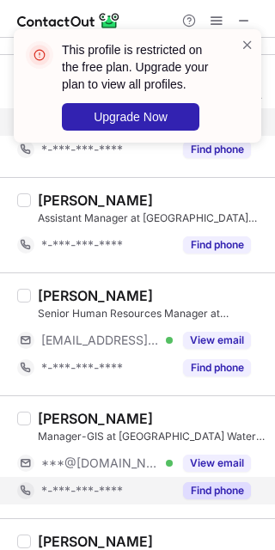
scroll to position [1397, 0]
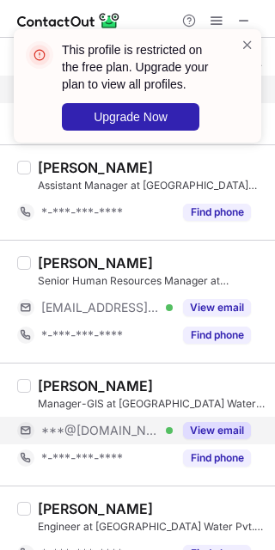
click at [203, 432] on button "View email" at bounding box center [217, 430] width 68 height 17
click at [199, 435] on button "View email" at bounding box center [217, 430] width 68 height 17
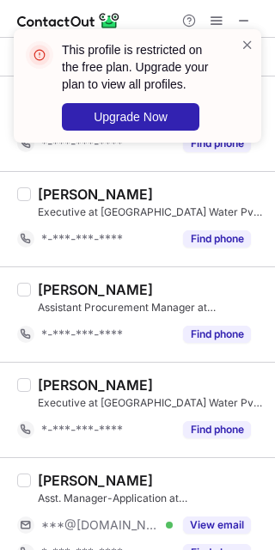
scroll to position [1934, 0]
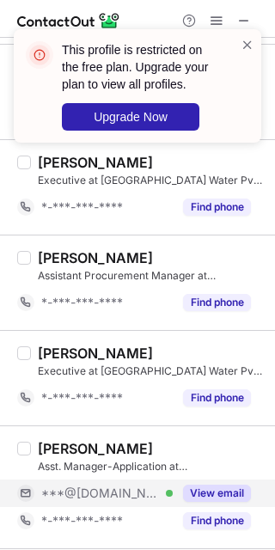
click at [208, 500] on button "View email" at bounding box center [217, 493] width 68 height 17
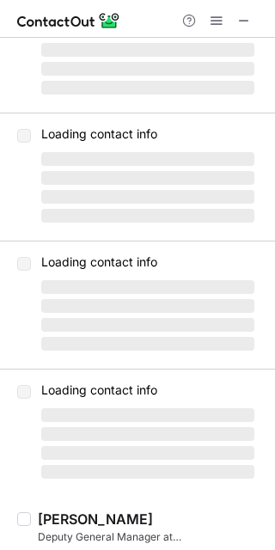
scroll to position [0, 0]
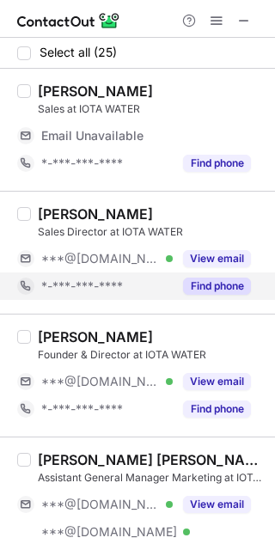
click at [217, 272] on div "Find phone" at bounding box center [212, 286] width 78 height 28
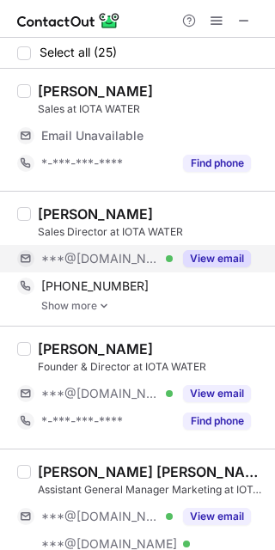
click at [242, 247] on div "View email" at bounding box center [212, 259] width 78 height 28
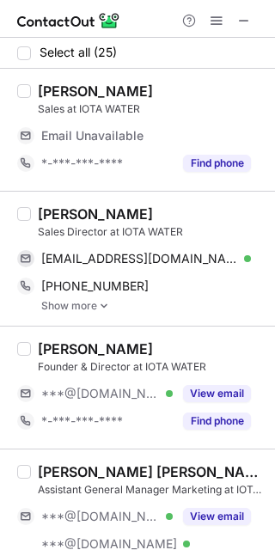
click at [45, 211] on div "DEEPAK CHANGA" at bounding box center [95, 213] width 115 height 17
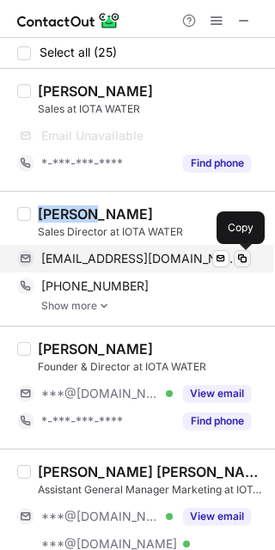
click at [241, 254] on span at bounding box center [243, 259] width 14 height 14
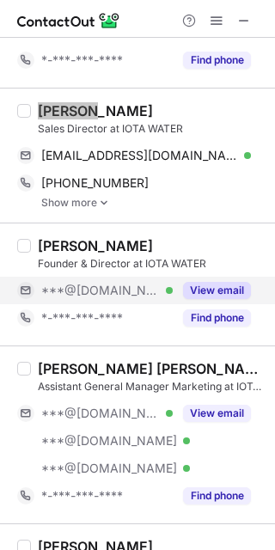
scroll to position [107, 0]
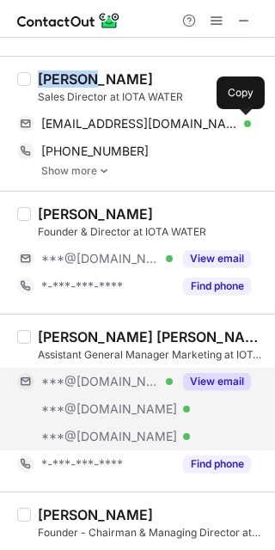
click at [223, 373] on button "View email" at bounding box center [217, 381] width 68 height 17
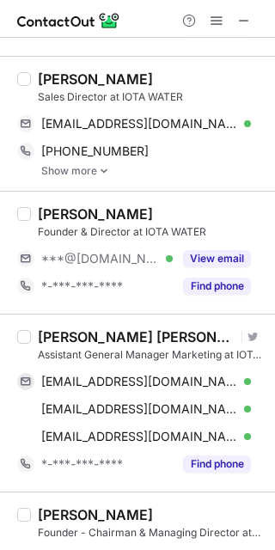
click at [169, 338] on div "AJIT KUMAR SINGH" at bounding box center [137, 336] width 199 height 17
click at [160, 338] on div "AJIT KUMAR SINGH" at bounding box center [137, 336] width 199 height 17
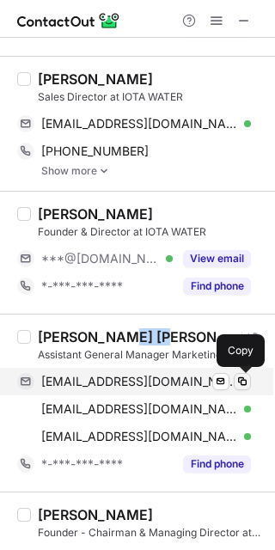
click at [239, 385] on span at bounding box center [243, 382] width 14 height 14
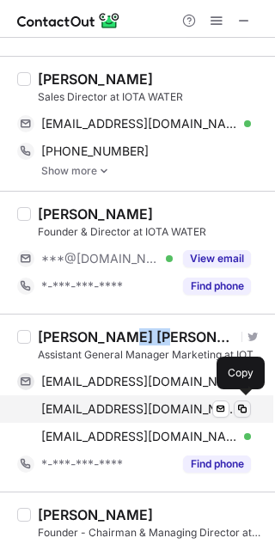
click at [242, 404] on span at bounding box center [243, 409] width 14 height 14
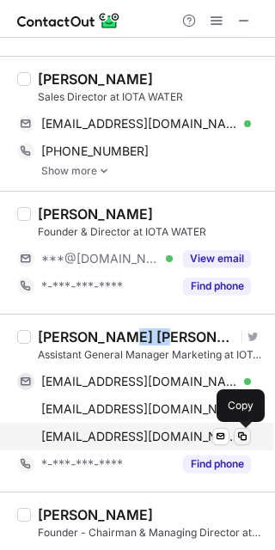
click at [250, 443] on button at bounding box center [242, 436] width 17 height 17
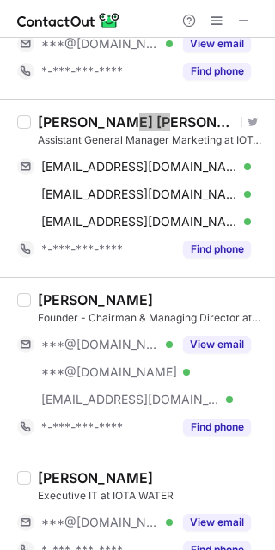
scroll to position [430, 0]
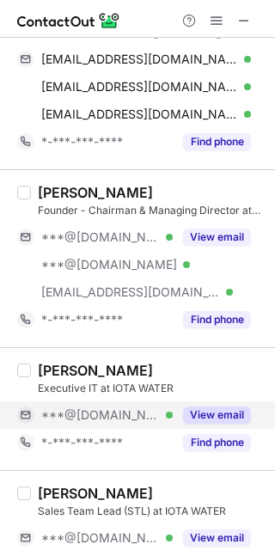
click at [216, 419] on button "View email" at bounding box center [217, 415] width 68 height 17
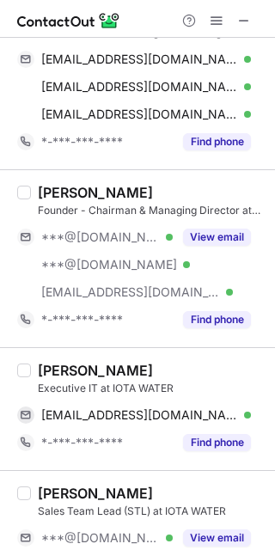
click at [58, 368] on div "Amit Bisht" at bounding box center [95, 370] width 115 height 17
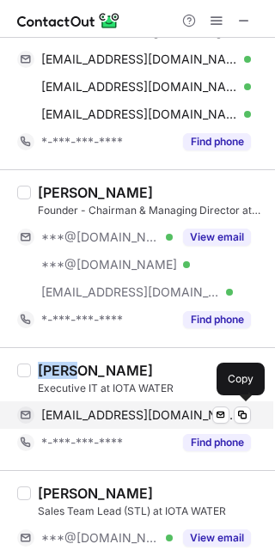
click at [230, 413] on div "amybisht0000@gmail.com Verified" at bounding box center [146, 414] width 210 height 15
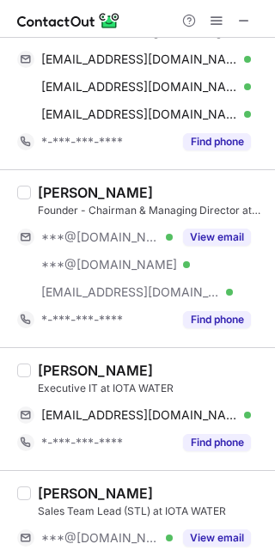
drag, startPoint x: 211, startPoint y: 537, endPoint x: 232, endPoint y: 521, distance: 26.3
click at [211, 538] on button "View email" at bounding box center [217, 537] width 68 height 17
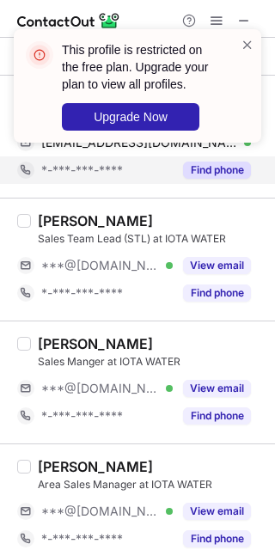
scroll to position [752, 0]
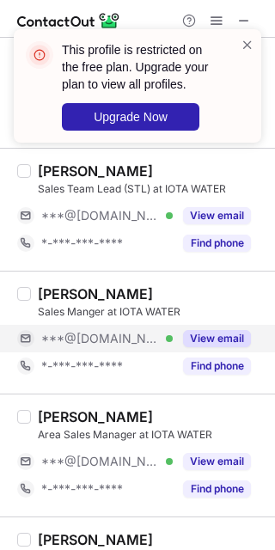
click at [206, 328] on div "View email" at bounding box center [212, 339] width 78 height 28
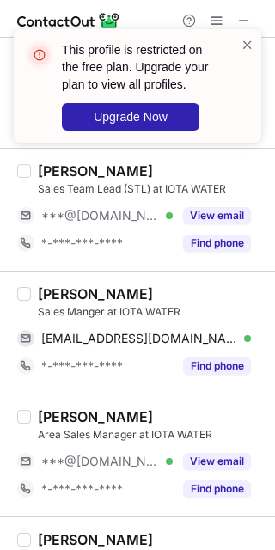
click at [60, 292] on div "Sumit Kapkoti" at bounding box center [95, 293] width 115 height 17
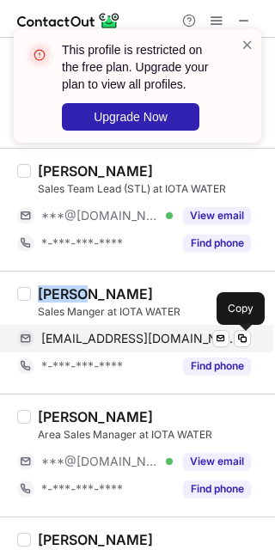
drag, startPoint x: 242, startPoint y: 340, endPoint x: 260, endPoint y: 353, distance: 22.0
click at [242, 340] on span at bounding box center [243, 339] width 14 height 14
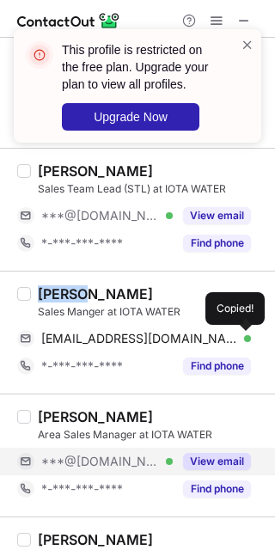
click at [228, 460] on button "View email" at bounding box center [217, 461] width 68 height 17
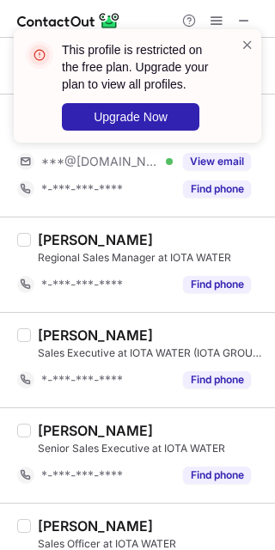
scroll to position [1289, 0]
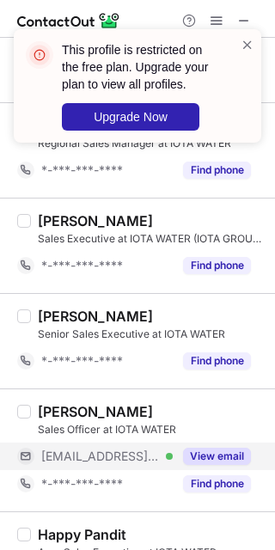
click at [207, 453] on button "View email" at bounding box center [217, 456] width 68 height 17
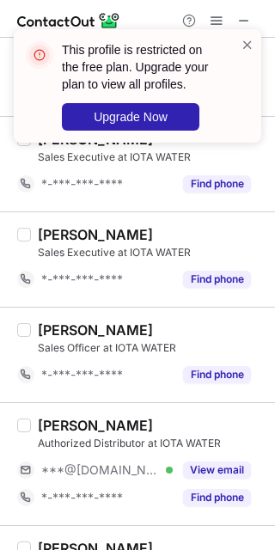
scroll to position [1827, 0]
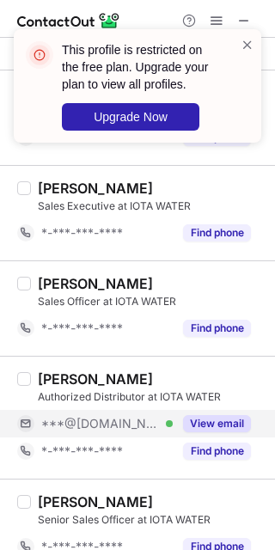
click at [209, 419] on button "View email" at bounding box center [217, 423] width 68 height 17
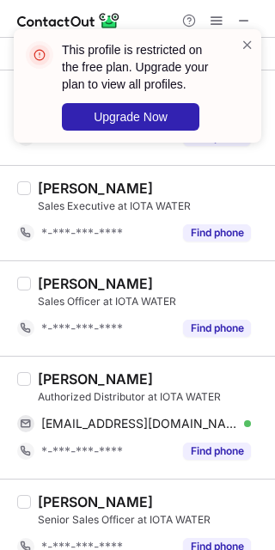
click at [100, 396] on div "Authorized Distributor at IOTA WATER" at bounding box center [151, 396] width 227 height 15
click at [96, 380] on div "Ankit Kumar" at bounding box center [95, 378] width 115 height 17
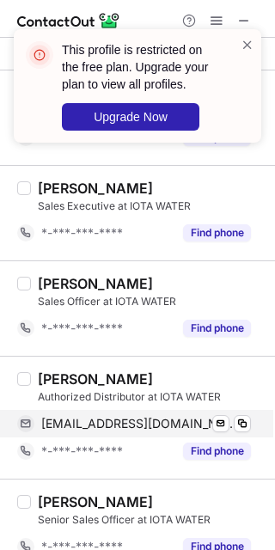
click at [232, 419] on div "dabasankit21@gmail.com Verified" at bounding box center [146, 423] width 210 height 15
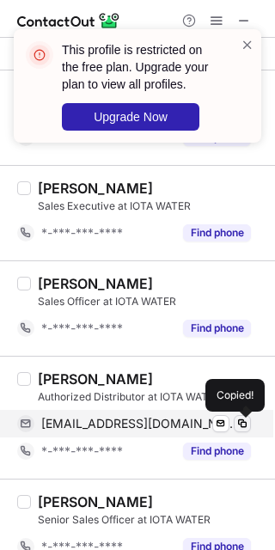
click at [242, 426] on span at bounding box center [243, 424] width 14 height 14
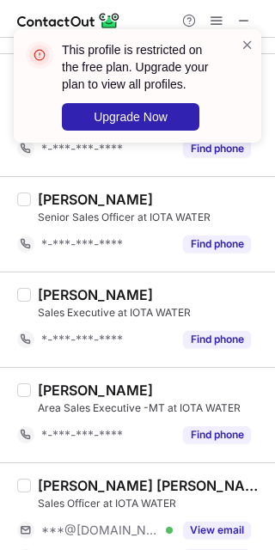
scroll to position [2256, 0]
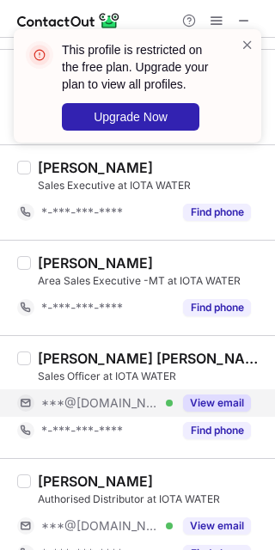
click at [216, 408] on button "View email" at bounding box center [217, 403] width 68 height 17
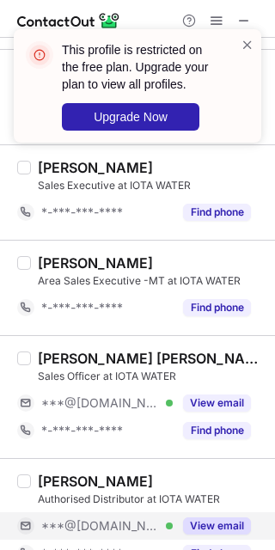
click at [211, 530] on button "View email" at bounding box center [217, 525] width 68 height 17
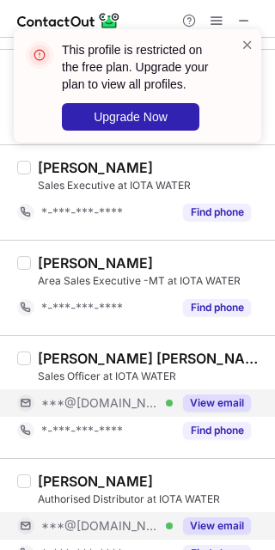
click at [205, 406] on button "View email" at bounding box center [217, 403] width 68 height 17
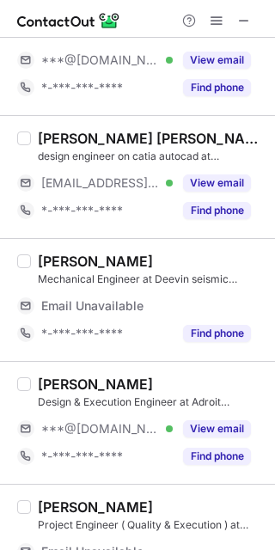
scroll to position [0, 0]
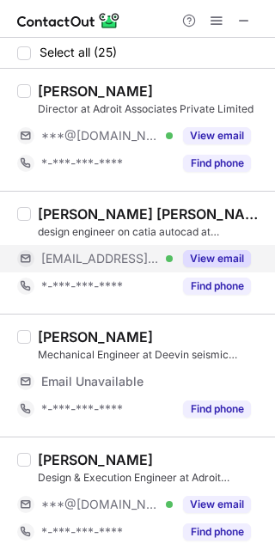
click at [217, 260] on button "View email" at bounding box center [217, 258] width 68 height 17
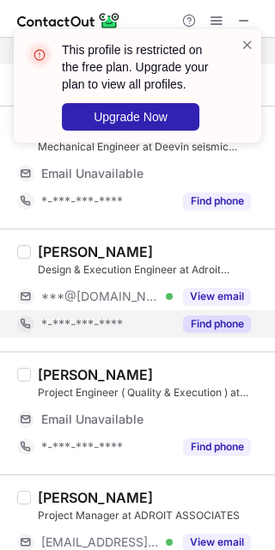
scroll to position [215, 0]
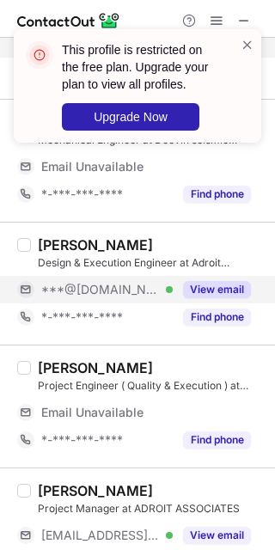
click at [216, 294] on button "View email" at bounding box center [217, 289] width 68 height 17
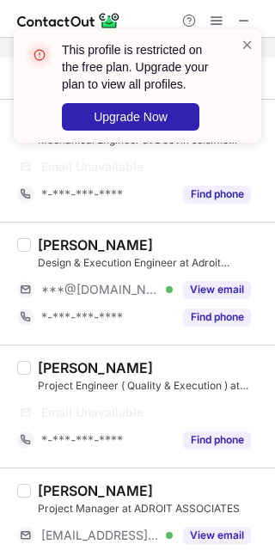
scroll to position [322, 0]
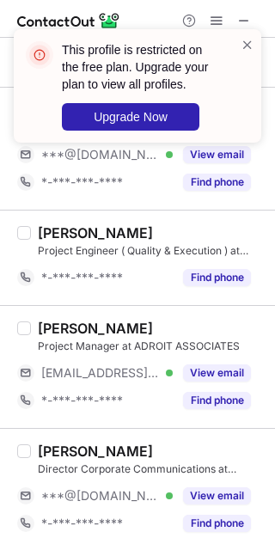
click at [211, 422] on div "Sourabh Singh Project Manager at ADROIT ASSOCIATES ***@aacs-consulting.com Veri…" at bounding box center [137, 366] width 275 height 123
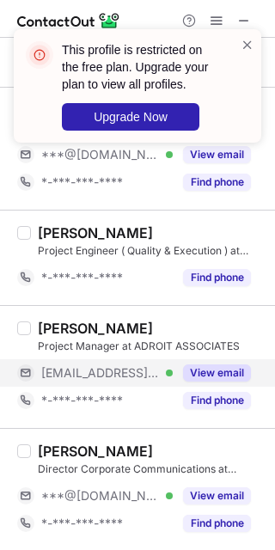
click at [211, 375] on button "View email" at bounding box center [217, 372] width 68 height 17
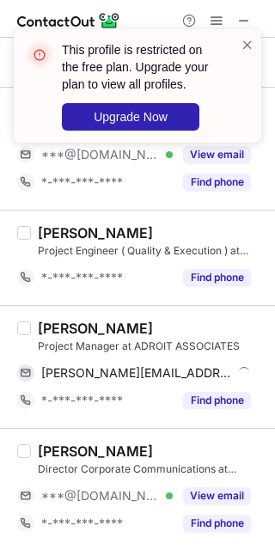
click at [64, 327] on div "Sourabh Singh" at bounding box center [95, 328] width 115 height 17
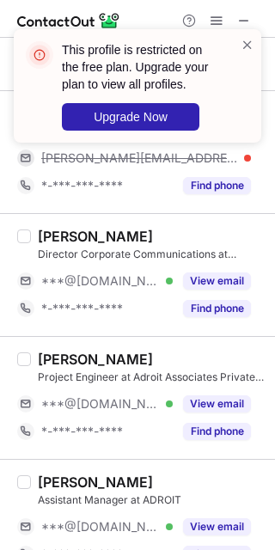
scroll to position [645, 0]
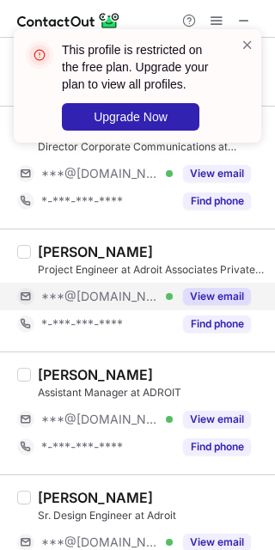
click at [212, 301] on button "View email" at bounding box center [217, 296] width 68 height 17
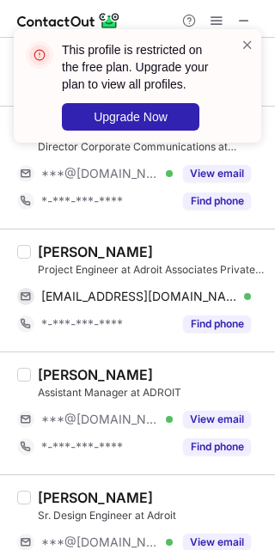
click at [103, 255] on div "Yuvraj Patil" at bounding box center [95, 251] width 115 height 17
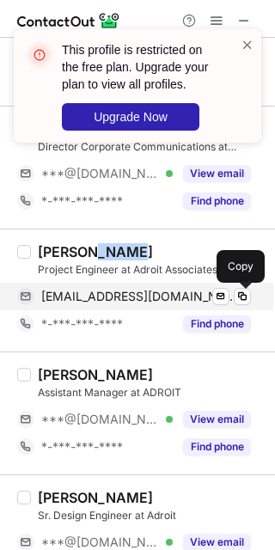
drag, startPoint x: 242, startPoint y: 297, endPoint x: 256, endPoint y: 303, distance: 14.7
click at [242, 298] on span at bounding box center [243, 297] width 14 height 14
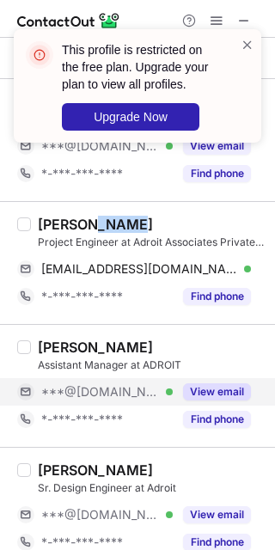
click at [221, 394] on button "View email" at bounding box center [217, 391] width 68 height 17
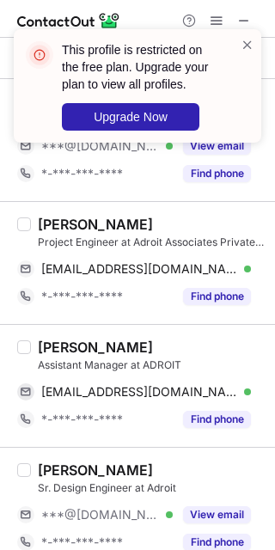
click at [103, 340] on div "Shubham Jain" at bounding box center [95, 347] width 115 height 17
click at [104, 342] on div "Shubham Jain" at bounding box center [95, 347] width 115 height 17
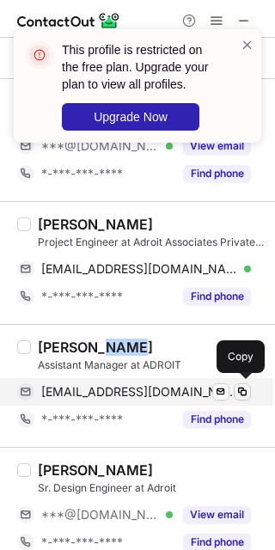
click at [242, 397] on span at bounding box center [243, 392] width 14 height 14
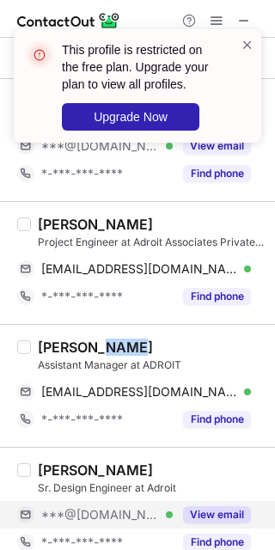
drag, startPoint x: 216, startPoint y: 523, endPoint x: 220, endPoint y: 505, distance: 17.7
click at [217, 517] on button "View email" at bounding box center [217, 514] width 68 height 17
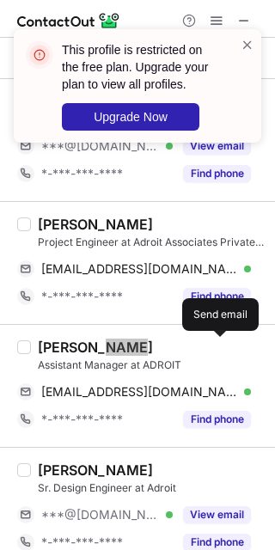
scroll to position [752, 0]
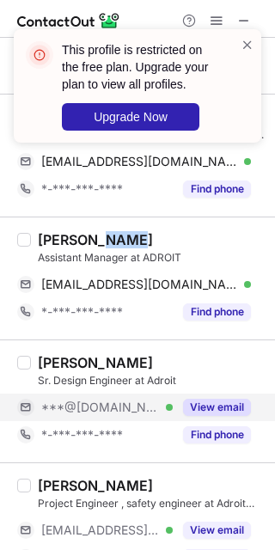
click at [213, 418] on div "View email" at bounding box center [212, 408] width 78 height 28
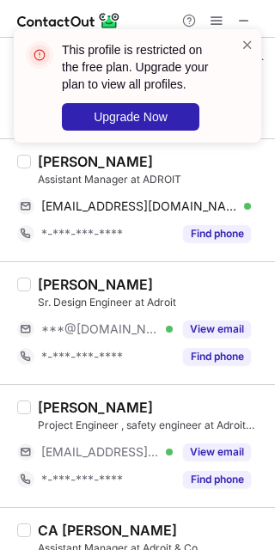
scroll to position [967, 0]
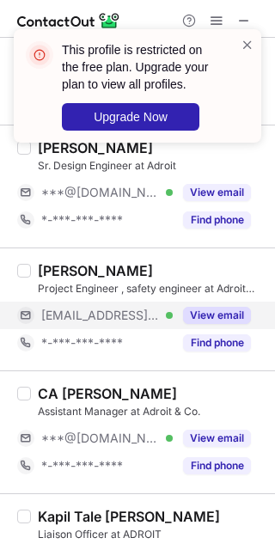
click at [217, 311] on button "View email" at bounding box center [217, 315] width 68 height 17
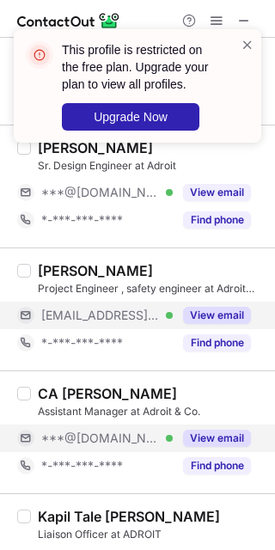
click at [206, 432] on button "View email" at bounding box center [217, 438] width 68 height 17
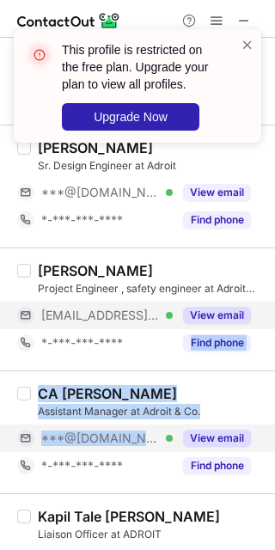
scroll to position [1074, 0]
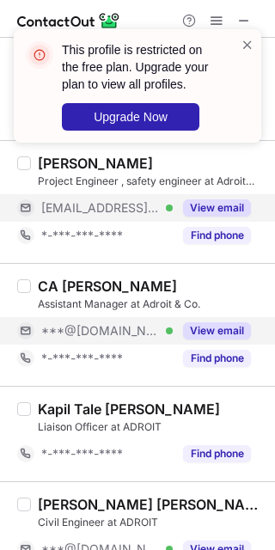
drag, startPoint x: 179, startPoint y: 379, endPoint x: 159, endPoint y: 381, distance: 19.8
click at [159, 381] on div "CA Aman Bansal Assistant Manager at Adroit & Co. ***@gmail.com Verified View em…" at bounding box center [137, 324] width 275 height 123
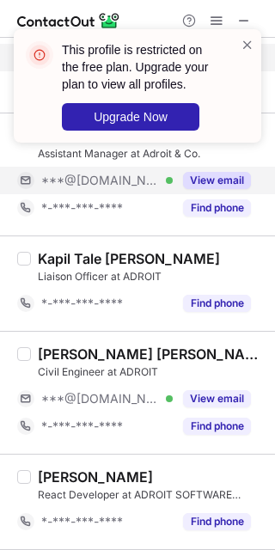
scroll to position [1289, 0]
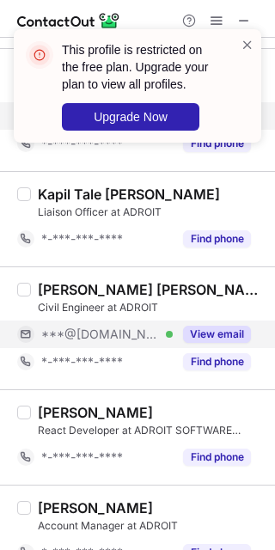
click at [225, 327] on div "View email" at bounding box center [212, 335] width 78 height 28
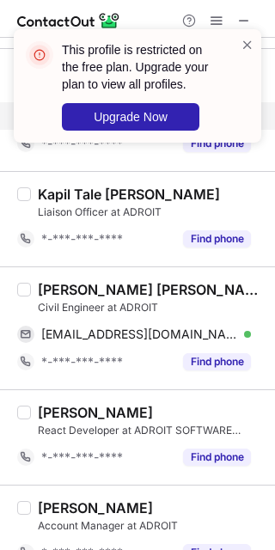
click at [144, 285] on div "suyash pratap singh" at bounding box center [151, 289] width 227 height 17
click at [162, 279] on div "suyash pratap singh Civil Engineer at ADROIT suyashsingh4000@gmail.com Verified…" at bounding box center [137, 327] width 275 height 123
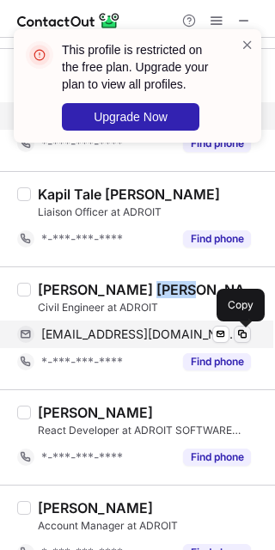
click at [236, 341] on span at bounding box center [243, 334] width 14 height 14
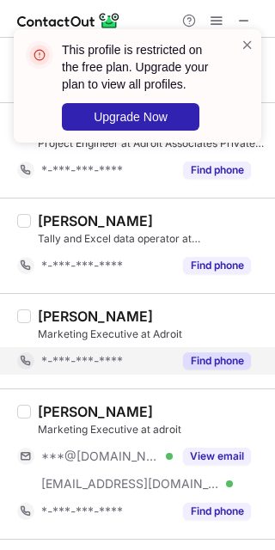
scroll to position [2237, 0]
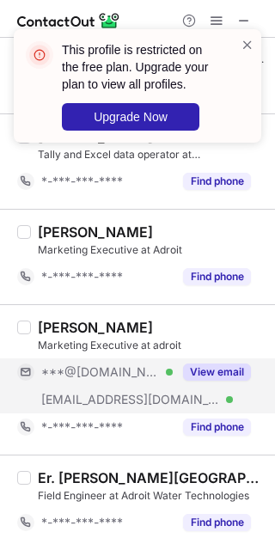
click at [199, 361] on div "View email" at bounding box center [212, 372] width 78 height 28
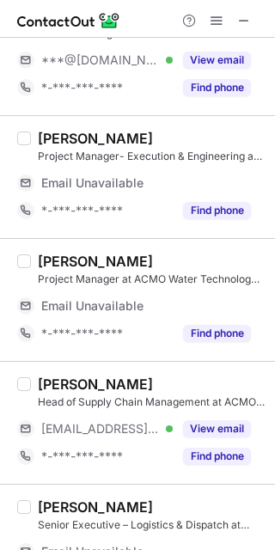
scroll to position [107, 0]
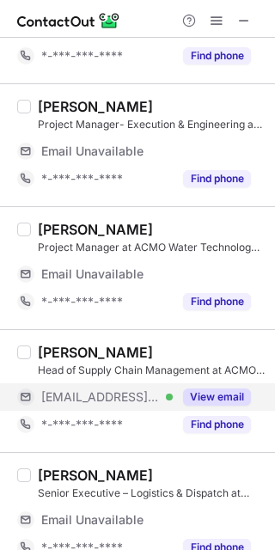
click at [208, 398] on button "View email" at bounding box center [217, 397] width 68 height 17
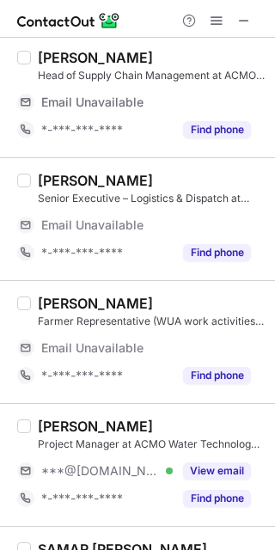
scroll to position [430, 0]
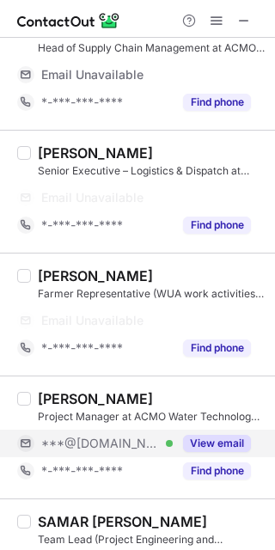
click at [217, 437] on button "View email" at bounding box center [217, 443] width 68 height 17
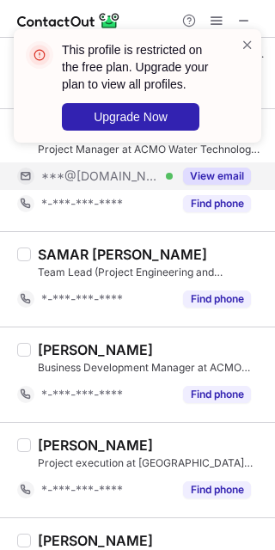
scroll to position [589, 0]
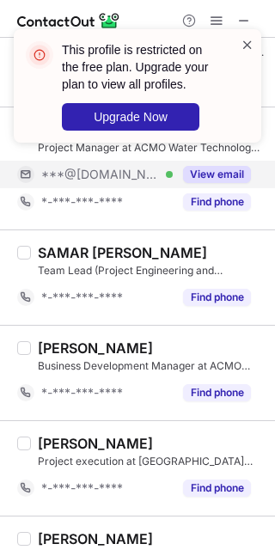
click at [243, 47] on span at bounding box center [248, 44] width 14 height 17
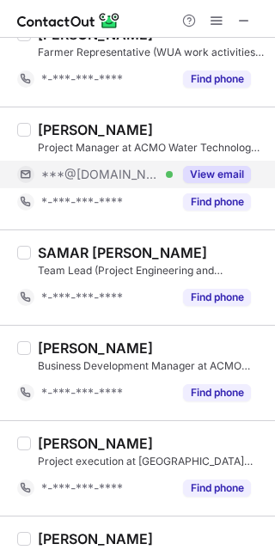
scroll to position [561, 0]
click at [216, 22] on span at bounding box center [217, 21] width 14 height 14
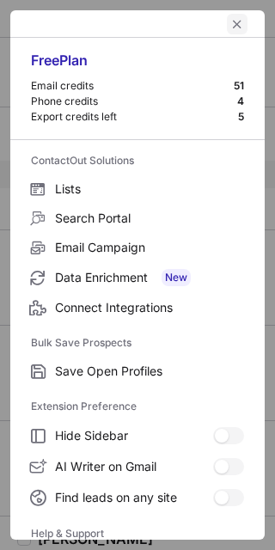
click at [230, 20] on span "left-button" at bounding box center [237, 24] width 14 height 14
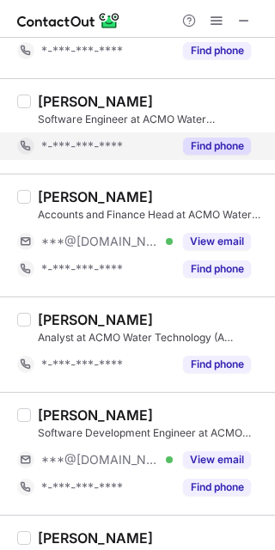
scroll to position [1958, 0]
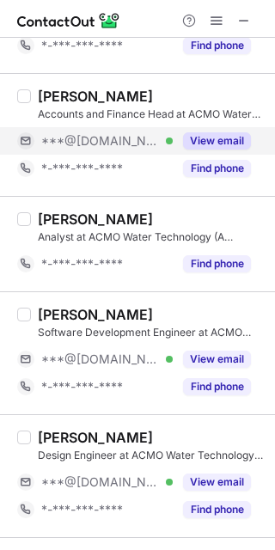
click at [222, 149] on button "View email" at bounding box center [217, 140] width 68 height 17
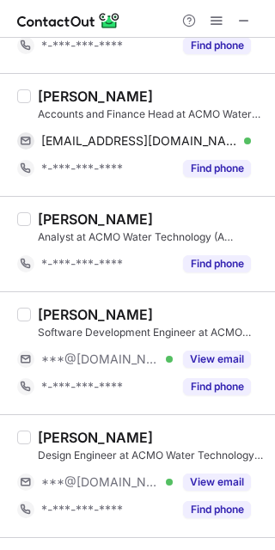
click at [113, 83] on div "Rajat Gandhi Accounts and Finance Head at ACMO Water Technology (A member of th…" at bounding box center [137, 134] width 275 height 123
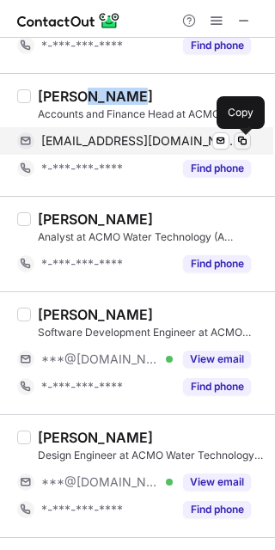
click at [236, 136] on span at bounding box center [243, 141] width 14 height 14
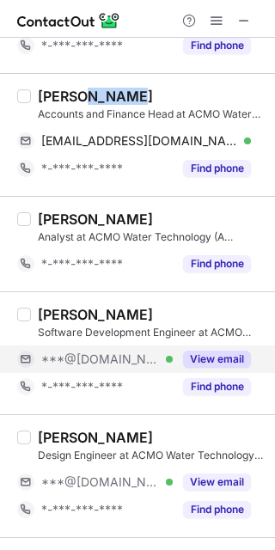
click at [193, 366] on button "View email" at bounding box center [217, 359] width 68 height 17
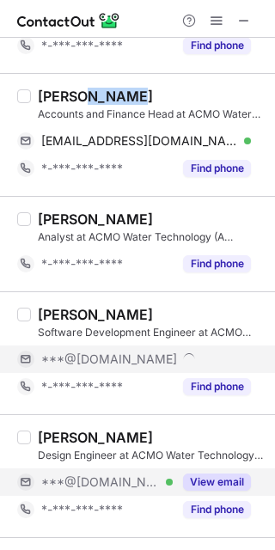
click at [192, 491] on button "View email" at bounding box center [217, 482] width 68 height 17
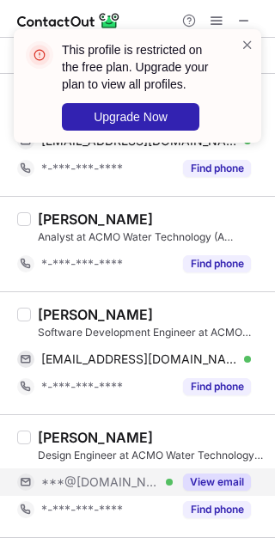
click at [83, 321] on div "Satyaranjan jena" at bounding box center [95, 314] width 115 height 17
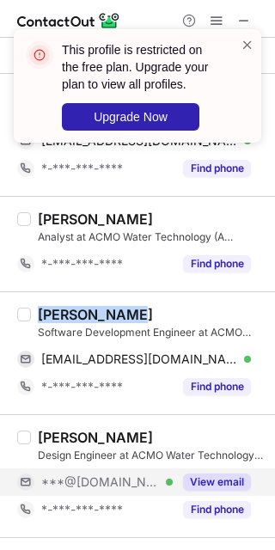
click at [83, 321] on div "Satyaranjan jena" at bounding box center [95, 314] width 115 height 17
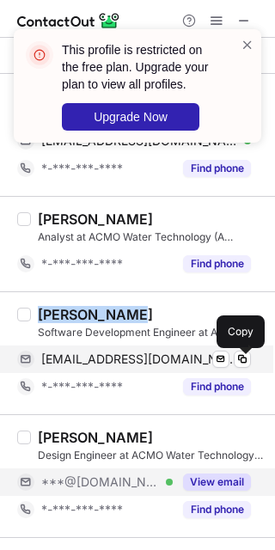
click at [249, 368] on button at bounding box center [242, 359] width 17 height 17
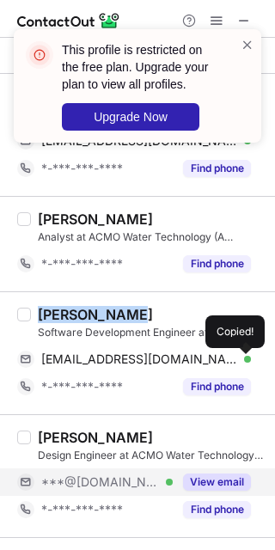
click at [247, 483] on button "View email" at bounding box center [217, 482] width 68 height 17
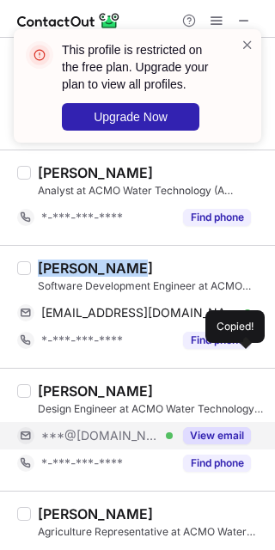
scroll to position [2044, 0]
